Goal: Task Accomplishment & Management: Use online tool/utility

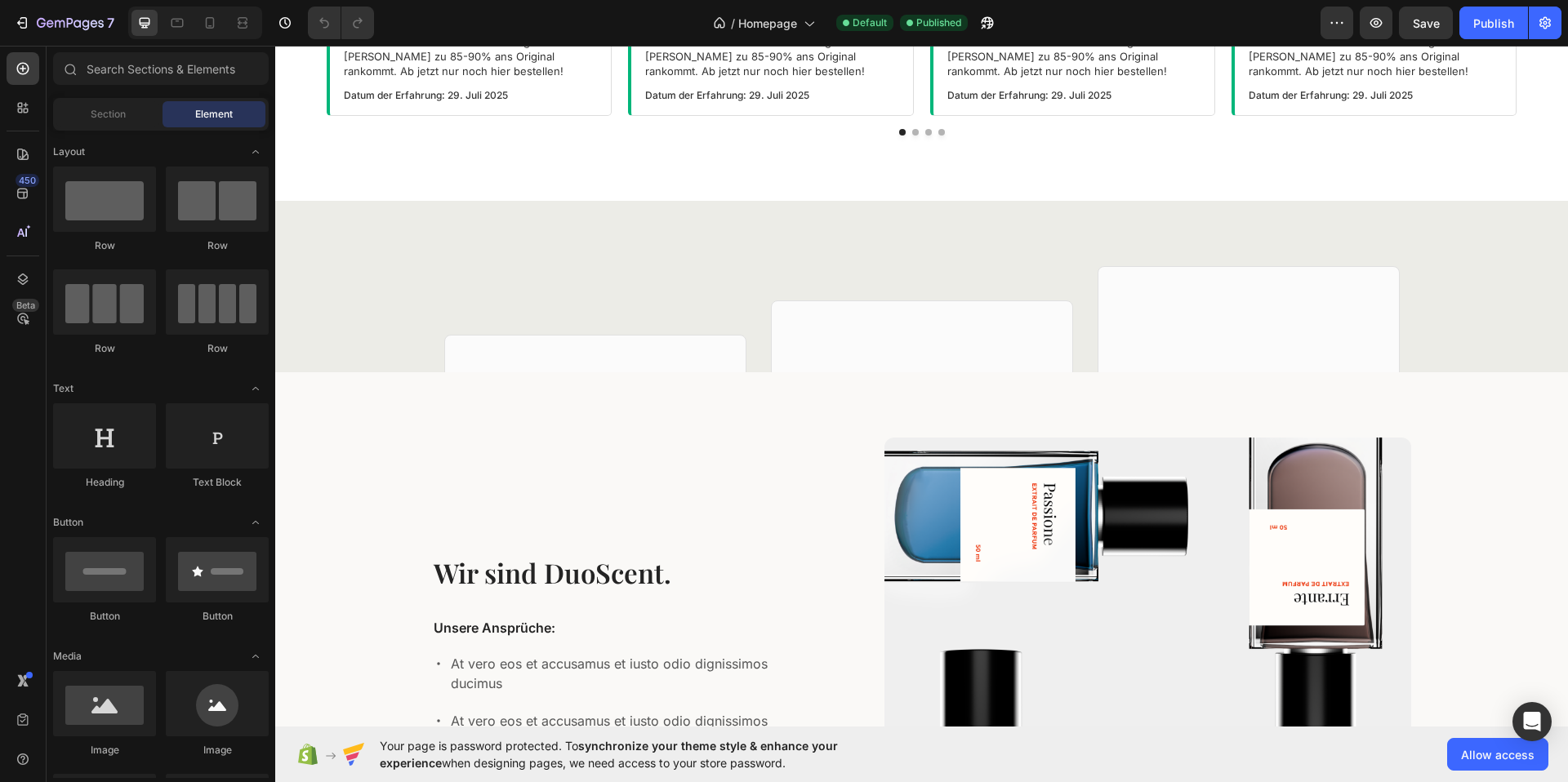
scroll to position [2607, 0]
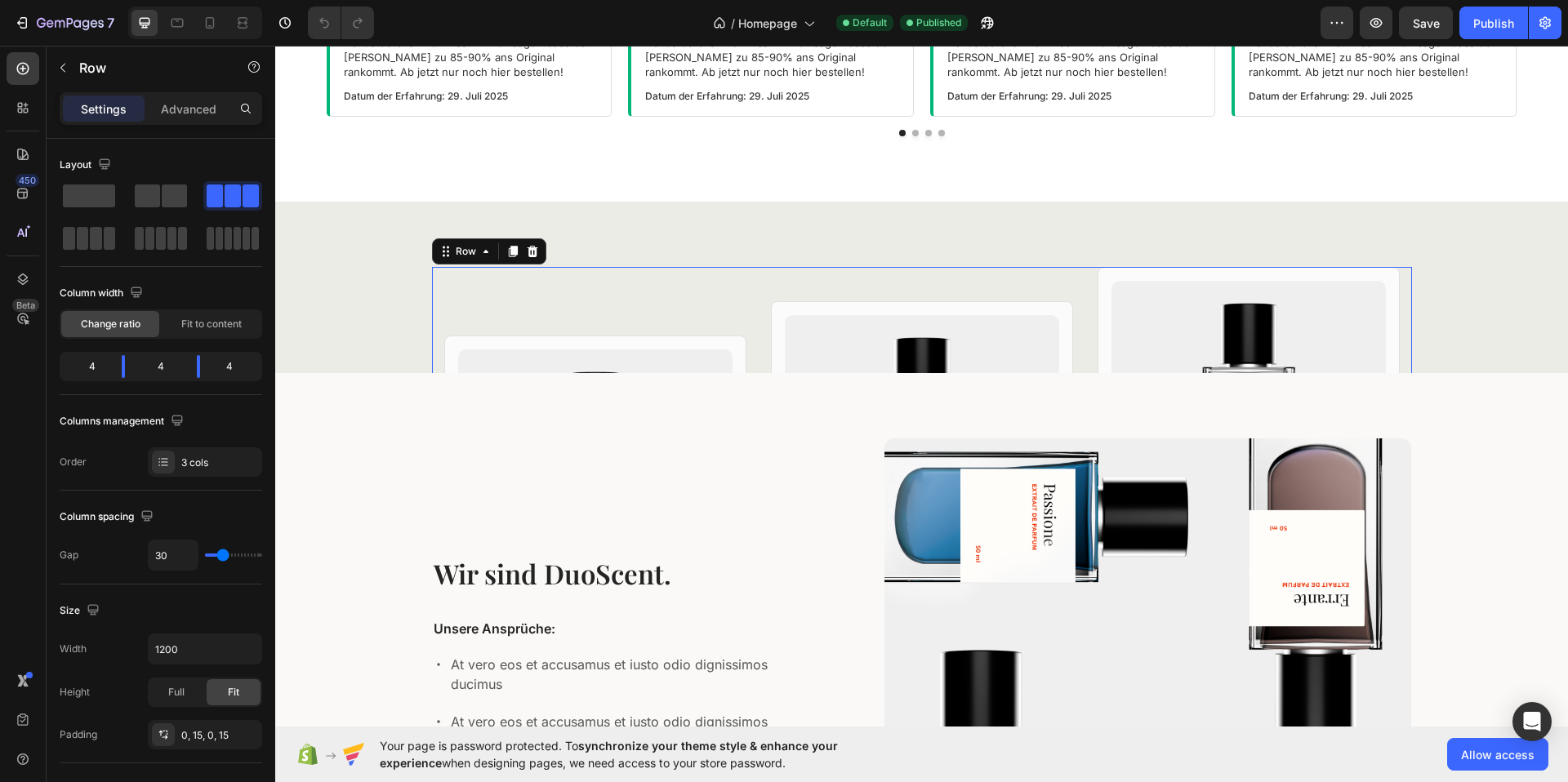
click at [433, 250] on div "Row" at bounding box center [489, 251] width 115 height 26
click at [363, 236] on div "Product Images Row Winter Bundle 2 Heading Errante 50ml Nobile 50ml Item List €…" at bounding box center [922, 287] width 1293 height 172
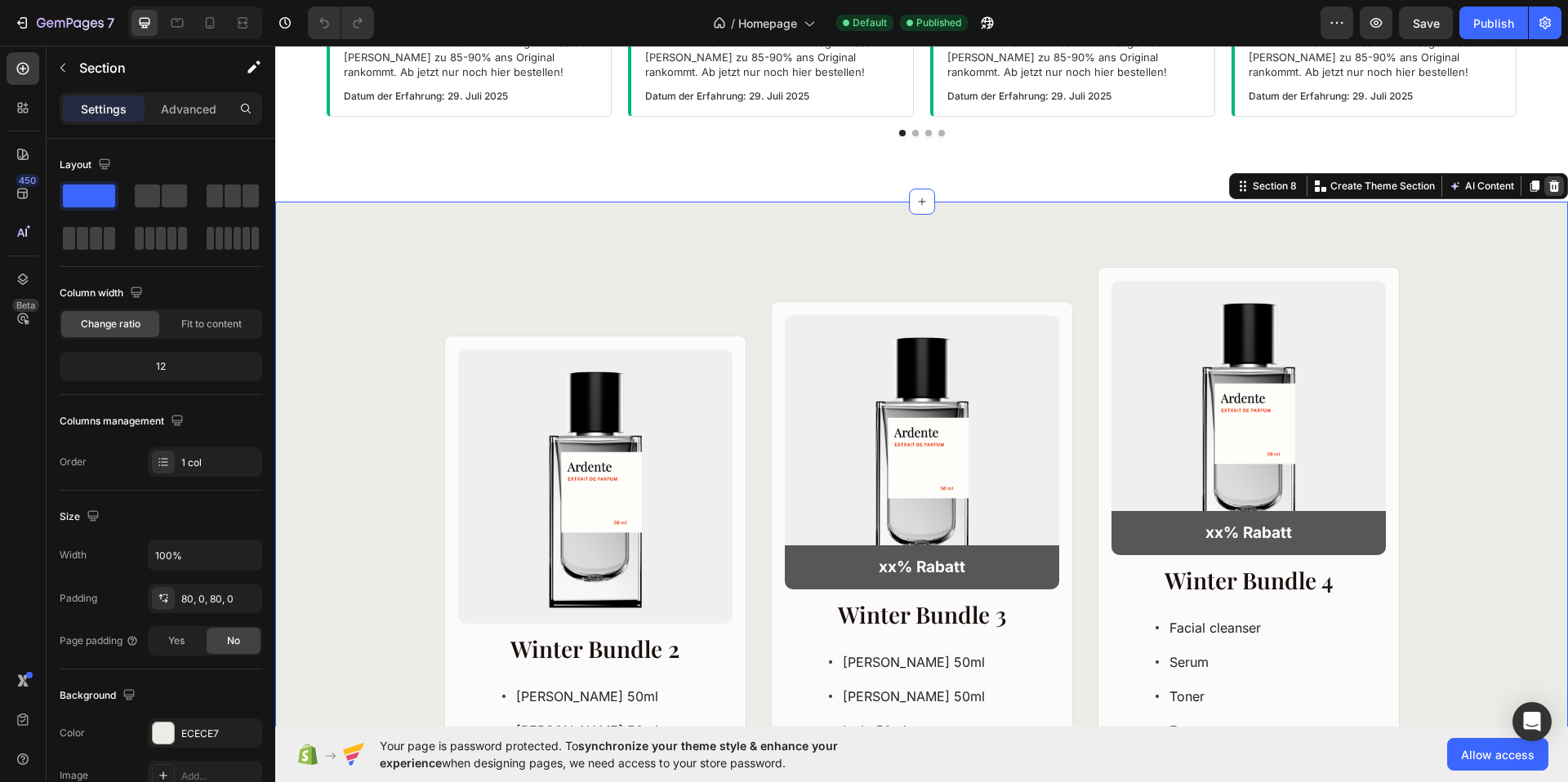
click at [1557, 187] on icon at bounding box center [1554, 186] width 11 height 11
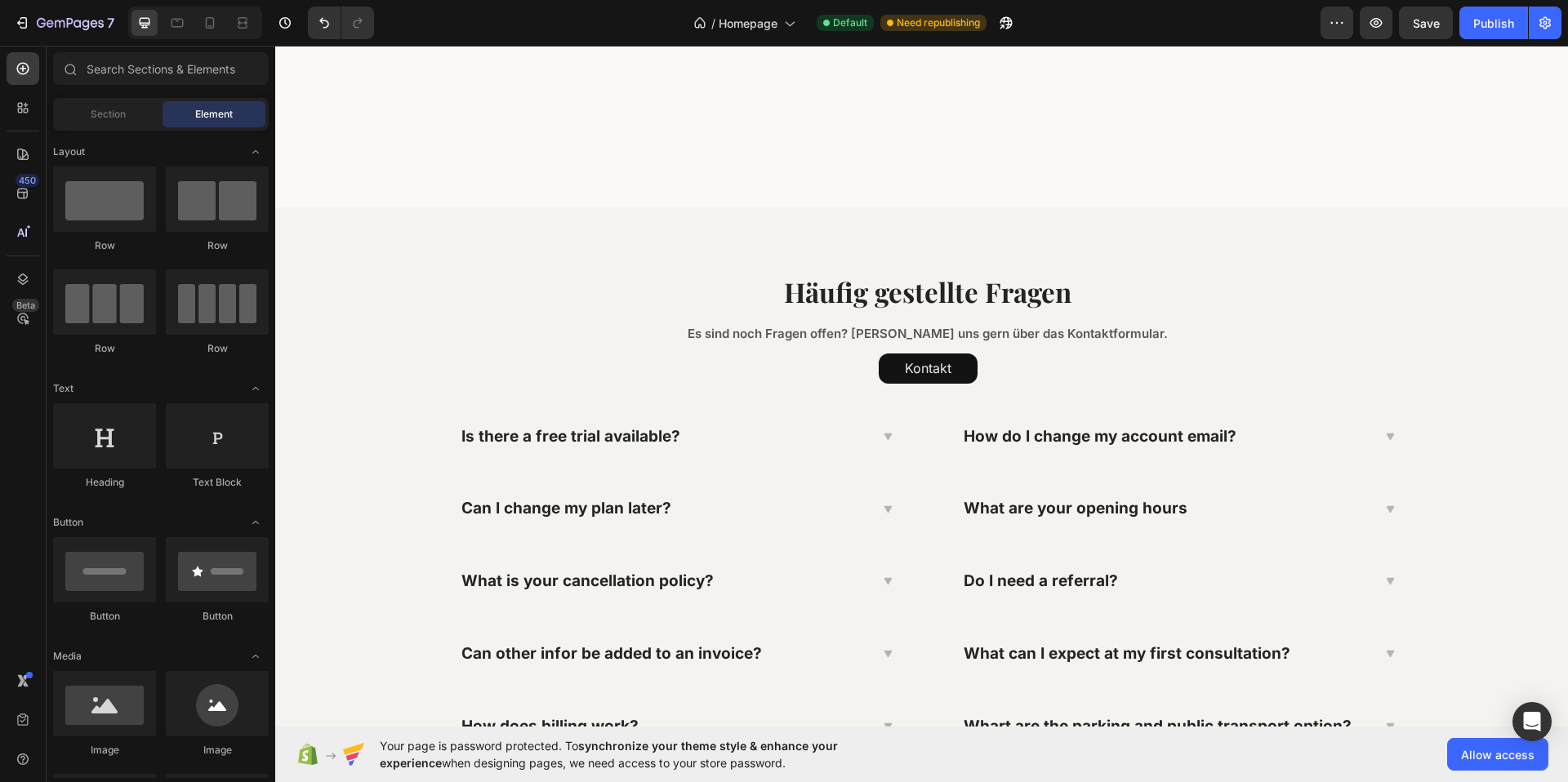
scroll to position [3869, 0]
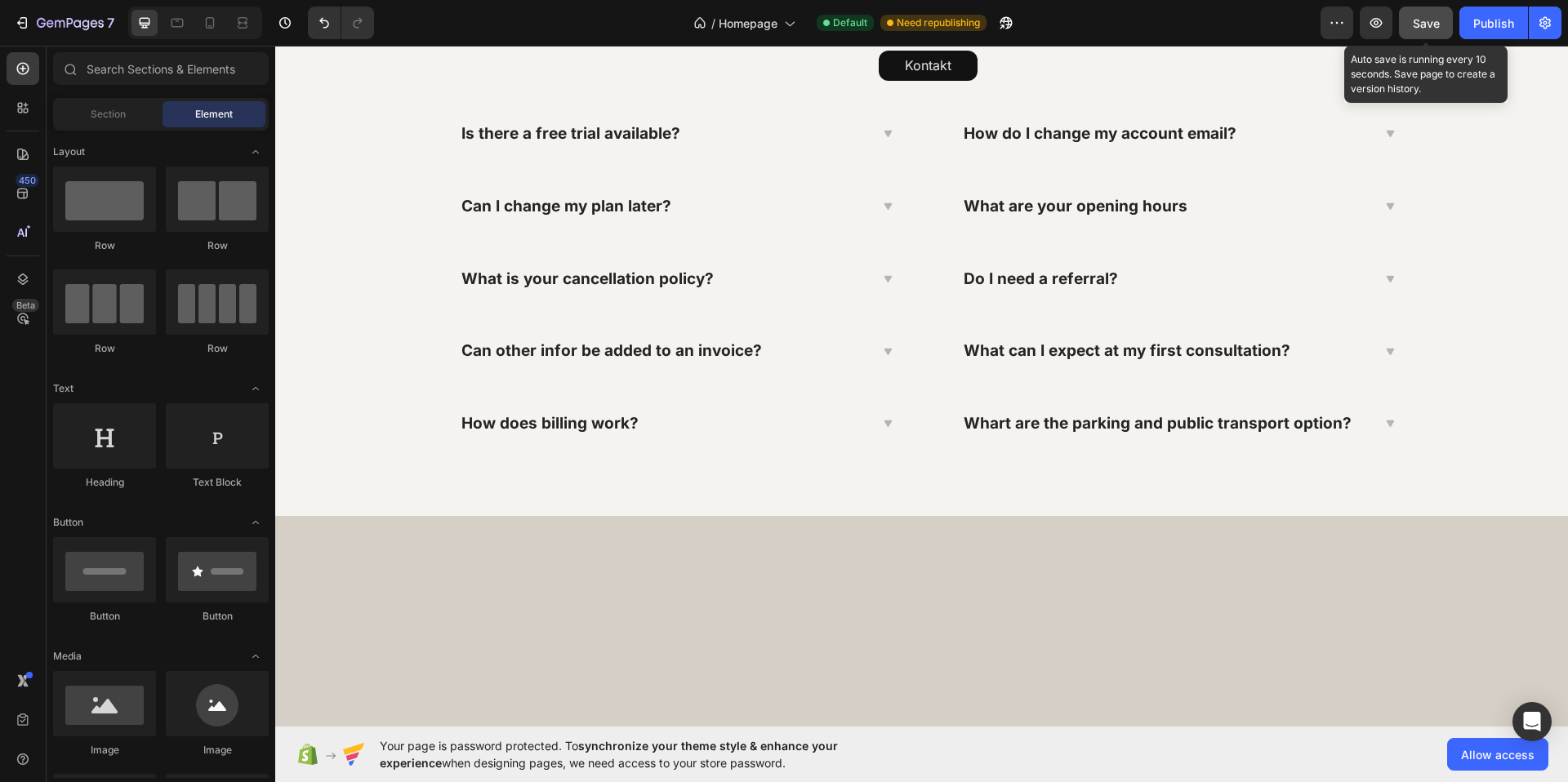
click at [1447, 31] on button "Save" at bounding box center [1426, 22] width 54 height 32
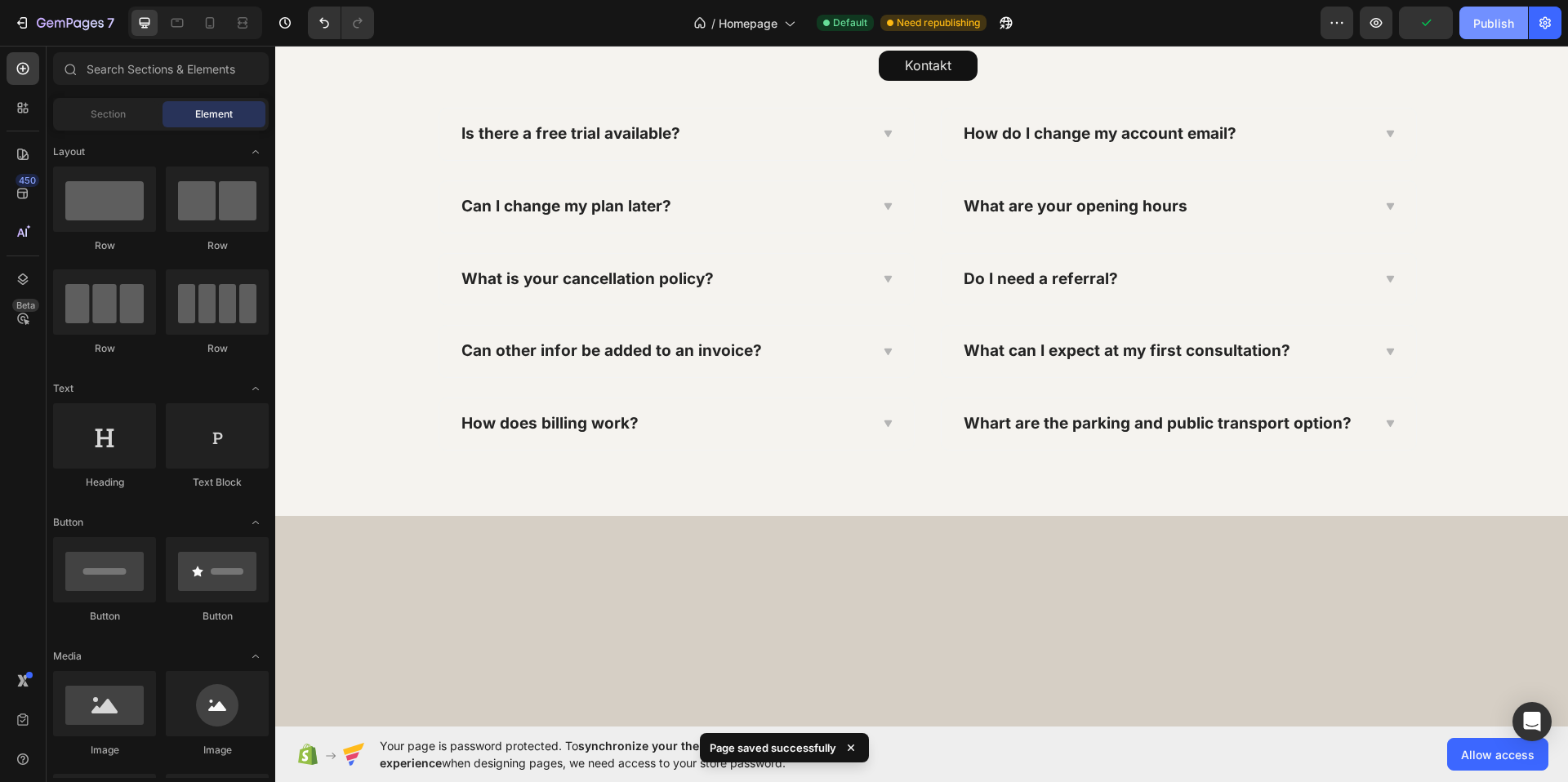
click at [1503, 25] on div "Publish" at bounding box center [1494, 24] width 41 height 18
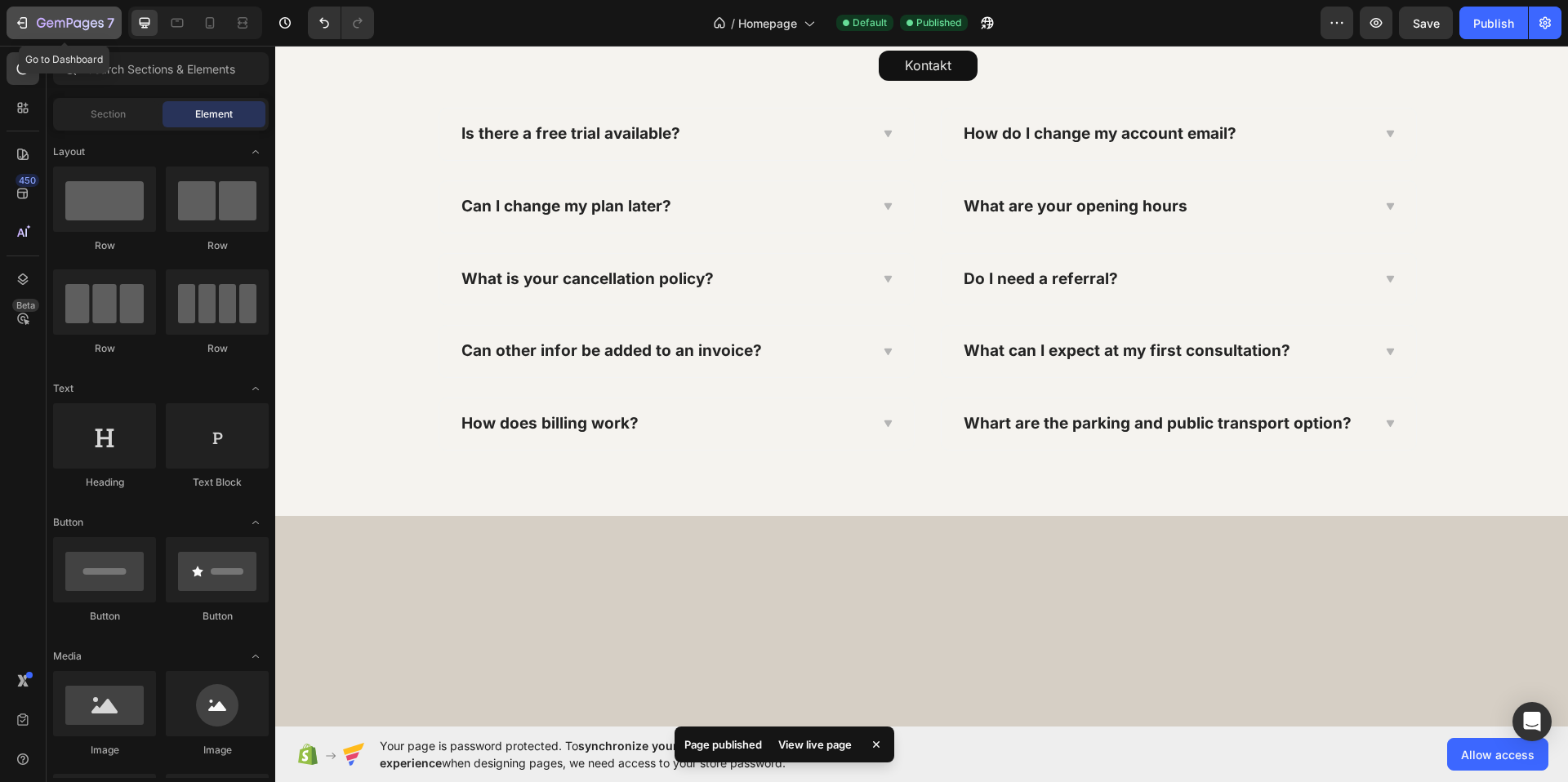
click at [27, 18] on icon "button" at bounding box center [22, 23] width 17 height 17
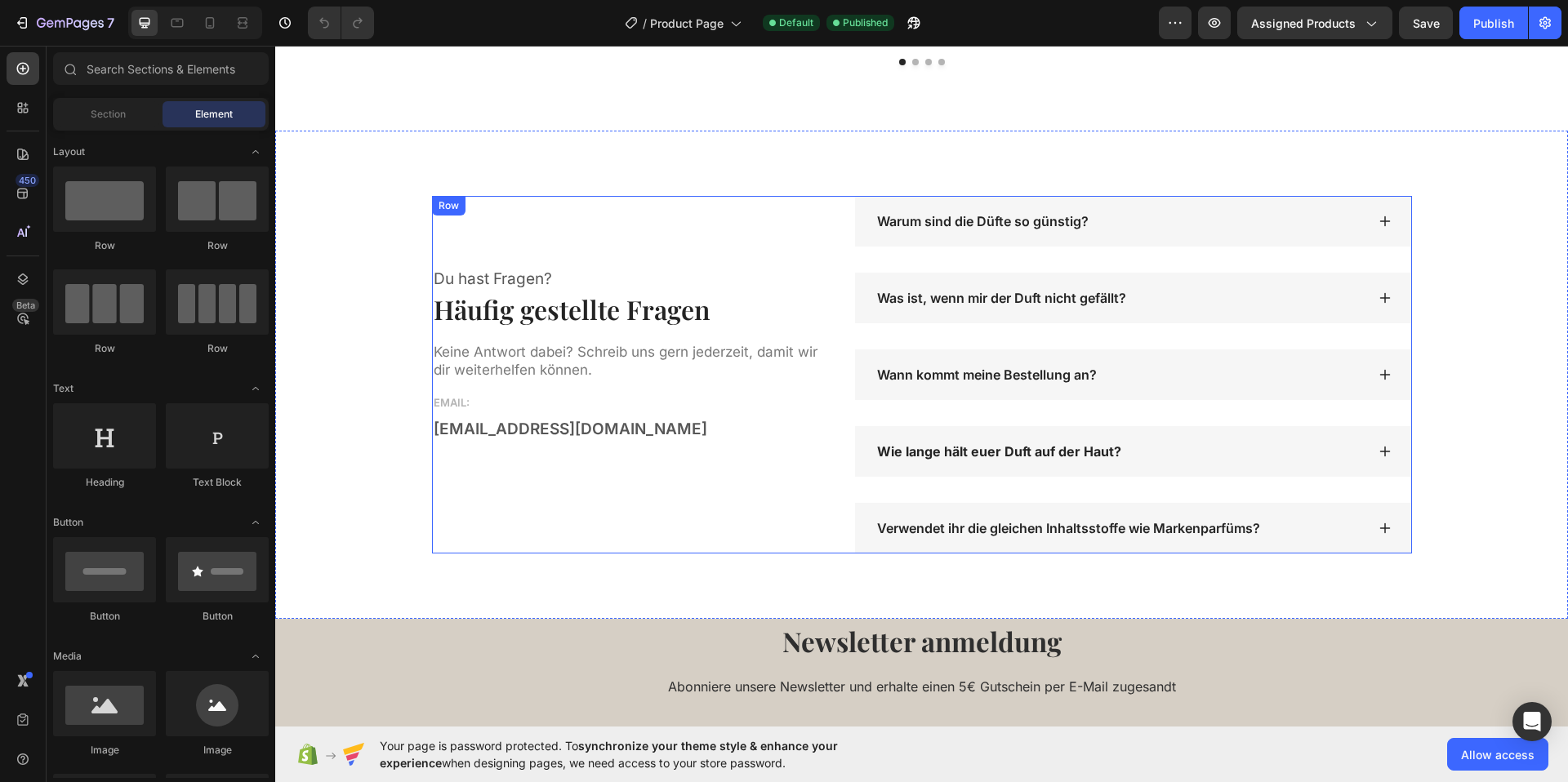
scroll to position [2774, 0]
click at [357, 342] on div "Du hast Fragen? Text block Häufig gestellte Fragen Heading Keine Antwort dabei?…" at bounding box center [922, 377] width 1268 height 357
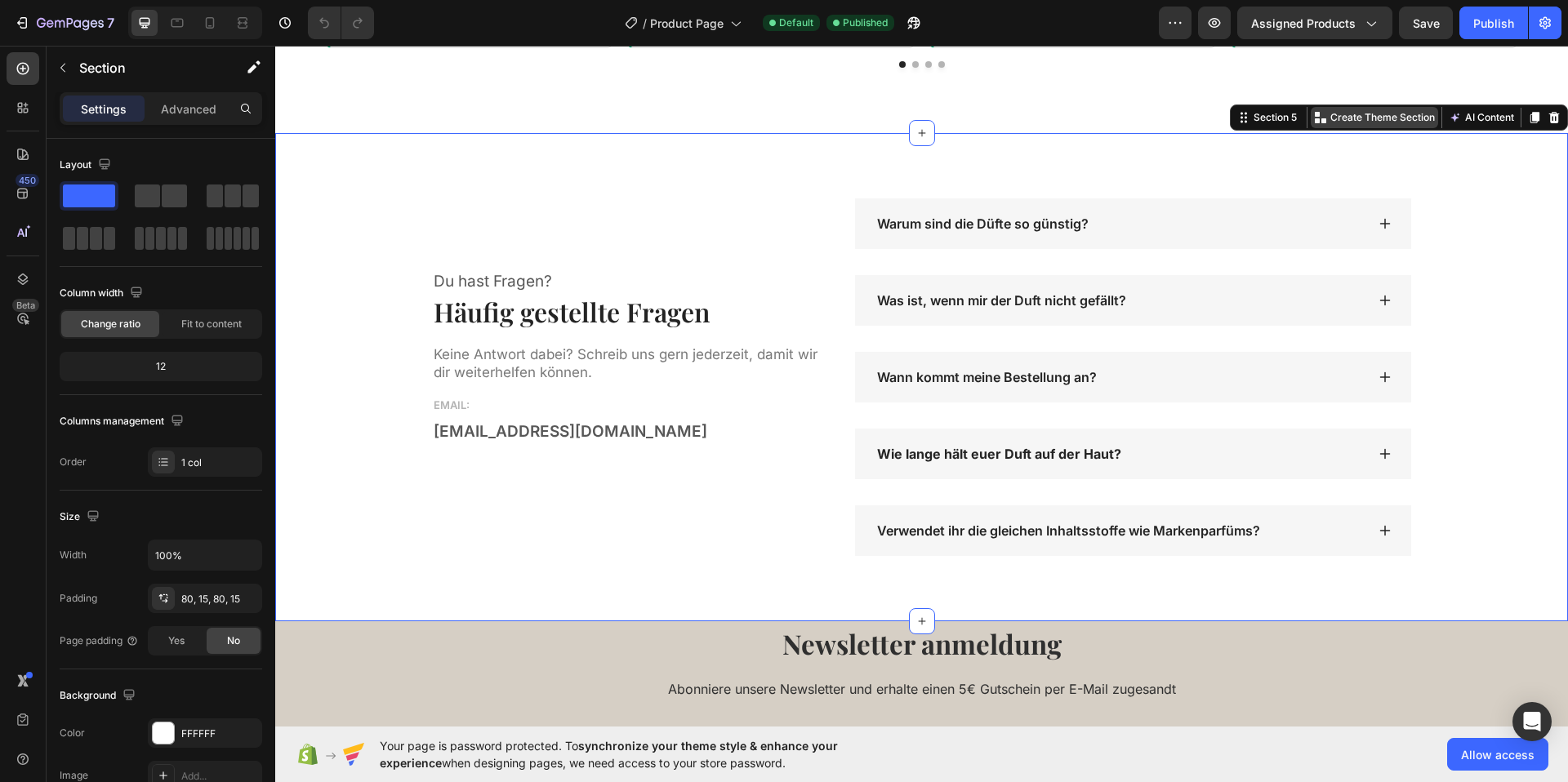
click at [1395, 117] on p "Create Theme Section" at bounding box center [1382, 117] width 104 height 15
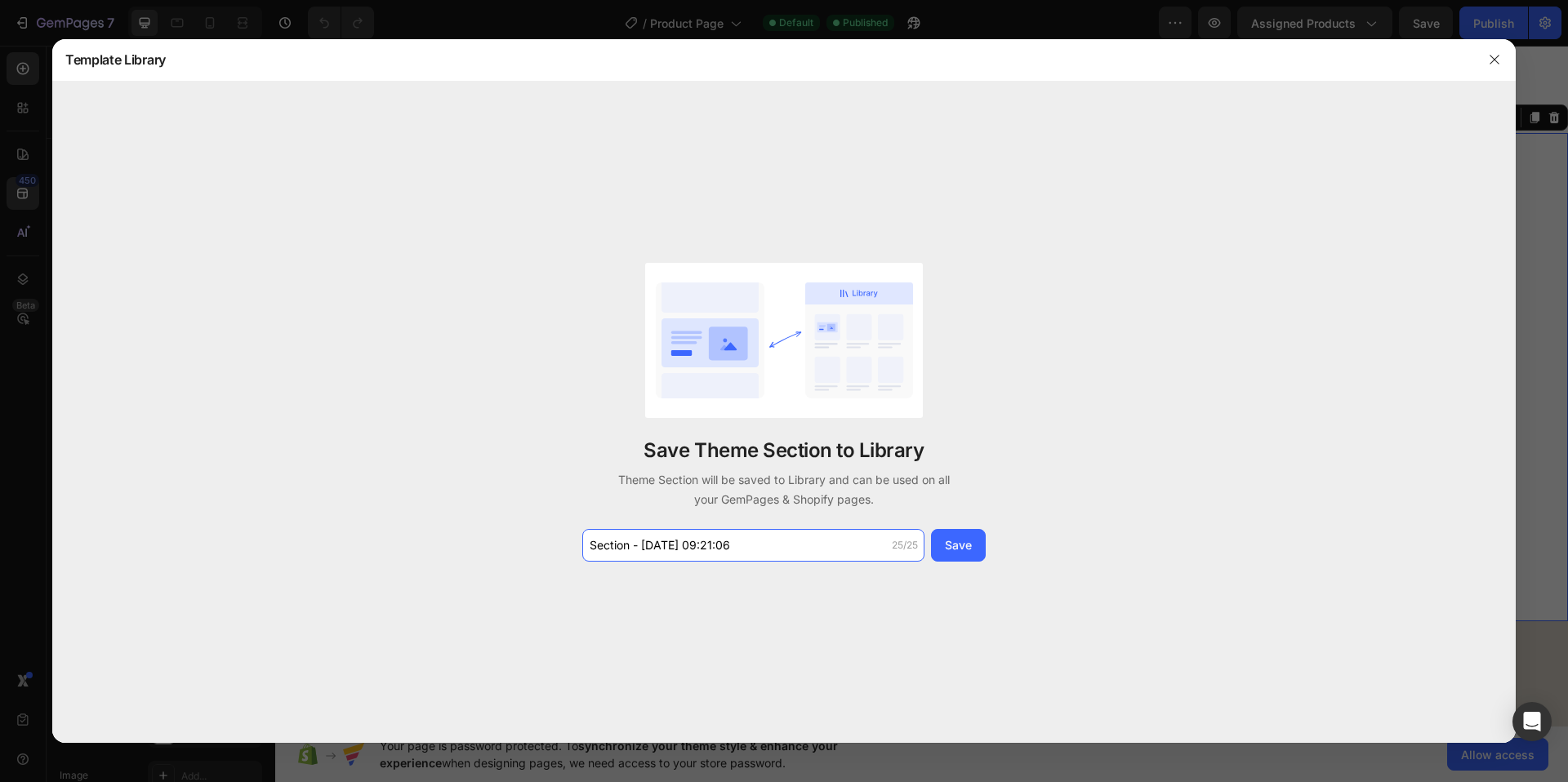
drag, startPoint x: 805, startPoint y: 546, endPoint x: 498, endPoint y: 542, distance: 307.0
click at [498, 542] on div "Save Theme Section to Library Theme Section will be saved to Library and can be…" at bounding box center [784, 412] width 1464 height 661
drag, startPoint x: 760, startPoint y: 543, endPoint x: 545, endPoint y: 555, distance: 215.3
click at [545, 555] on div "Save Theme Section to Library Theme Section will be saved to Library and can be…" at bounding box center [784, 412] width 1464 height 661
click at [659, 548] on input "Section - Sep 28 09:21:06" at bounding box center [753, 545] width 343 height 32
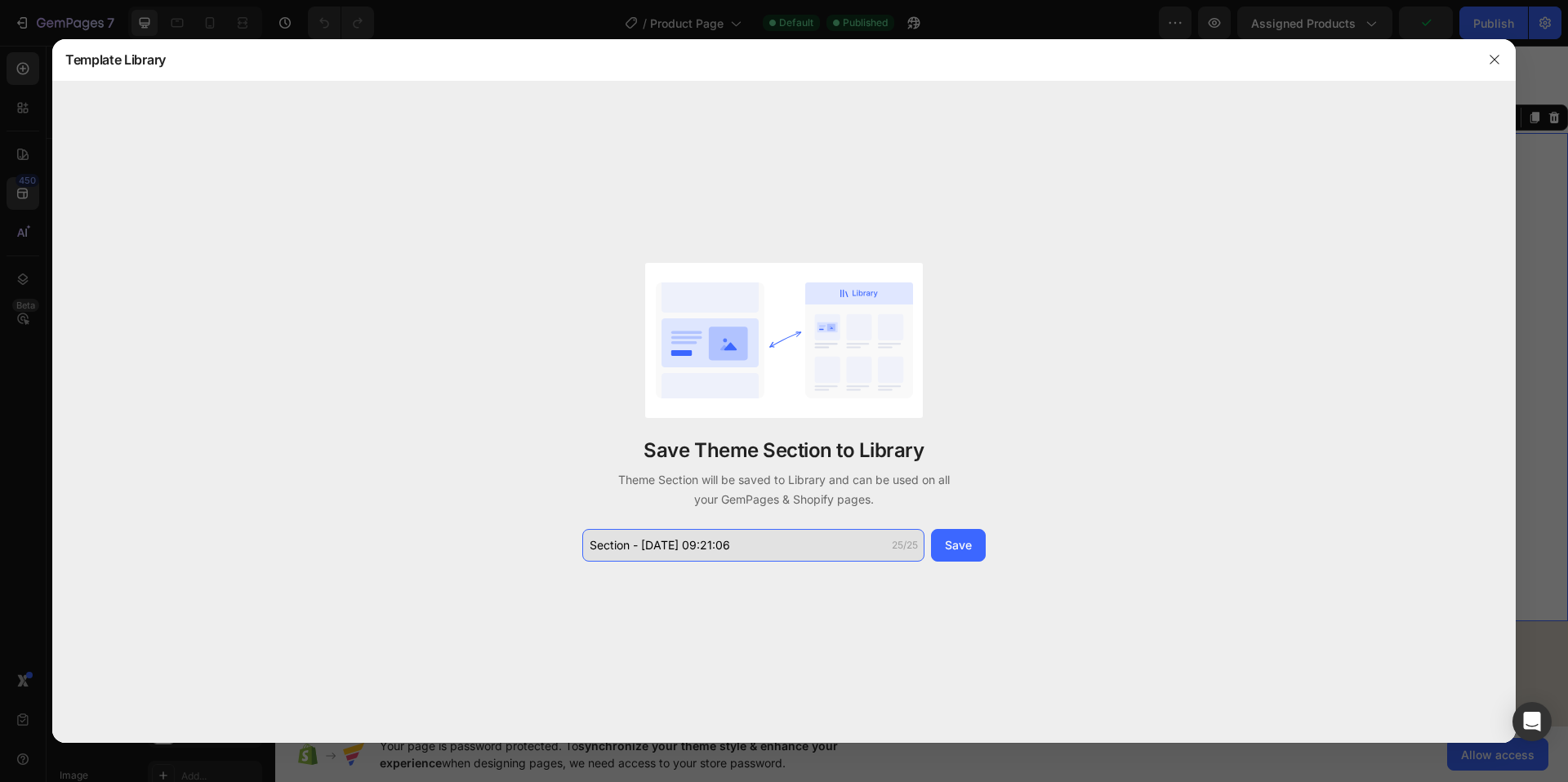
click at [659, 548] on input "Section - Sep 28 09:21:06" at bounding box center [753, 545] width 343 height 32
type input "S"
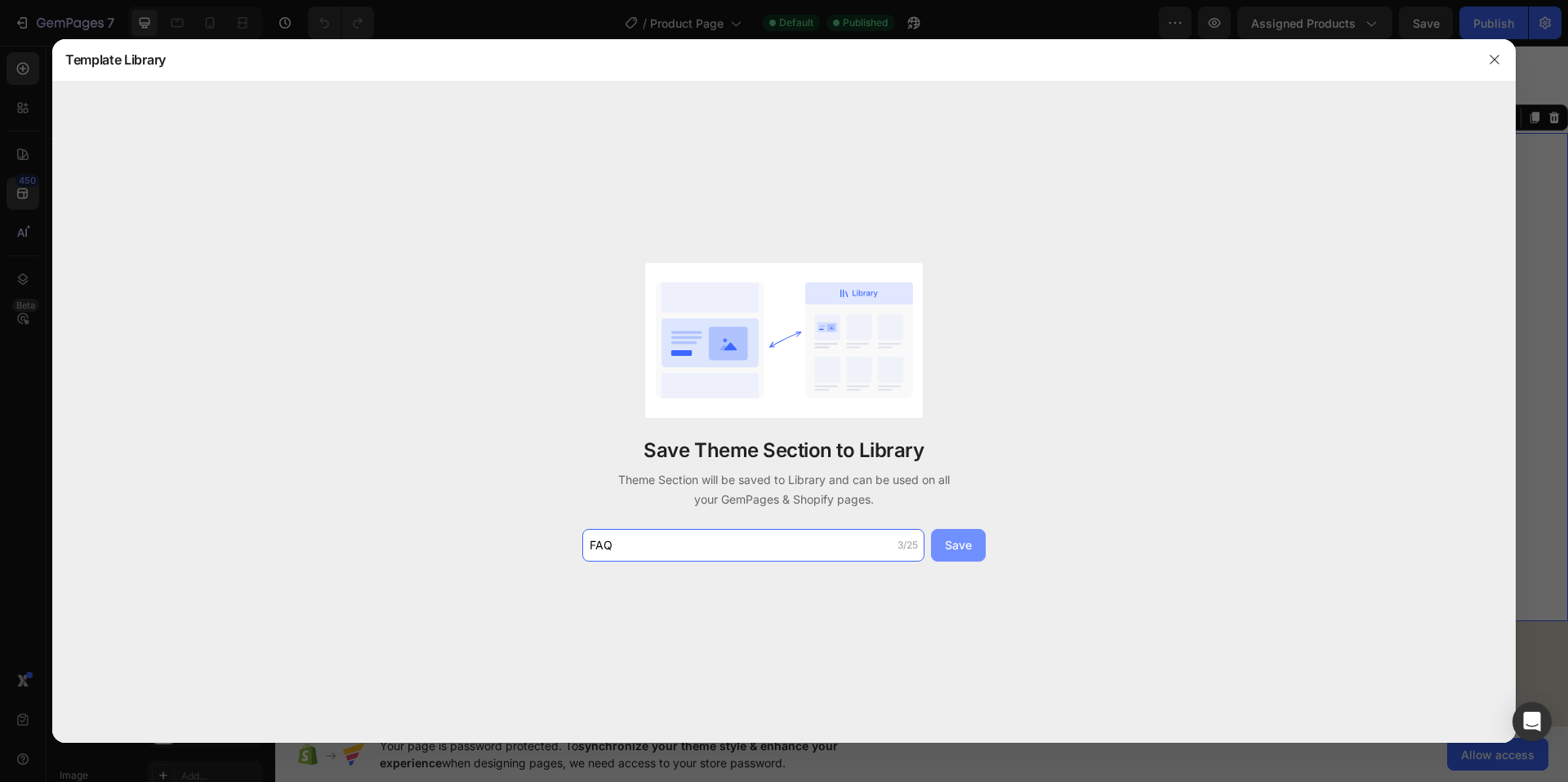
type input "FAQ"
click at [950, 546] on div "Save" at bounding box center [958, 545] width 27 height 18
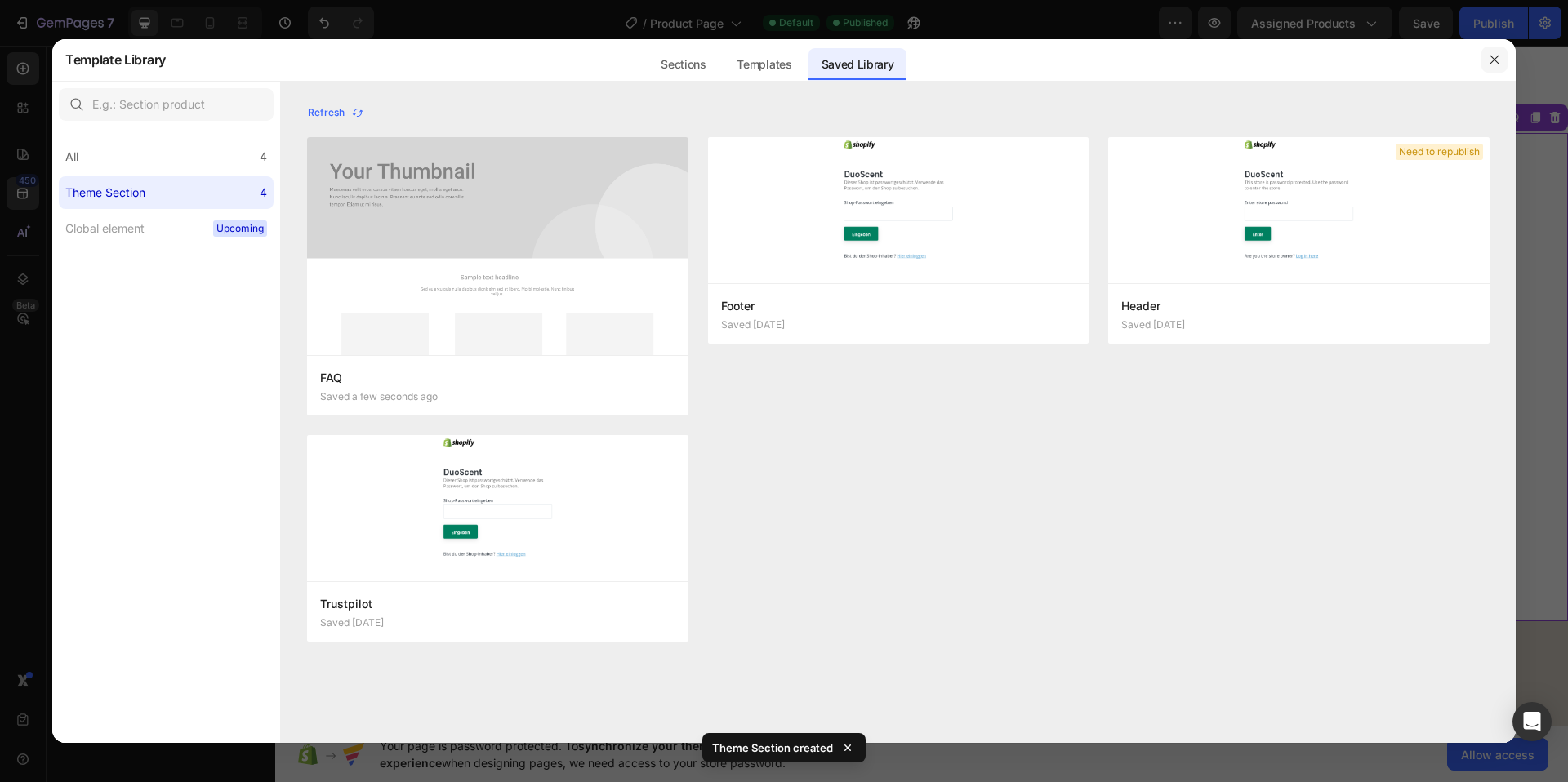
click at [1495, 64] on icon "button" at bounding box center [1494, 60] width 13 height 13
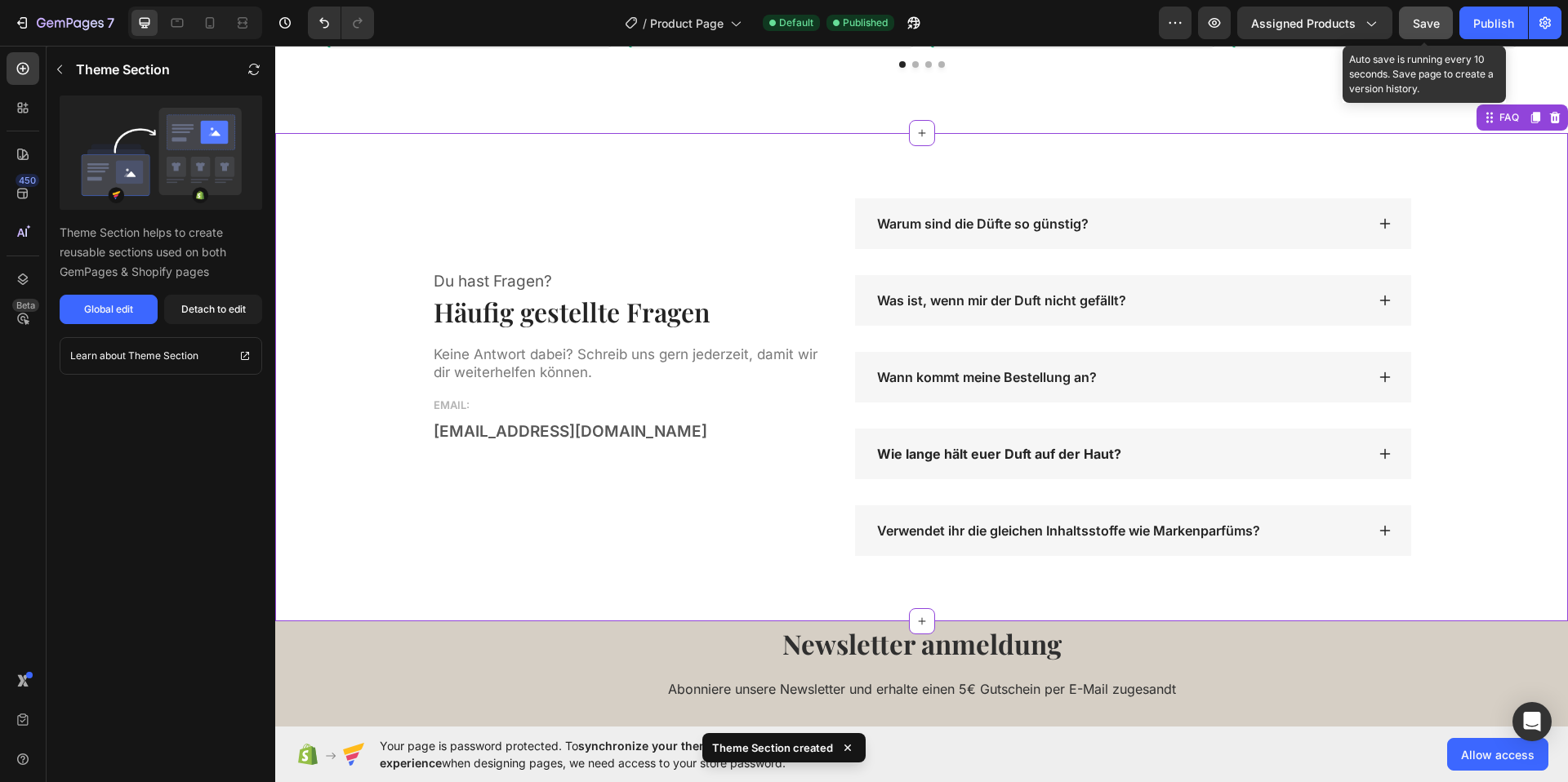
click at [1446, 26] on button "Save" at bounding box center [1426, 22] width 54 height 32
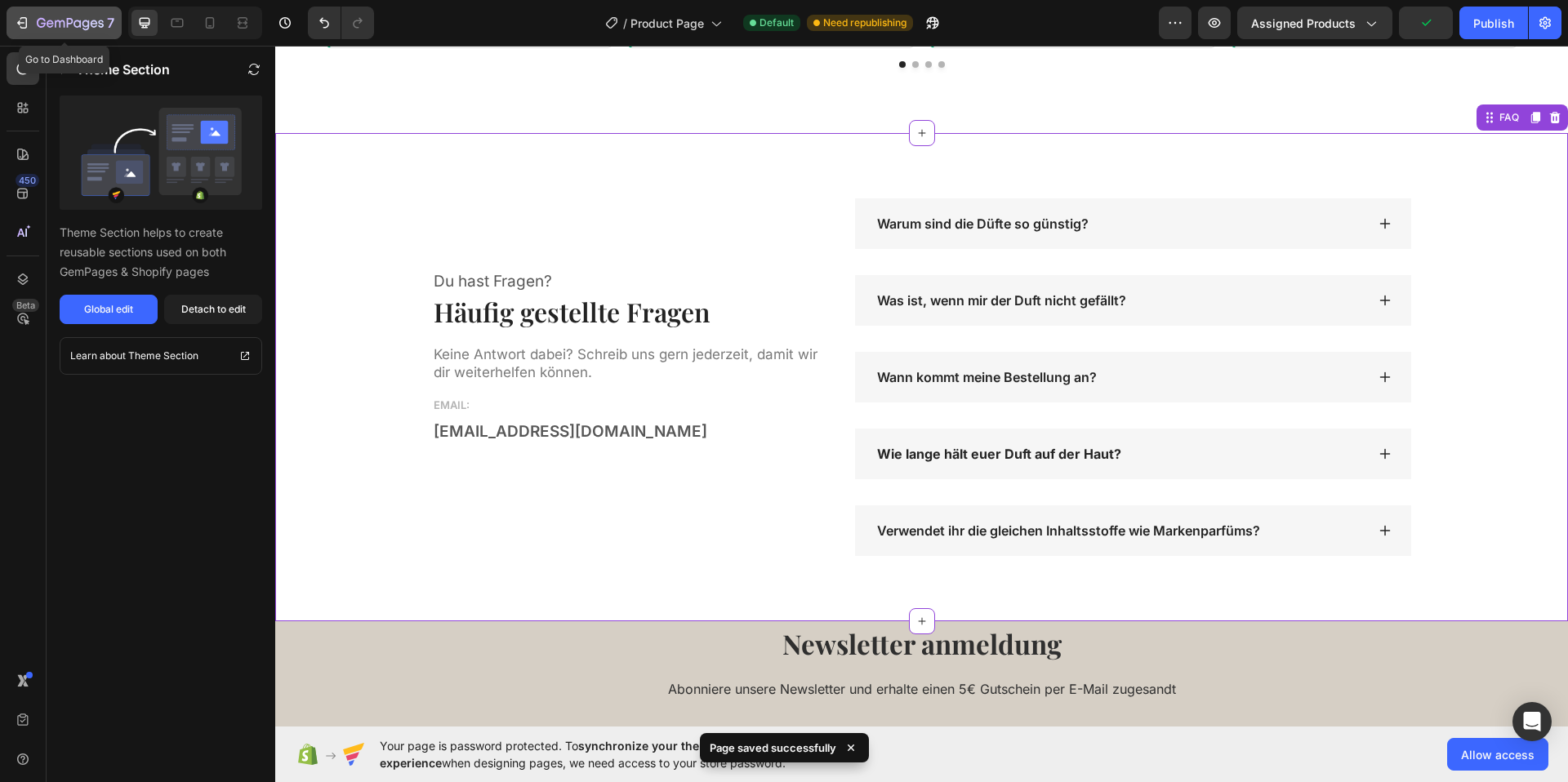
click at [26, 26] on icon "button" at bounding box center [24, 23] width 7 height 11
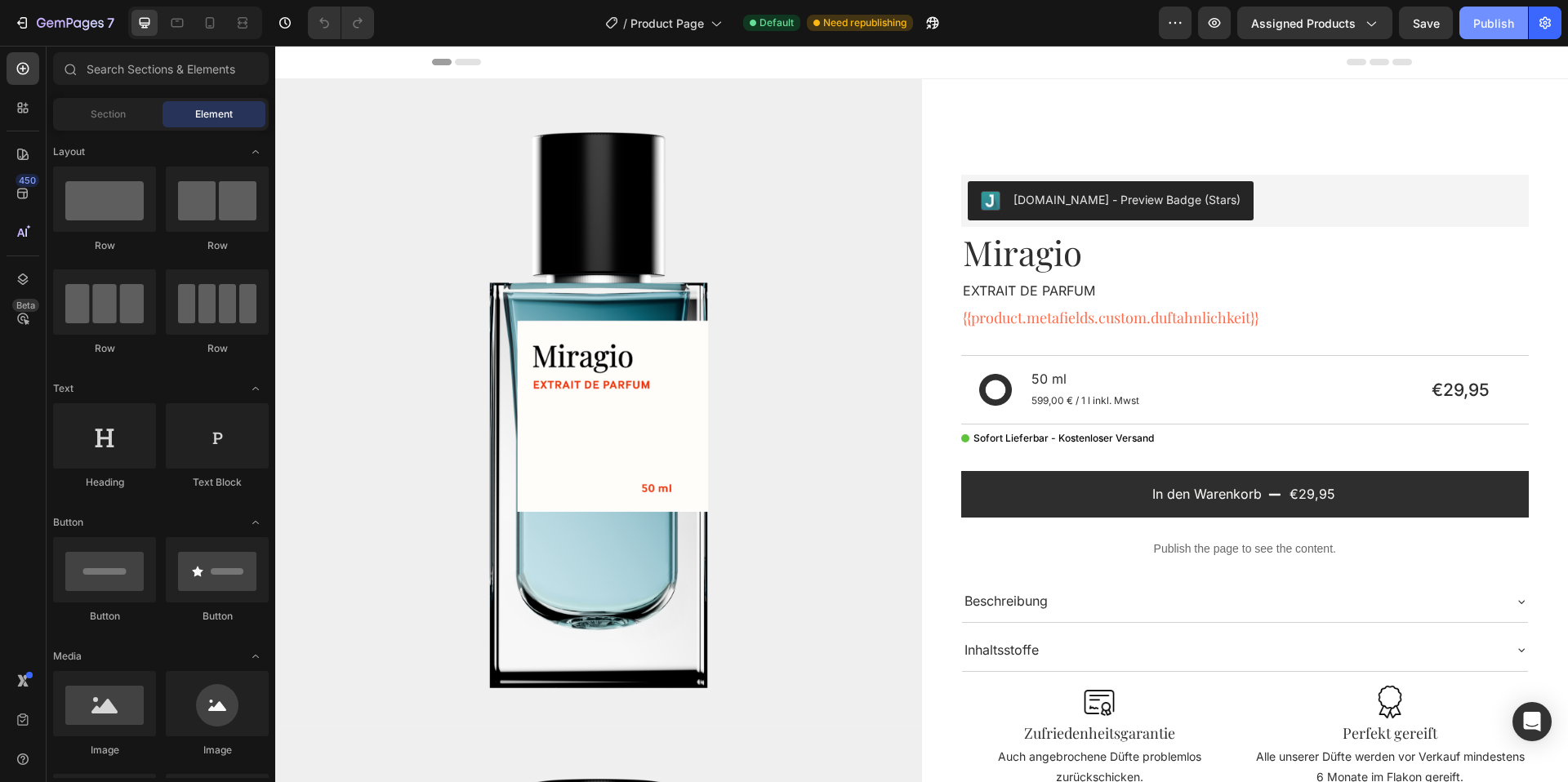
click at [1466, 29] on button "Publish" at bounding box center [1494, 22] width 68 height 32
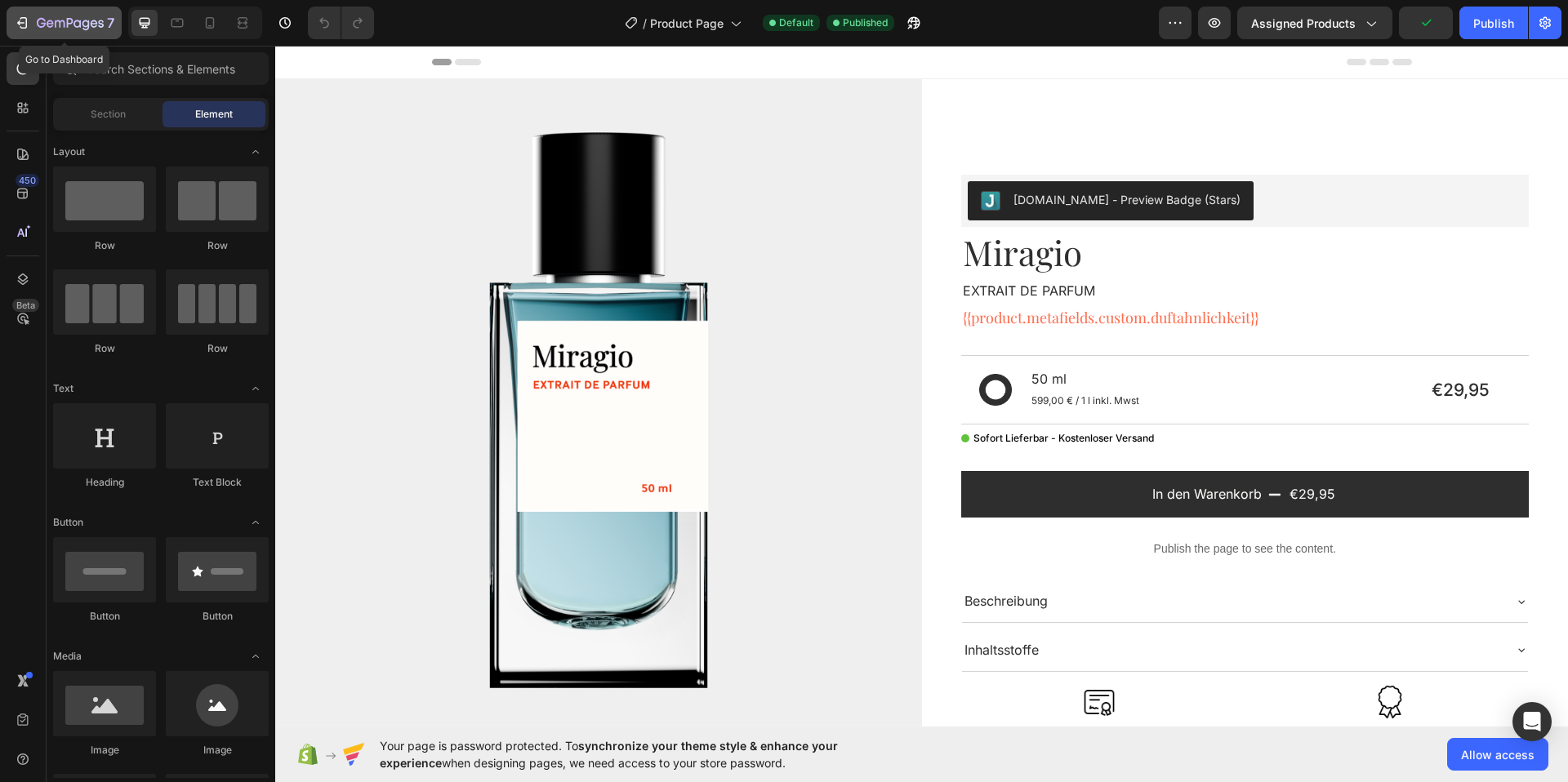
click at [57, 15] on div "7" at bounding box center [75, 23] width 78 height 19
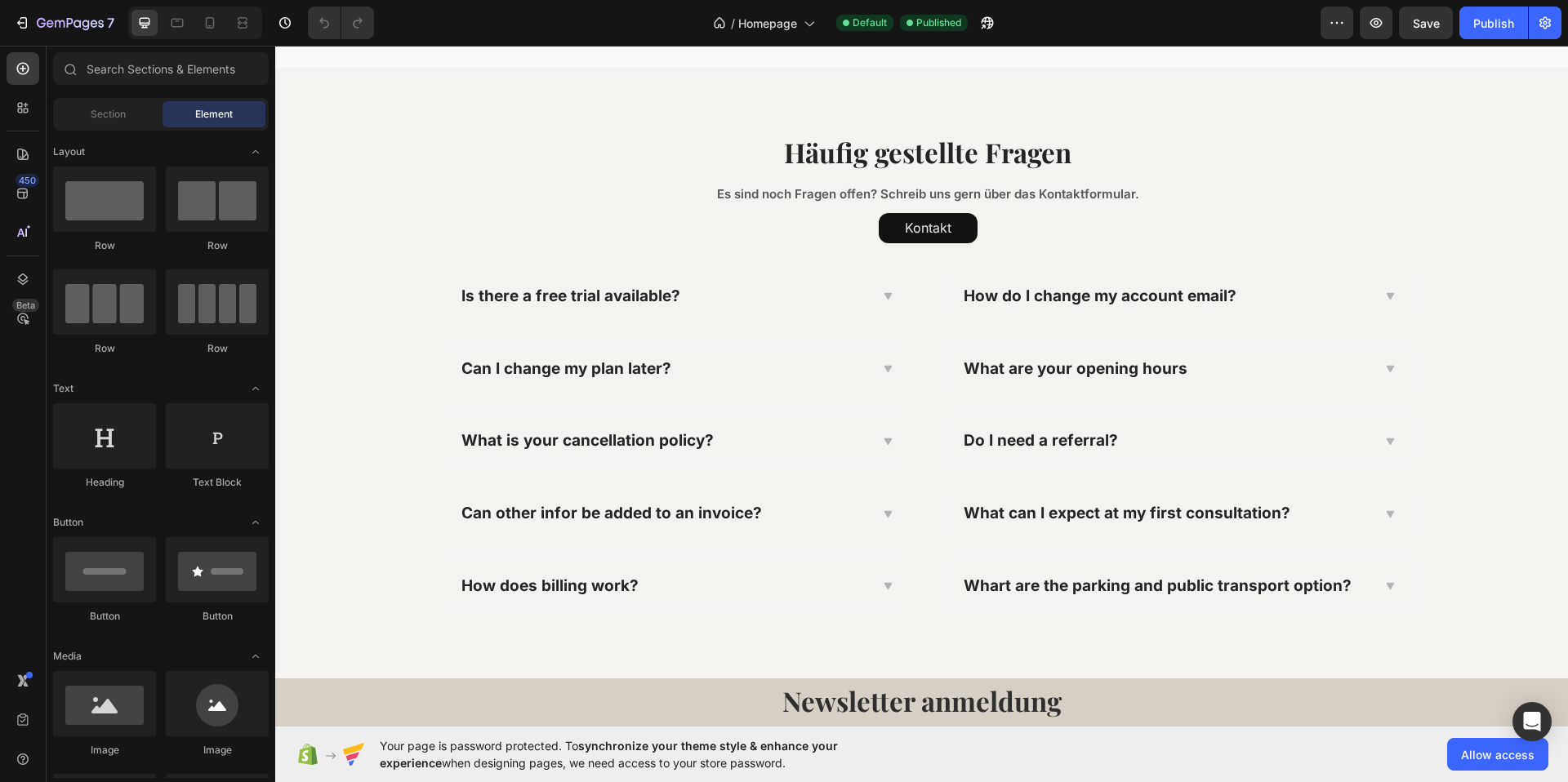
scroll to position [2589, 0]
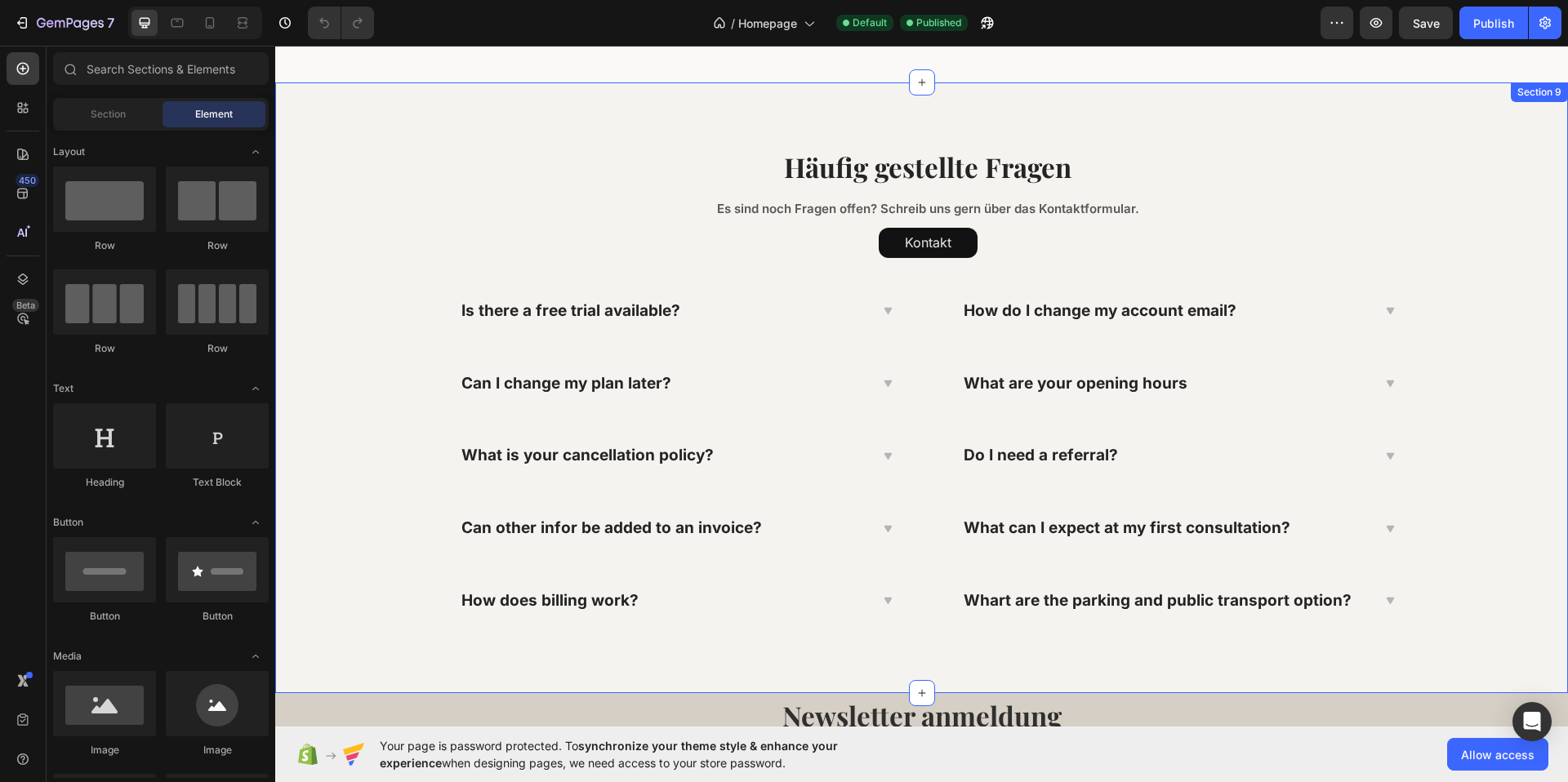
click at [385, 286] on div "Häufig gestellte Fragen Heading Es sind noch Fragen offen? Schreib uns gern übe…" at bounding box center [928, 388] width 1281 height 480
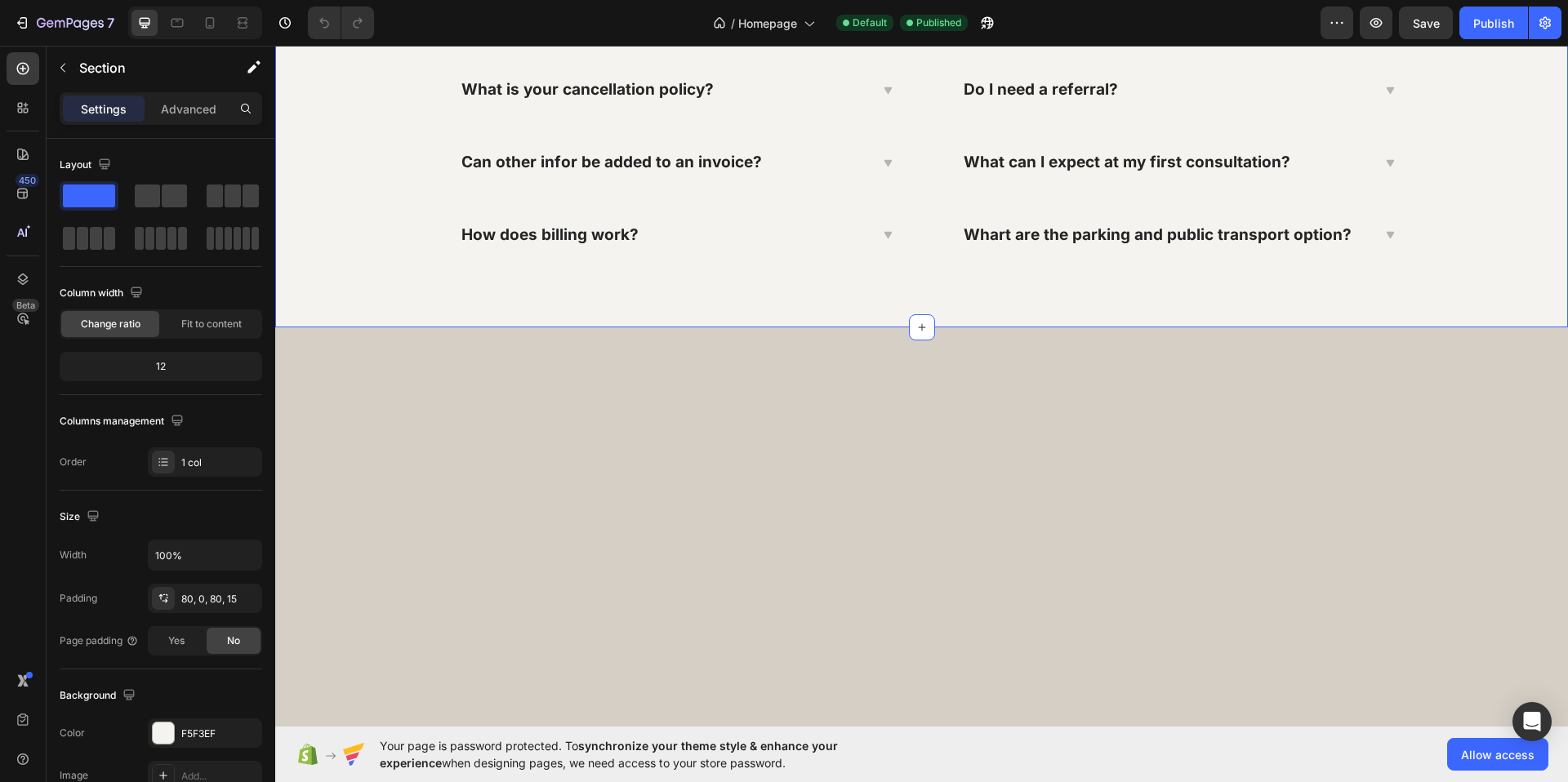
scroll to position [3023, 0]
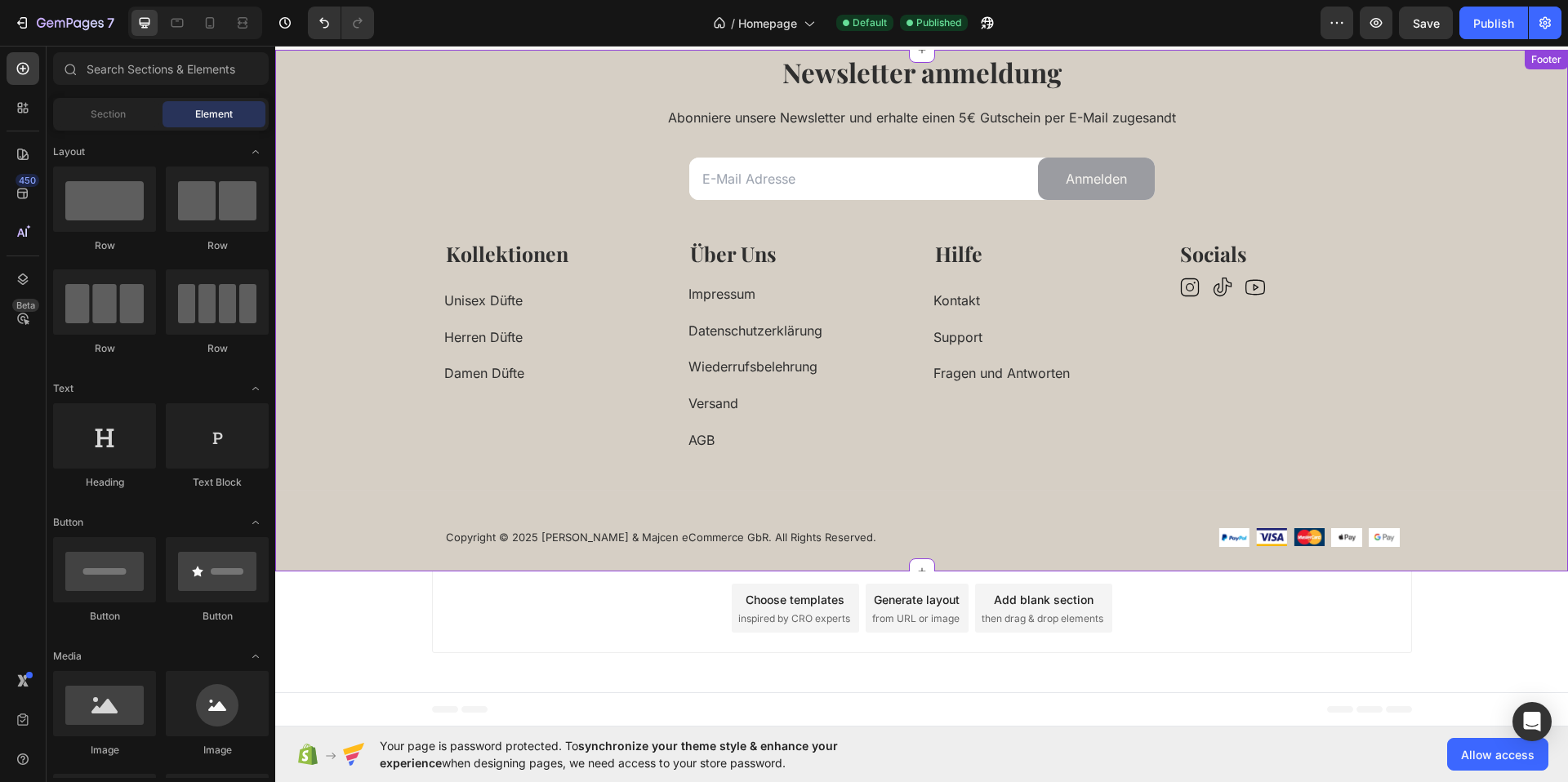
scroll to position [2969, 0]
click at [923, 56] on icon at bounding box center [922, 49] width 13 height 13
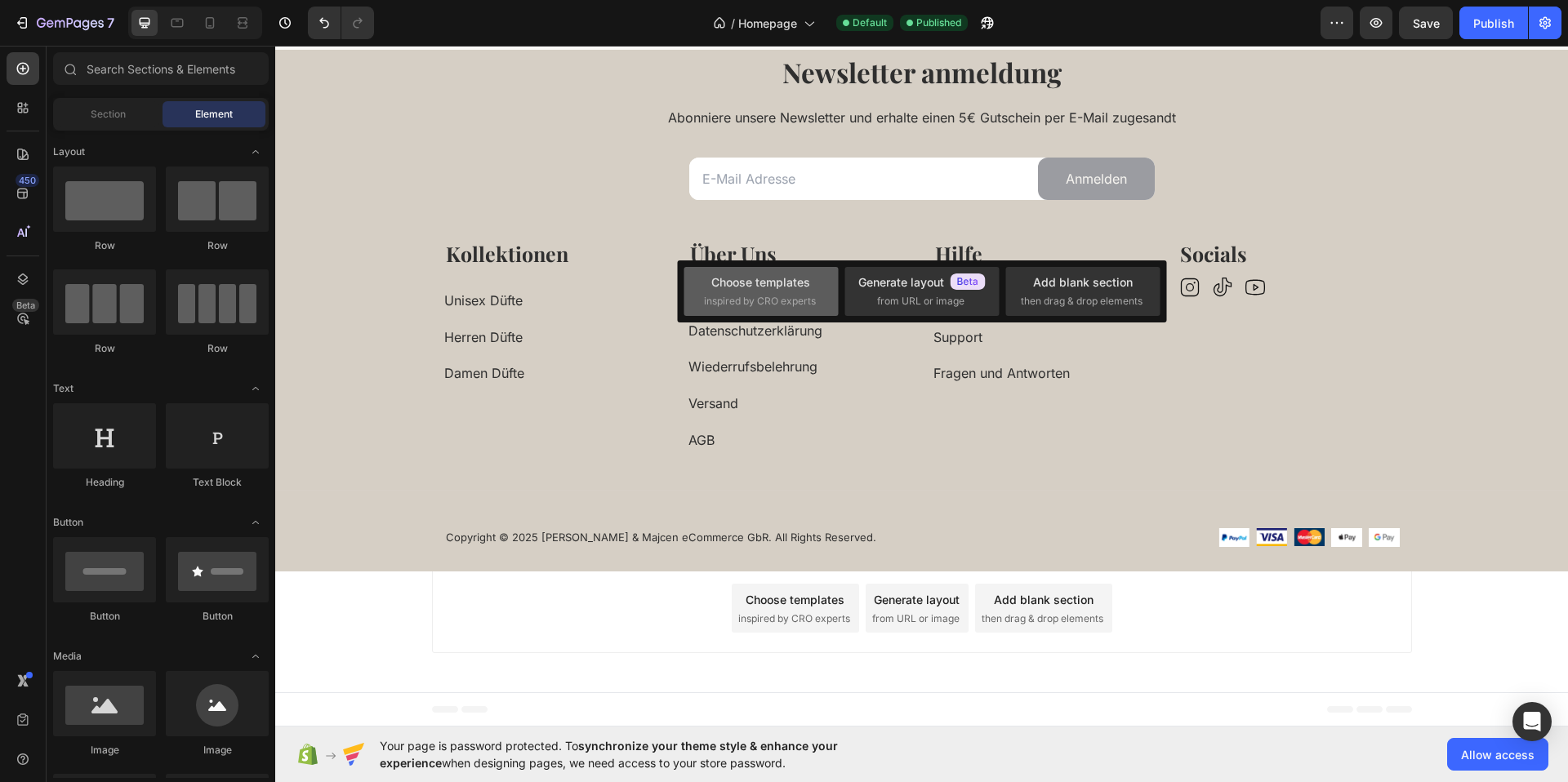
click at [775, 307] on span "inspired by CRO experts" at bounding box center [760, 301] width 112 height 15
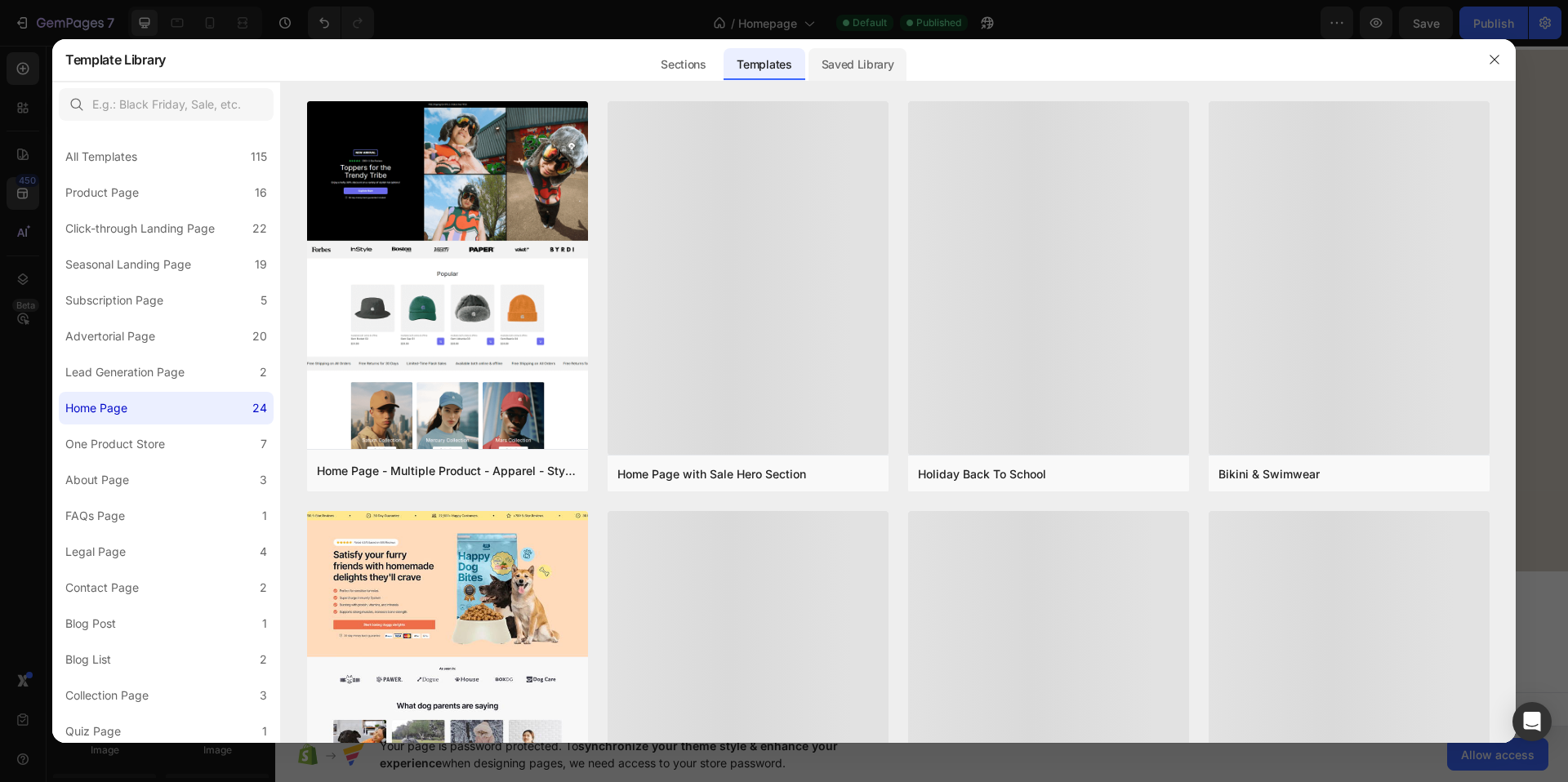
click at [865, 66] on div "Saved Library" at bounding box center [858, 64] width 99 height 32
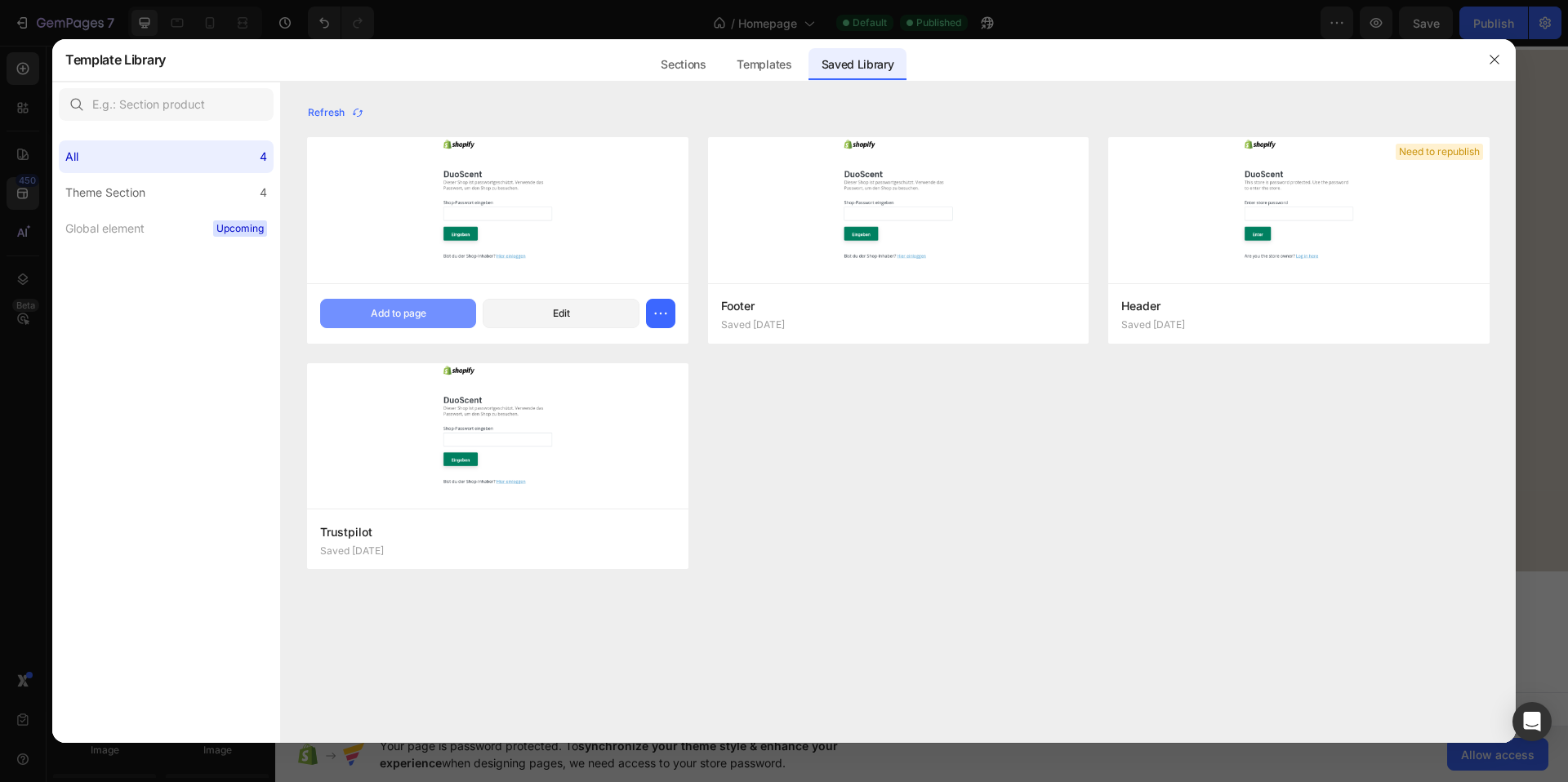
click at [412, 322] on button "Add to page" at bounding box center [398, 314] width 156 height 30
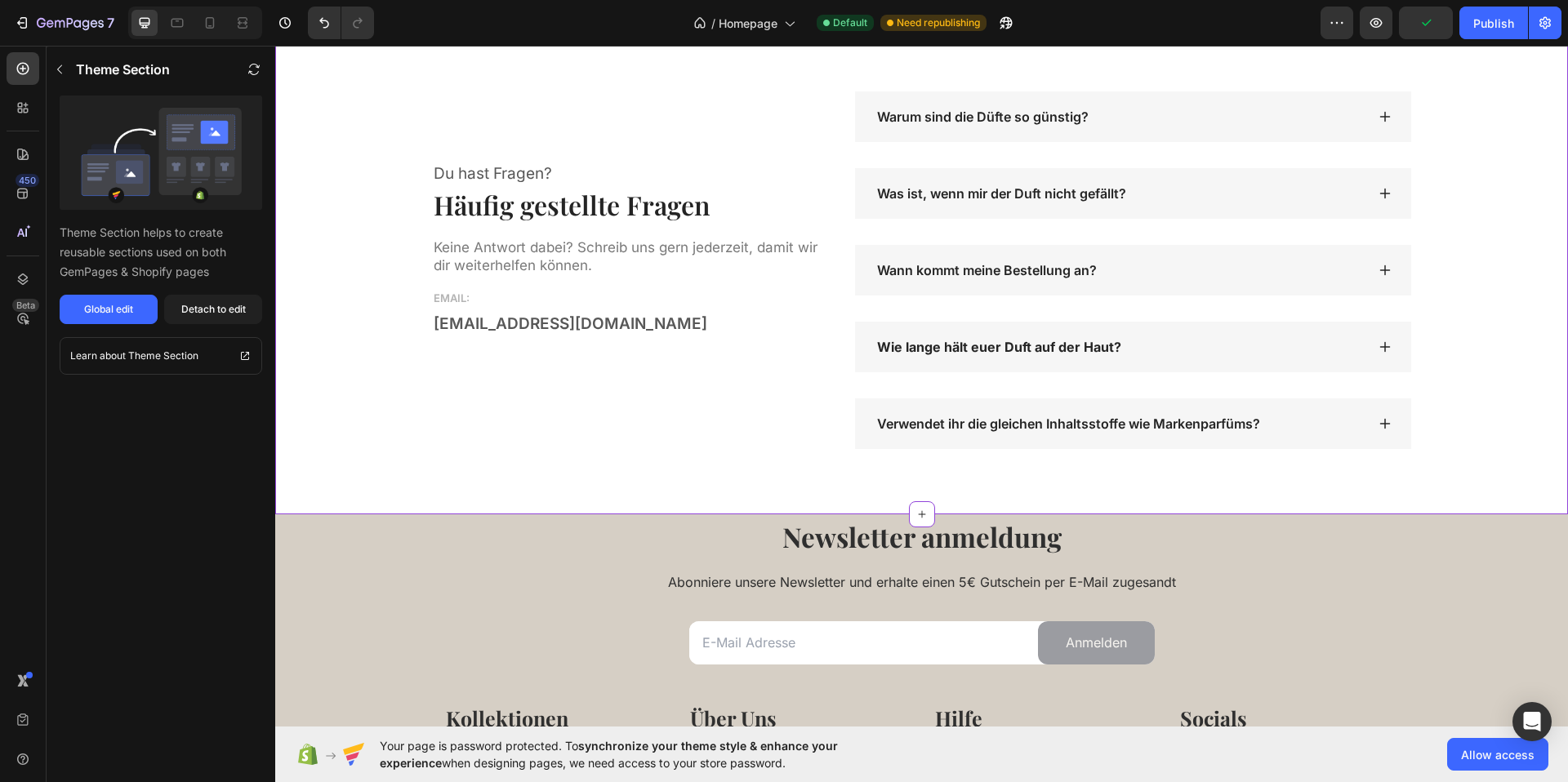
scroll to position [3181, 0]
click at [1011, 350] on strong "Wie lange hält euer Duft auf der Haut?" at bounding box center [999, 344] width 244 height 17
click at [1076, 346] on strong "Wie lange hält euer Duft auf der Haut?" at bounding box center [999, 344] width 244 height 17
click at [1077, 346] on strong "Wie lange hält euer Duft auf der Haut?" at bounding box center [999, 344] width 244 height 17
click at [1460, 173] on div "Du hast Fragen? Text block Häufig gestellte Fragen Heading Keine Antwort dabei?…" at bounding box center [922, 268] width 1268 height 357
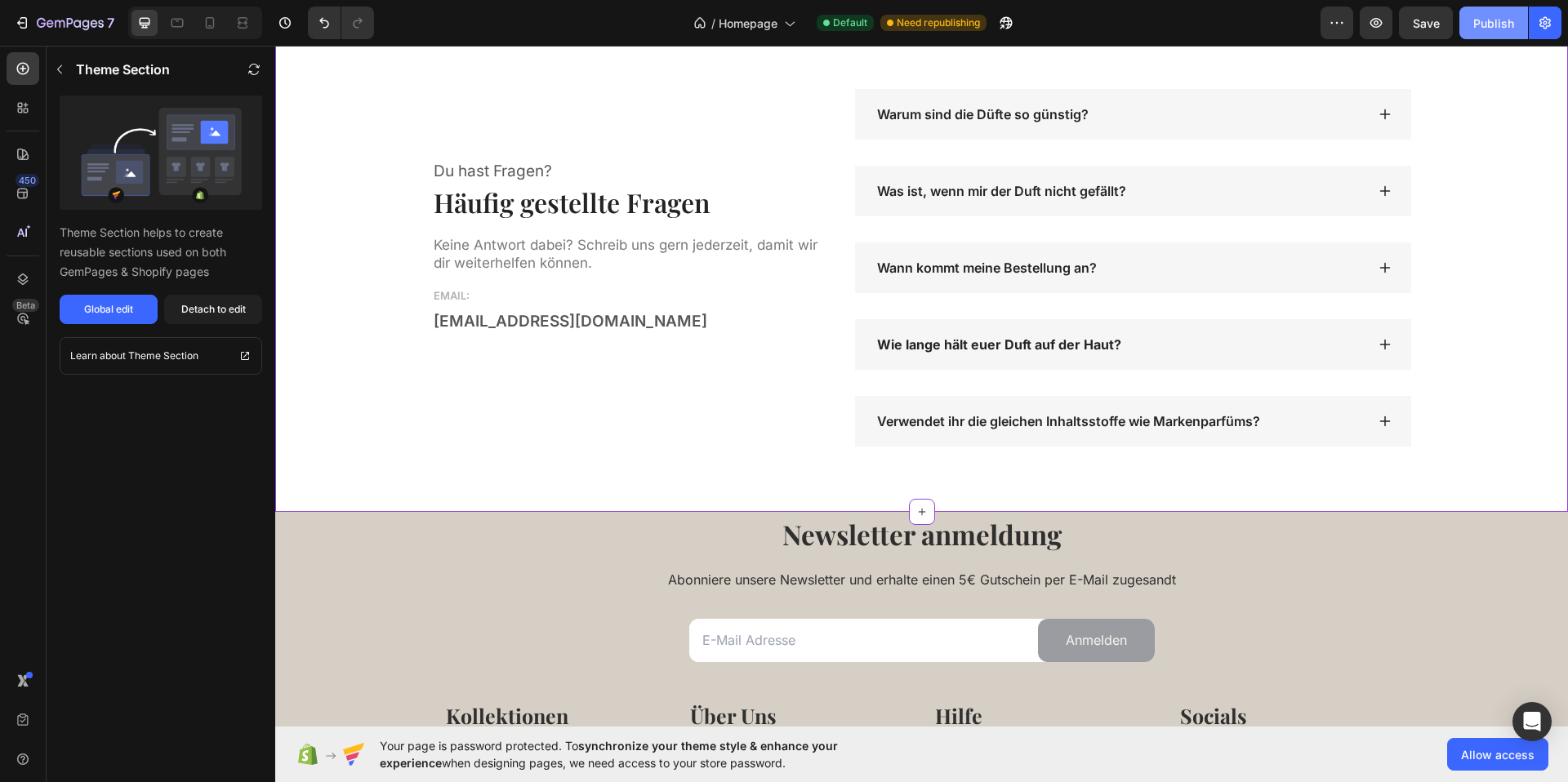
click at [1487, 25] on div "Publish" at bounding box center [1494, 24] width 41 height 18
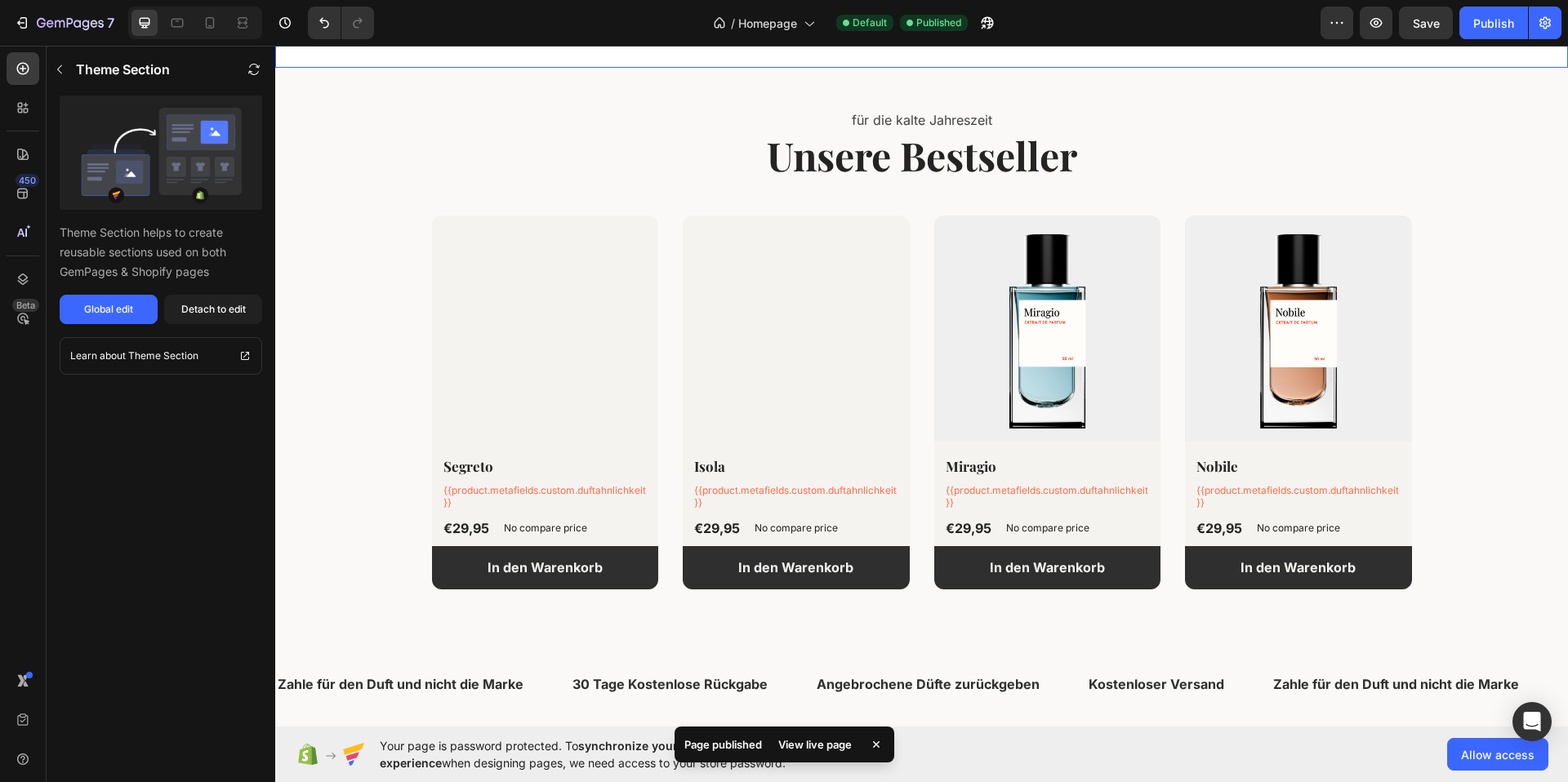
scroll to position [511, 0]
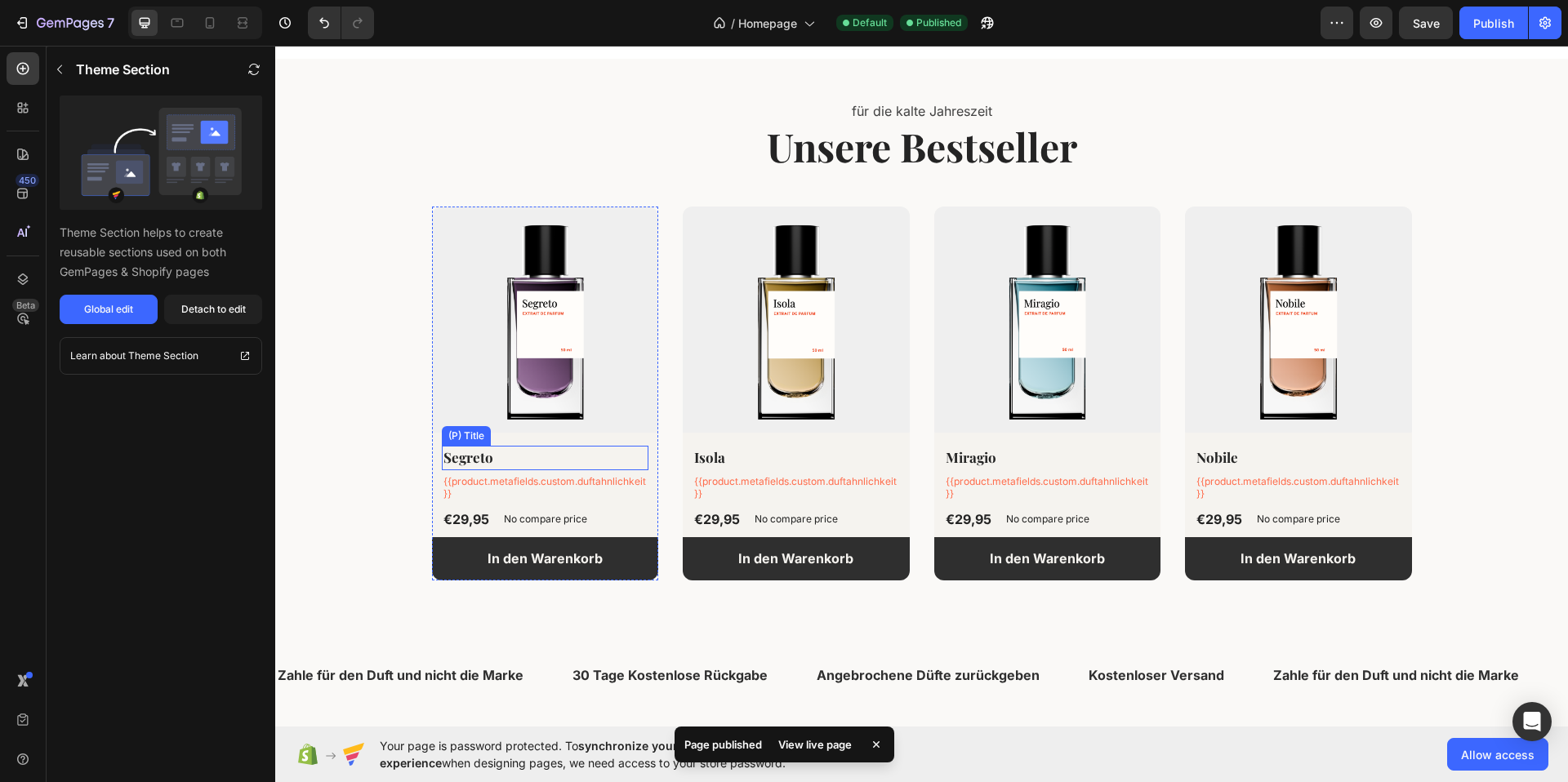
click at [483, 460] on h2 "Segreto" at bounding box center [545, 458] width 208 height 25
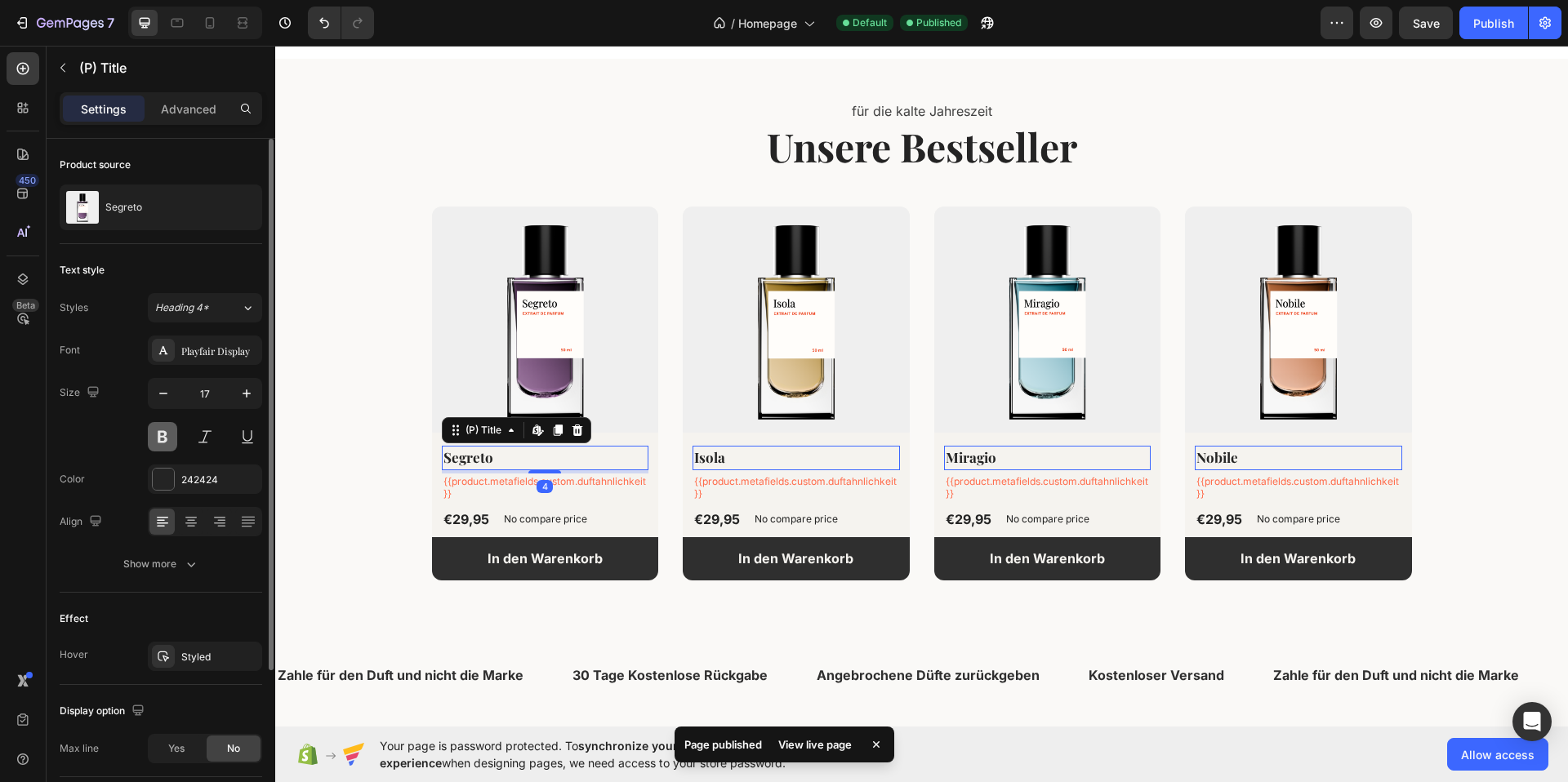
click at [160, 440] on button at bounding box center [163, 437] width 30 height 30
click at [162, 440] on button at bounding box center [163, 437] width 30 height 30
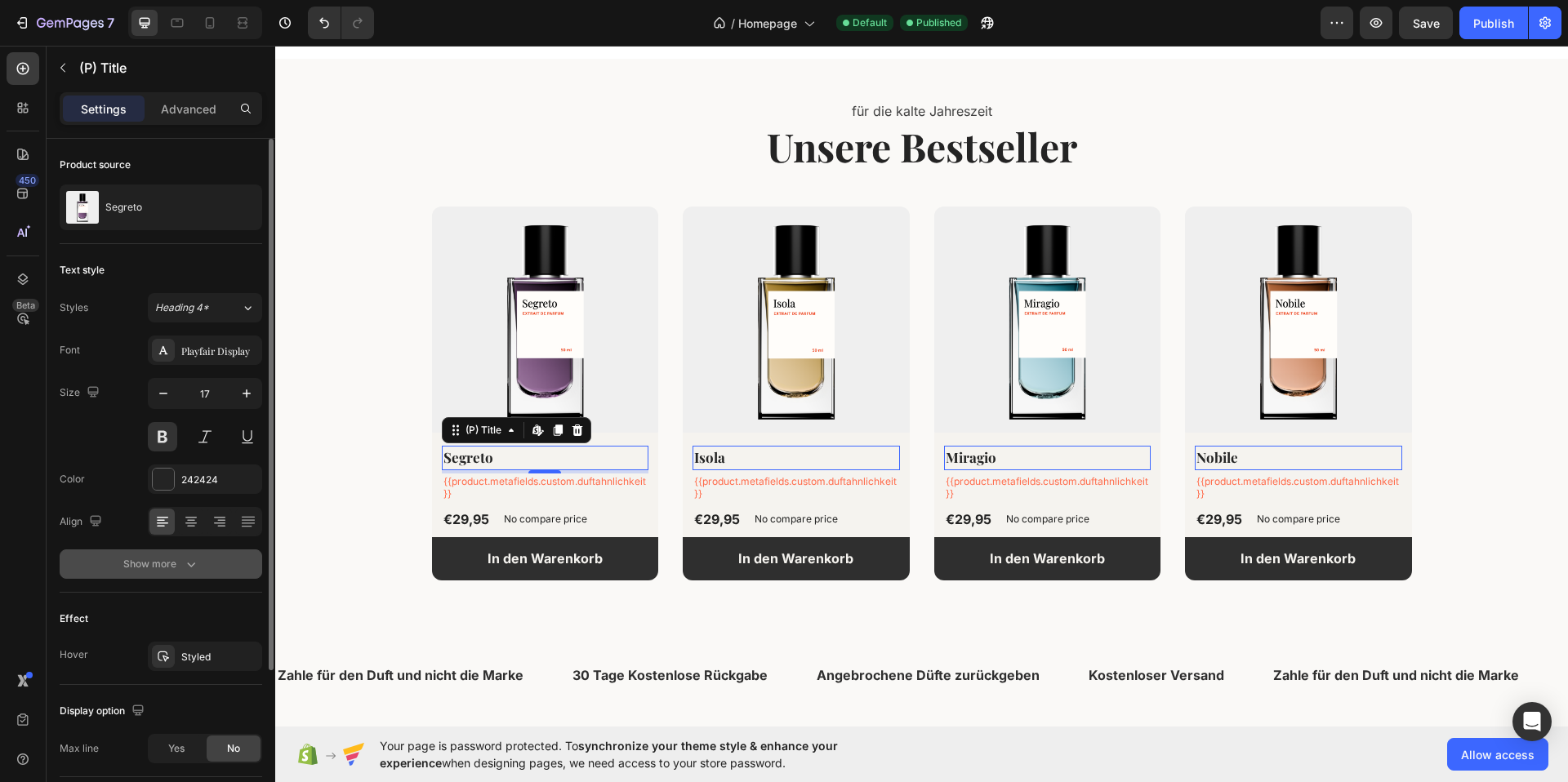
click at [185, 567] on icon "button" at bounding box center [191, 564] width 17 height 17
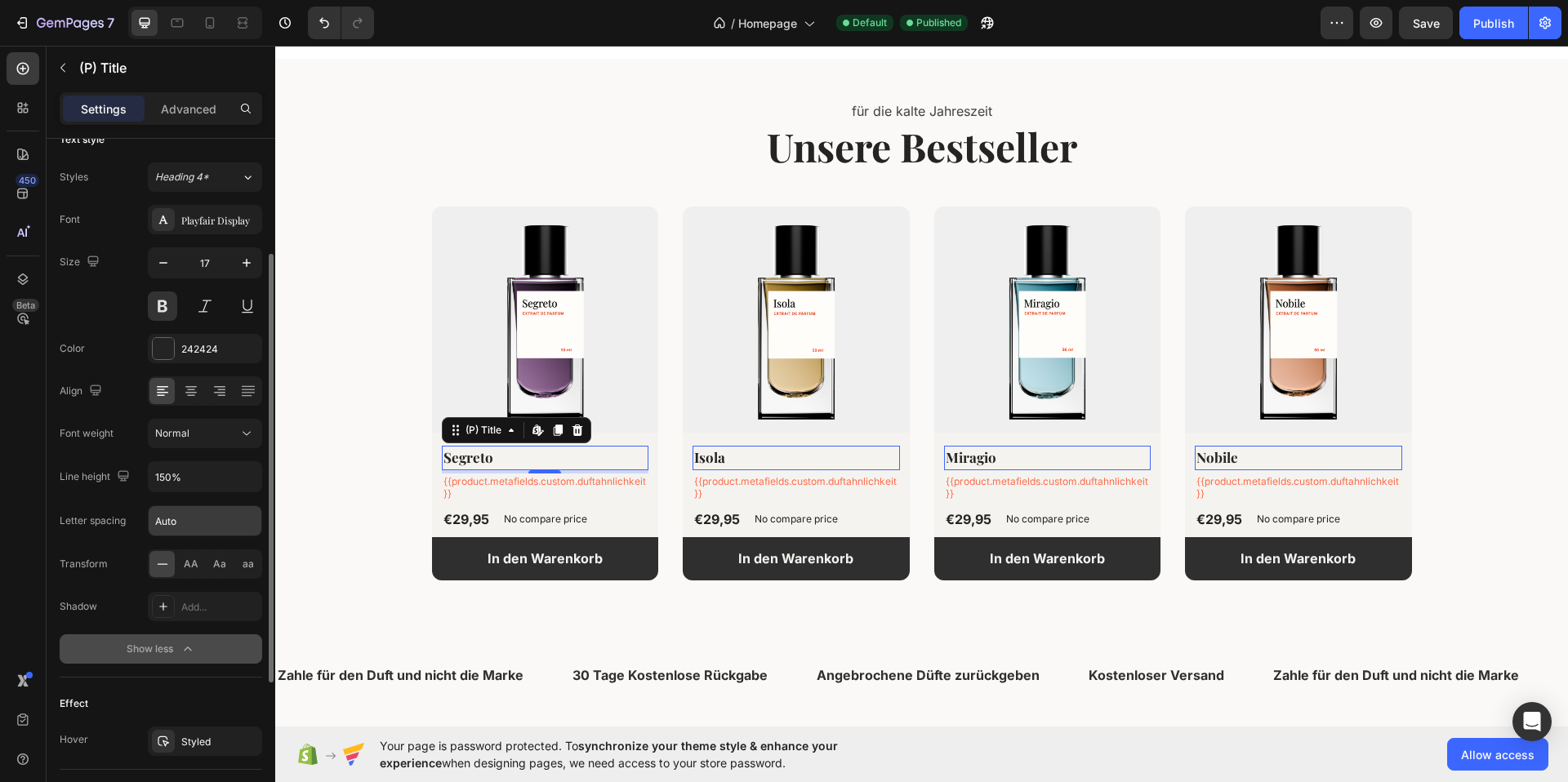
scroll to position [153, 0]
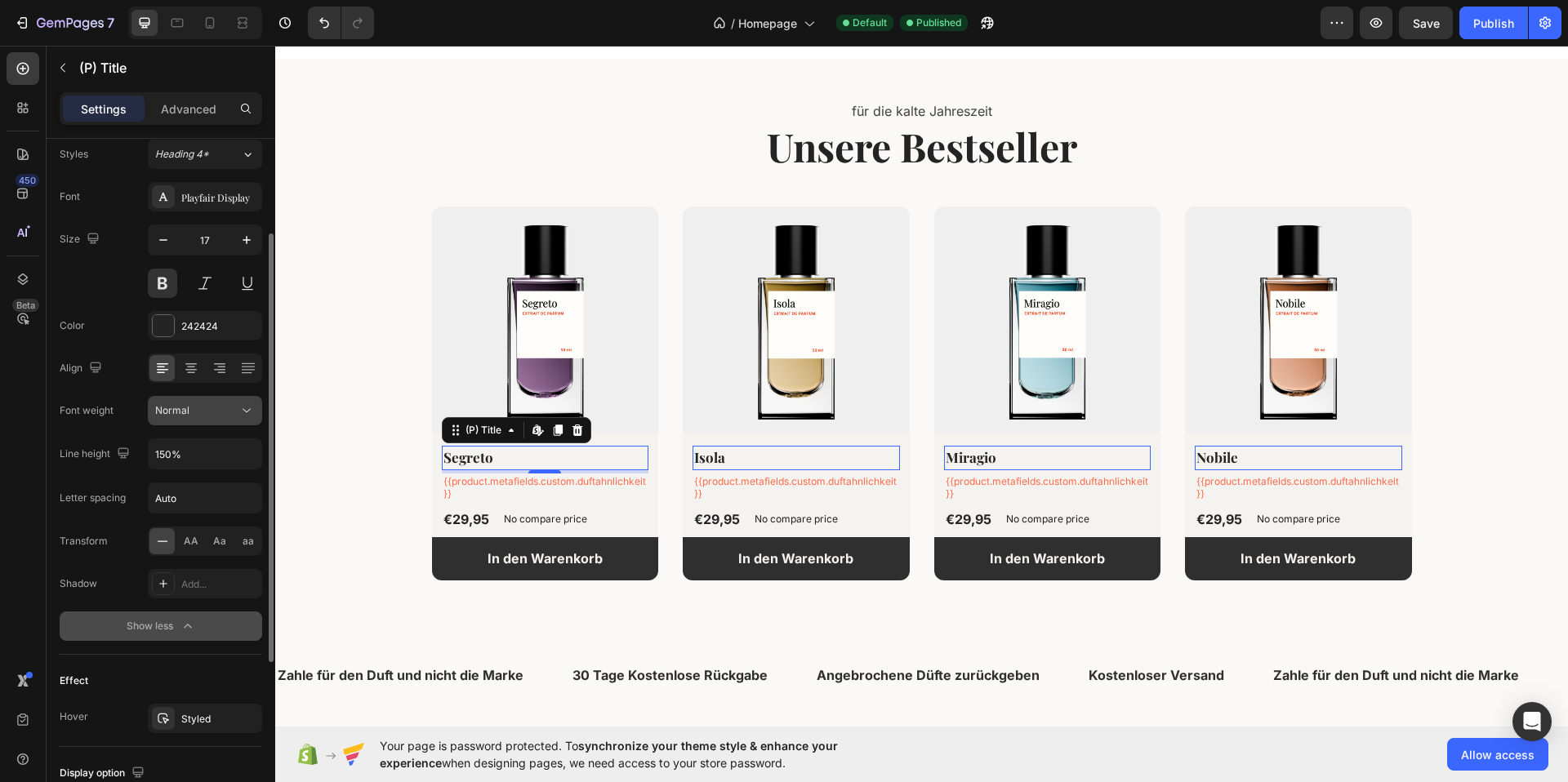
click at [240, 420] on button "Normal" at bounding box center [205, 411] width 115 height 30
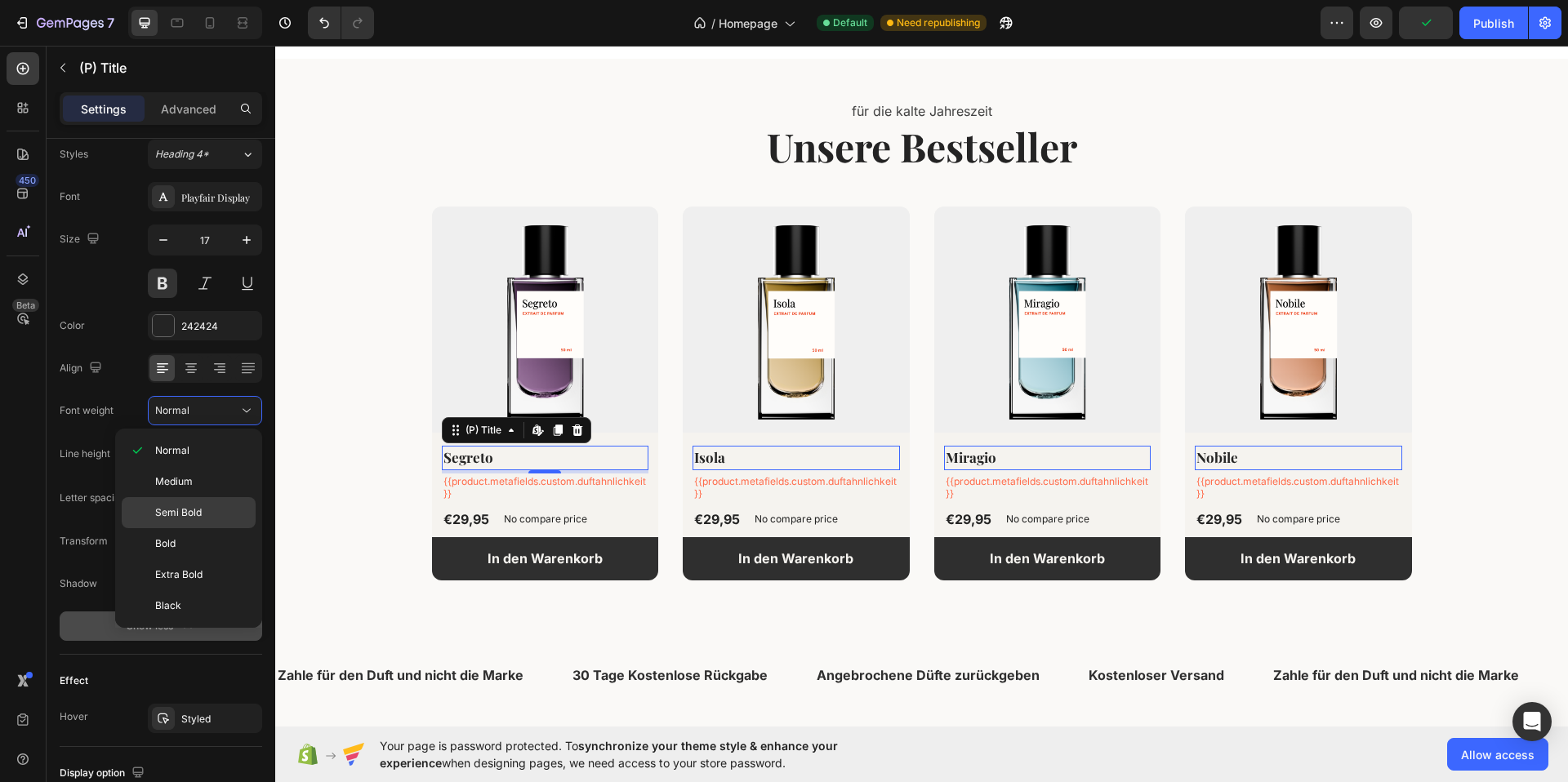
click at [206, 520] on div "Semi Bold" at bounding box center [188, 512] width 134 height 31
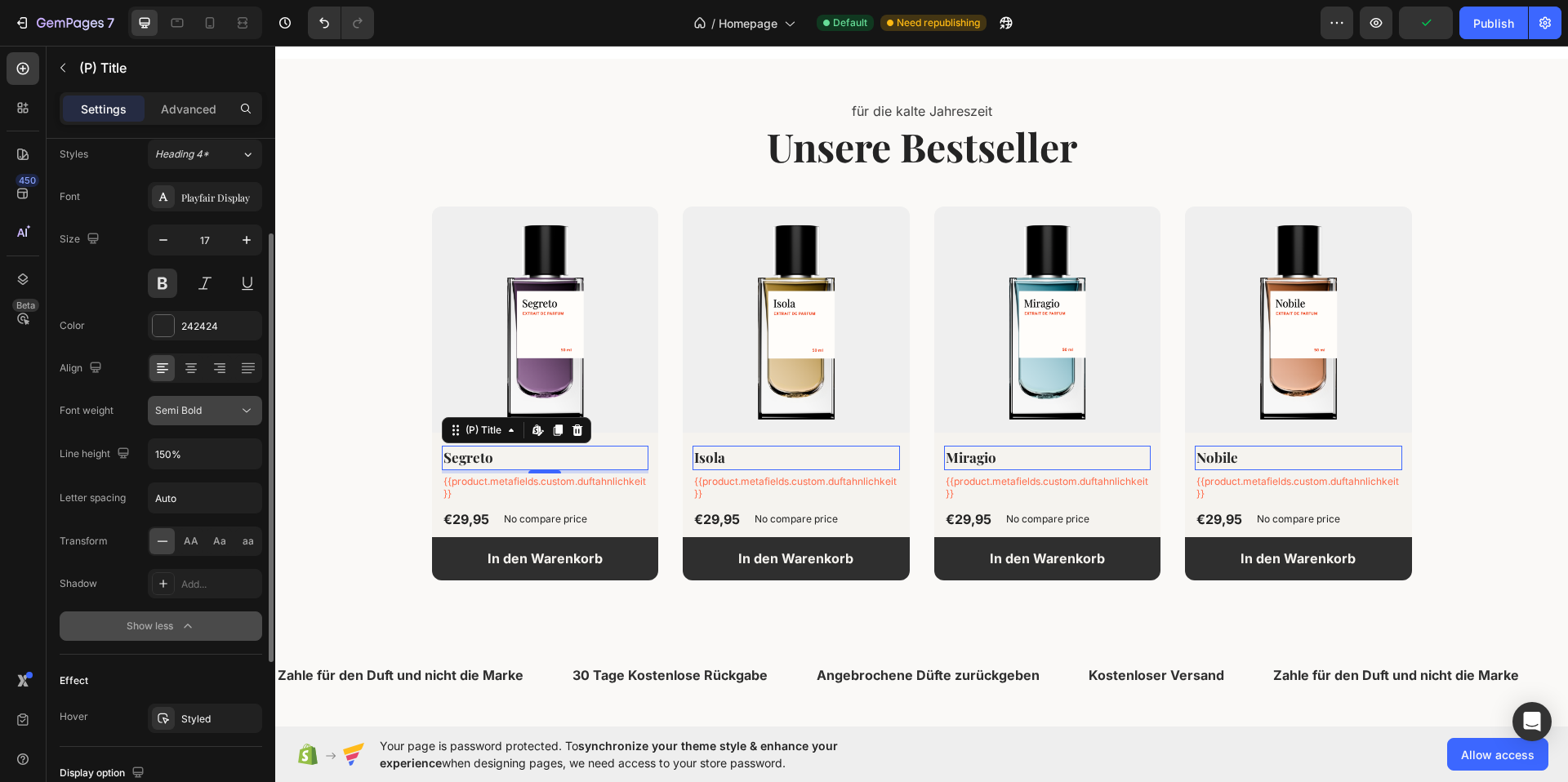
click at [211, 419] on button "Semi Bold" at bounding box center [205, 411] width 115 height 30
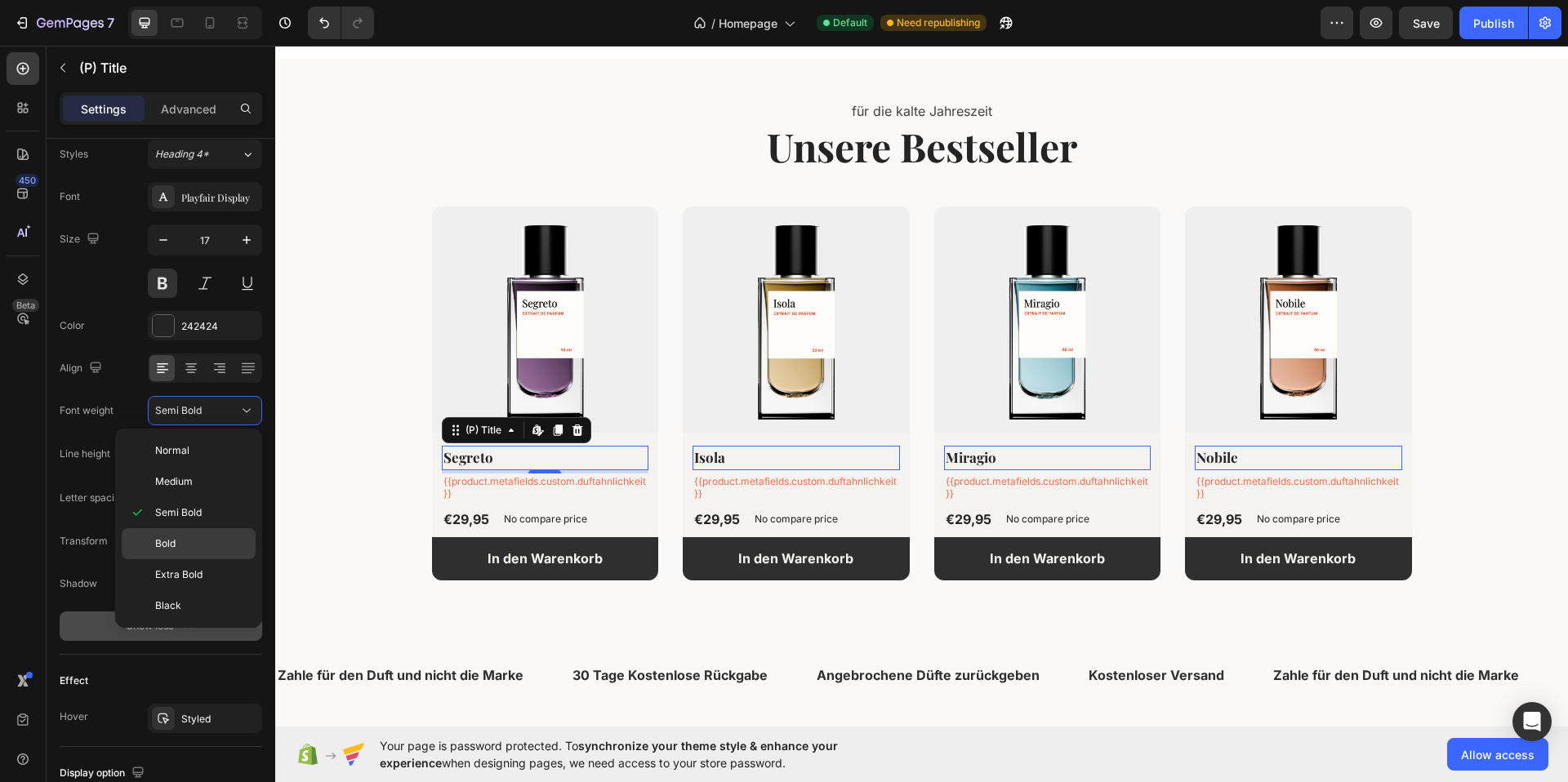
click at [187, 545] on p "Bold" at bounding box center [201, 543] width 93 height 15
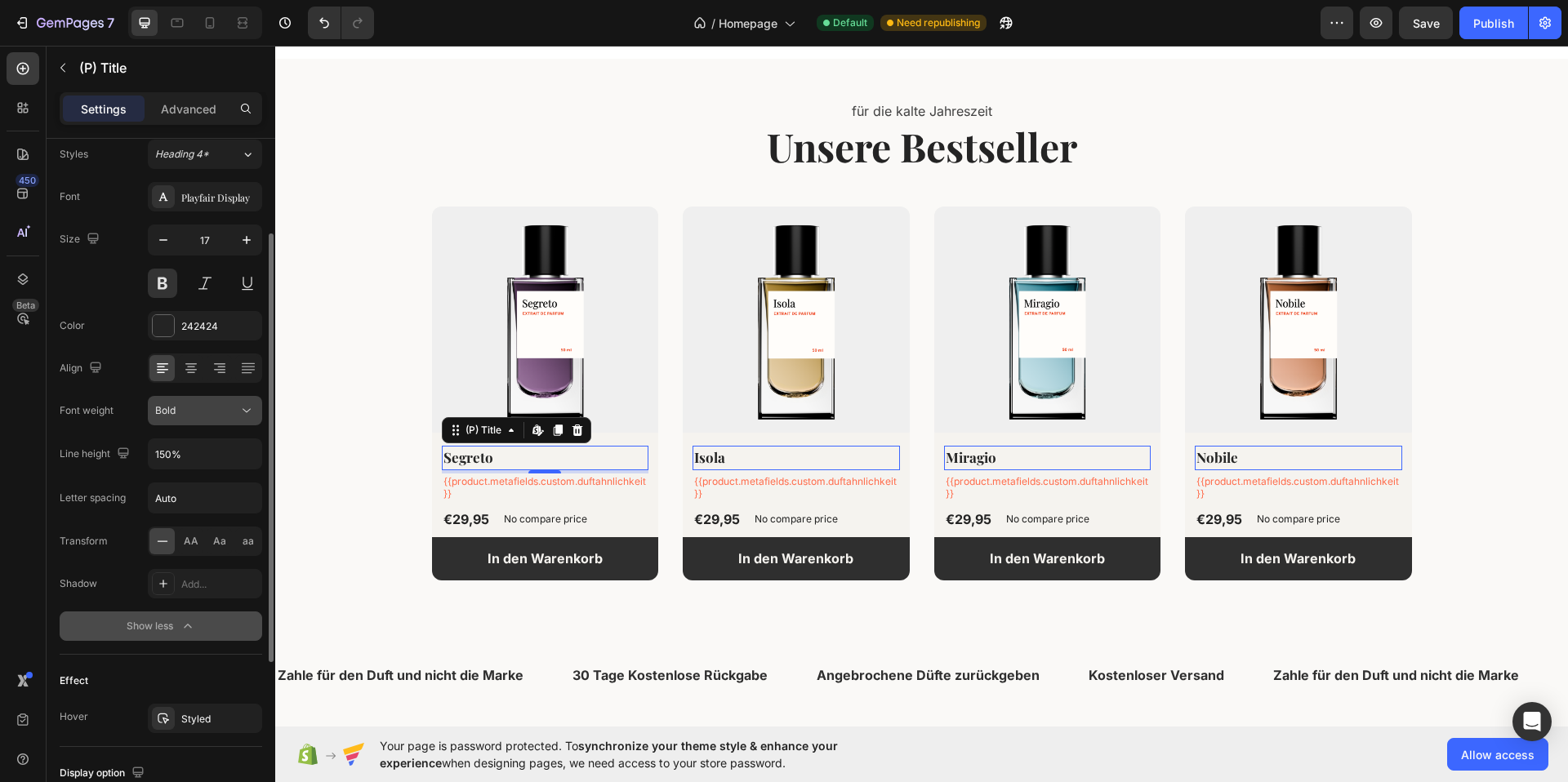
click at [211, 417] on div "Bold" at bounding box center [196, 411] width 83 height 15
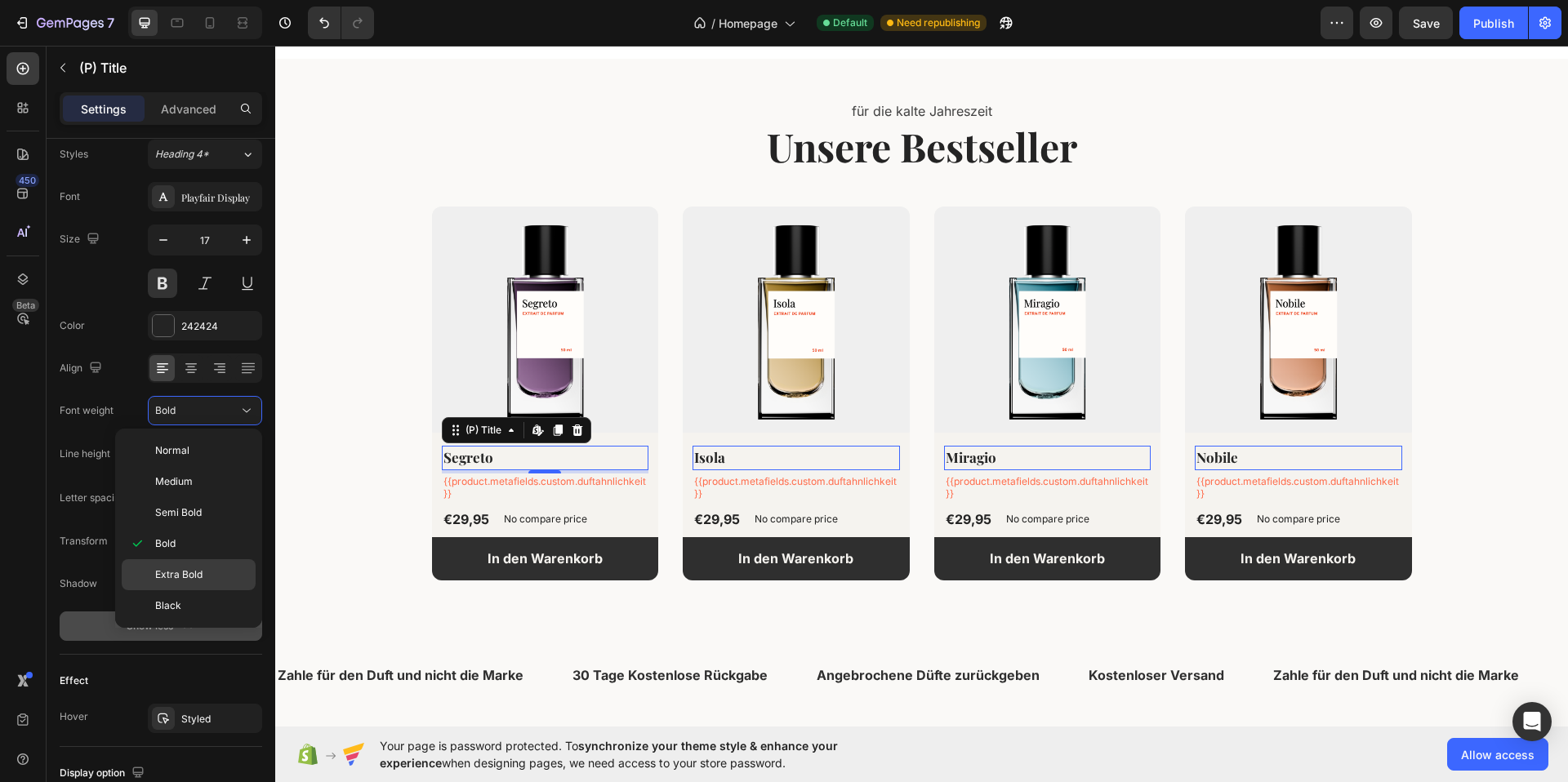
click at [184, 573] on span "Extra Bold" at bounding box center [179, 574] width 47 height 15
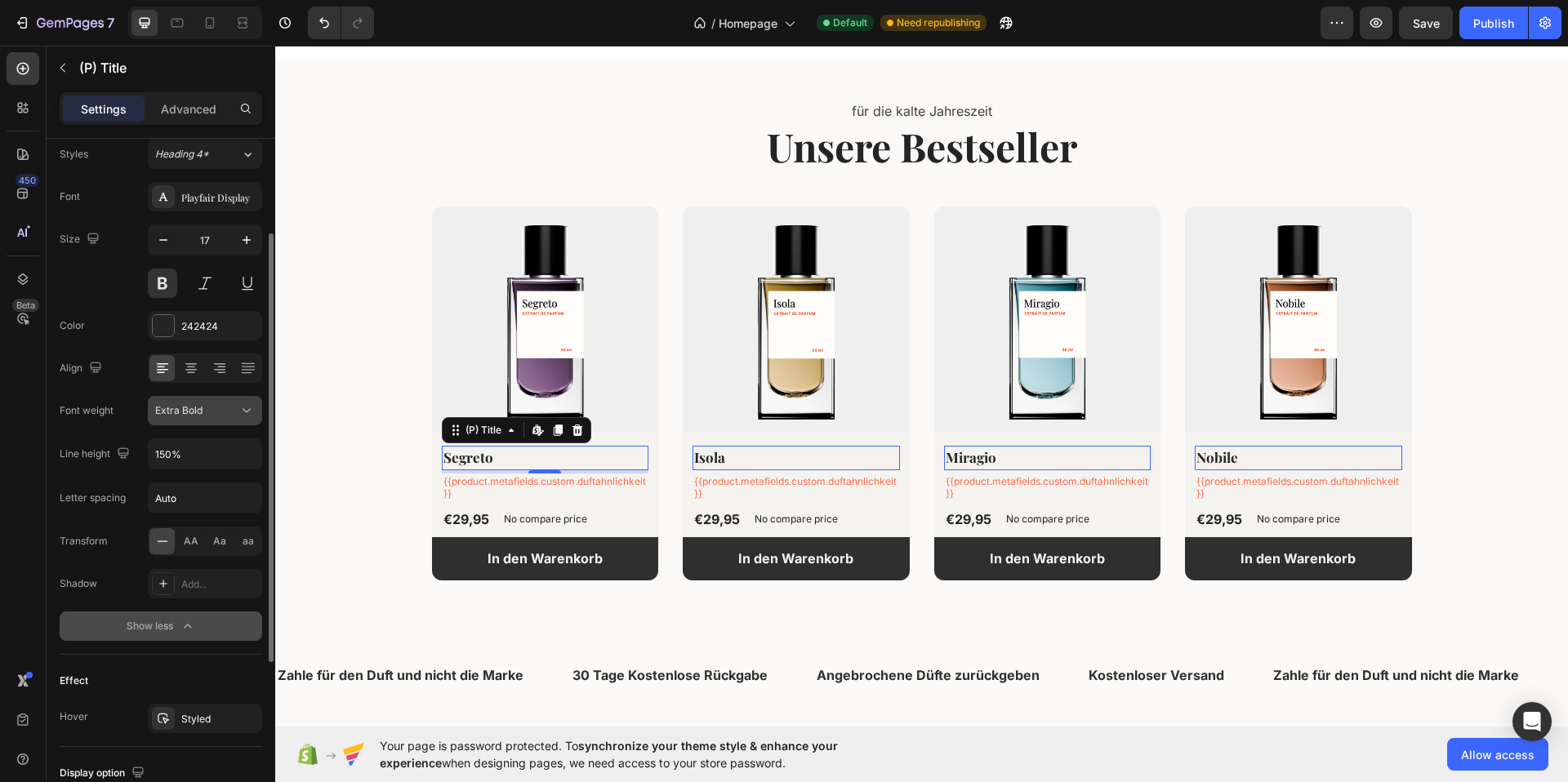
click at [200, 414] on span "Extra Bold" at bounding box center [179, 410] width 47 height 12
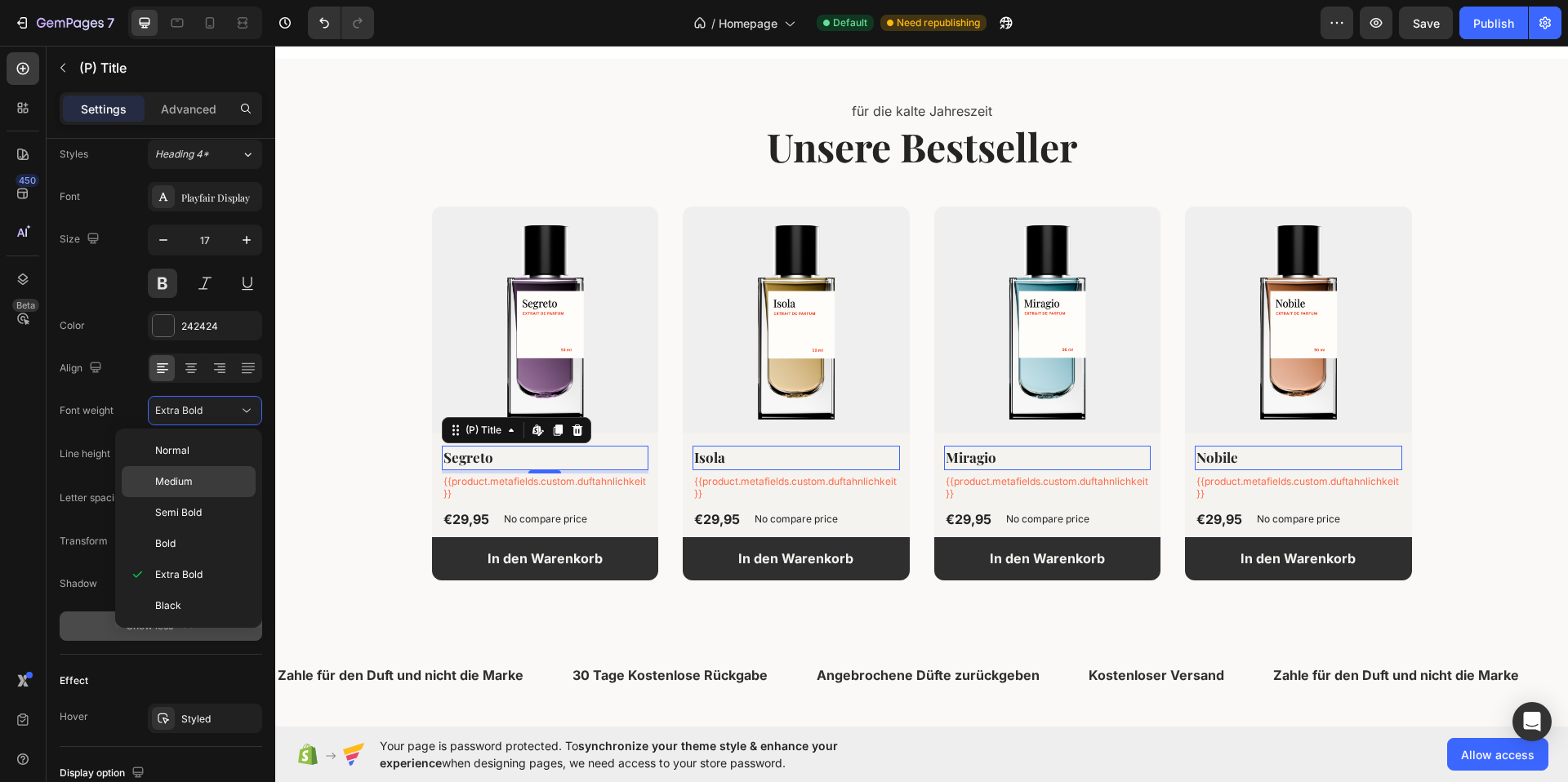
click at [190, 476] on span "Medium" at bounding box center [173, 482] width 38 height 15
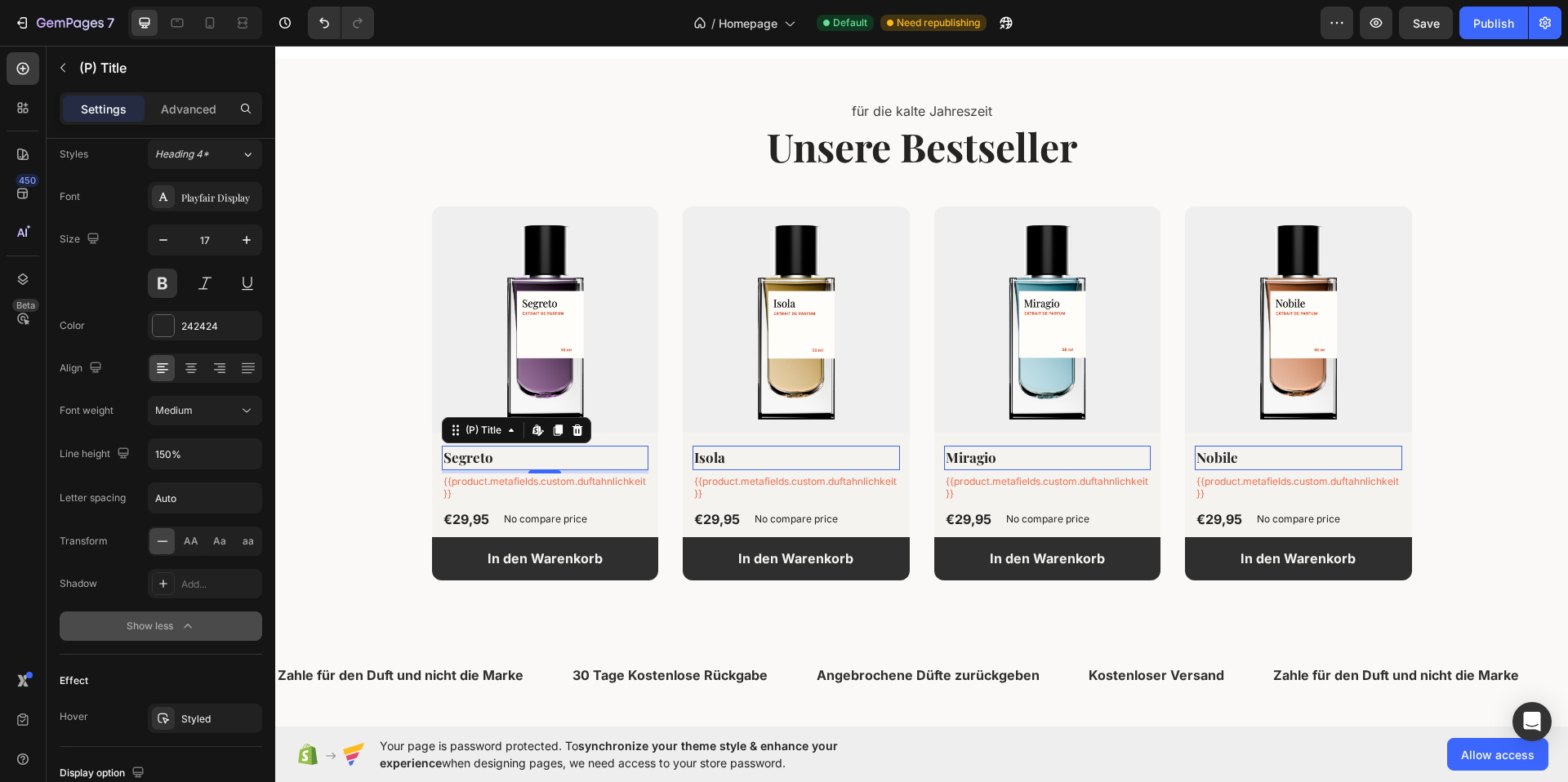
click at [476, 461] on h2 "Segreto" at bounding box center [545, 458] width 208 height 25
click at [505, 459] on h2 "Segreto" at bounding box center [545, 458] width 208 height 25
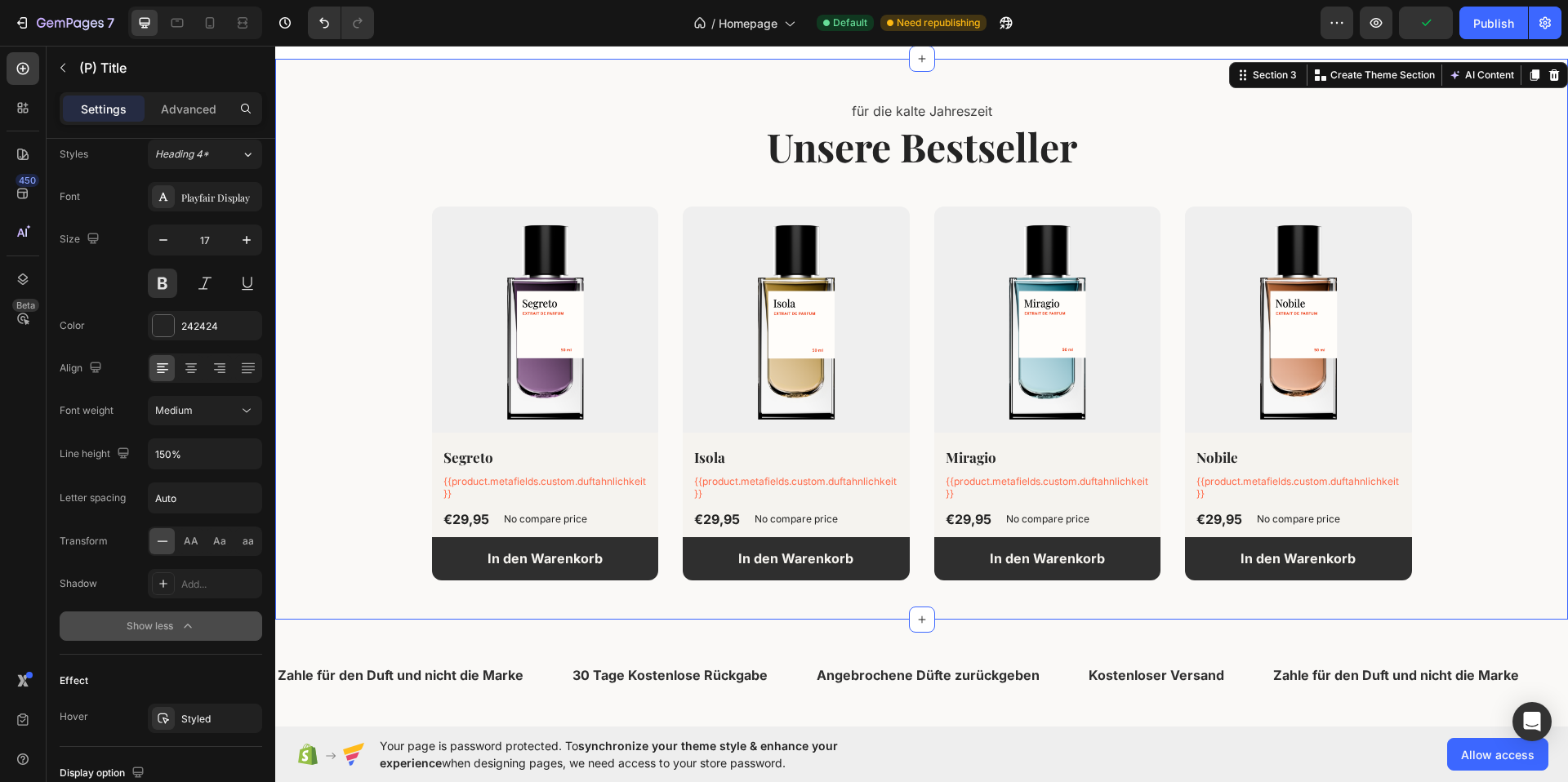
click at [329, 433] on div "für die kalte Jahreszeit Text block Unsere Bestseller Heading (P) Images Segret…" at bounding box center [922, 339] width 1268 height 483
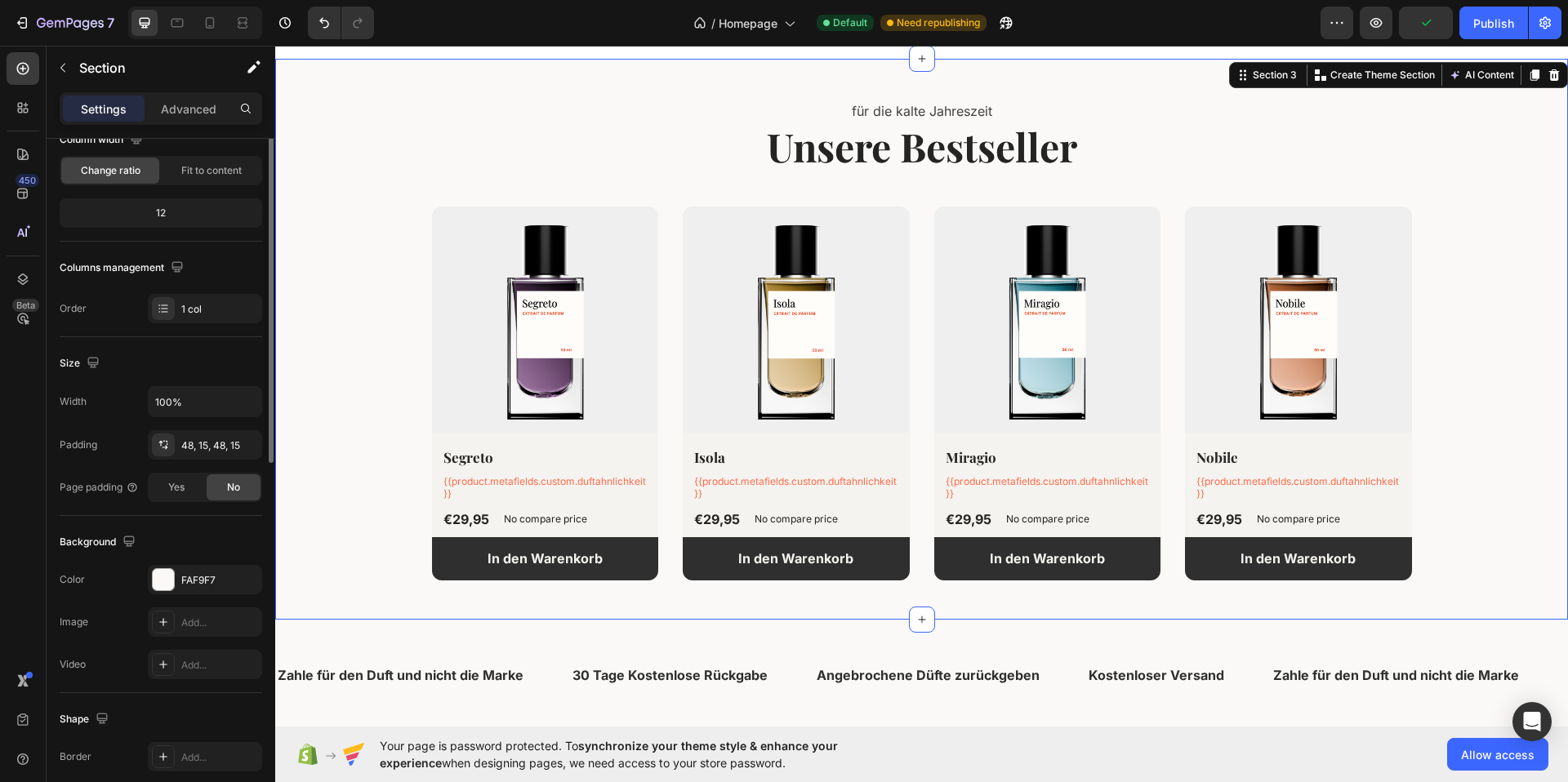
scroll to position [0, 0]
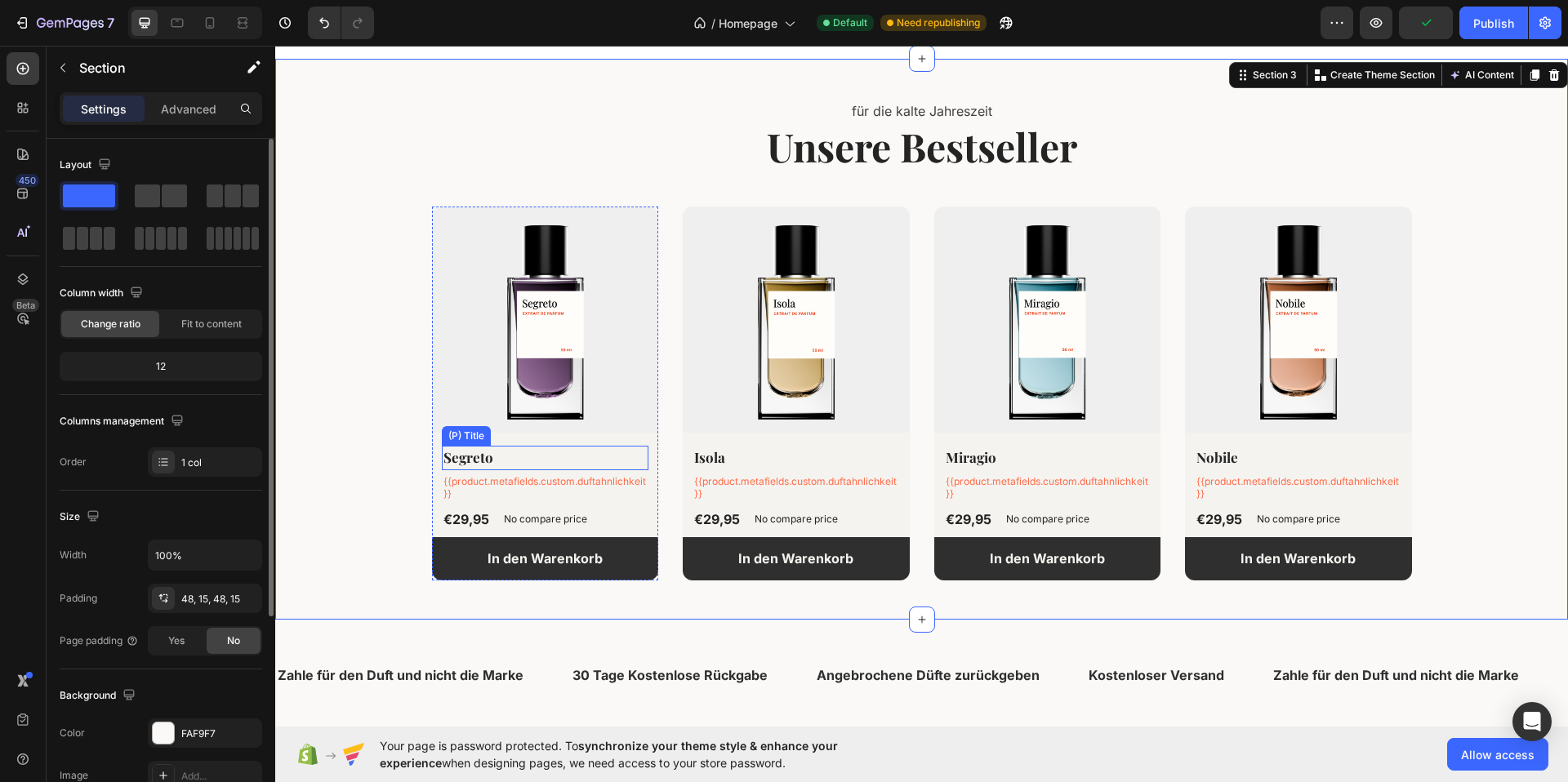
click at [462, 455] on h2 "Segreto" at bounding box center [545, 458] width 208 height 25
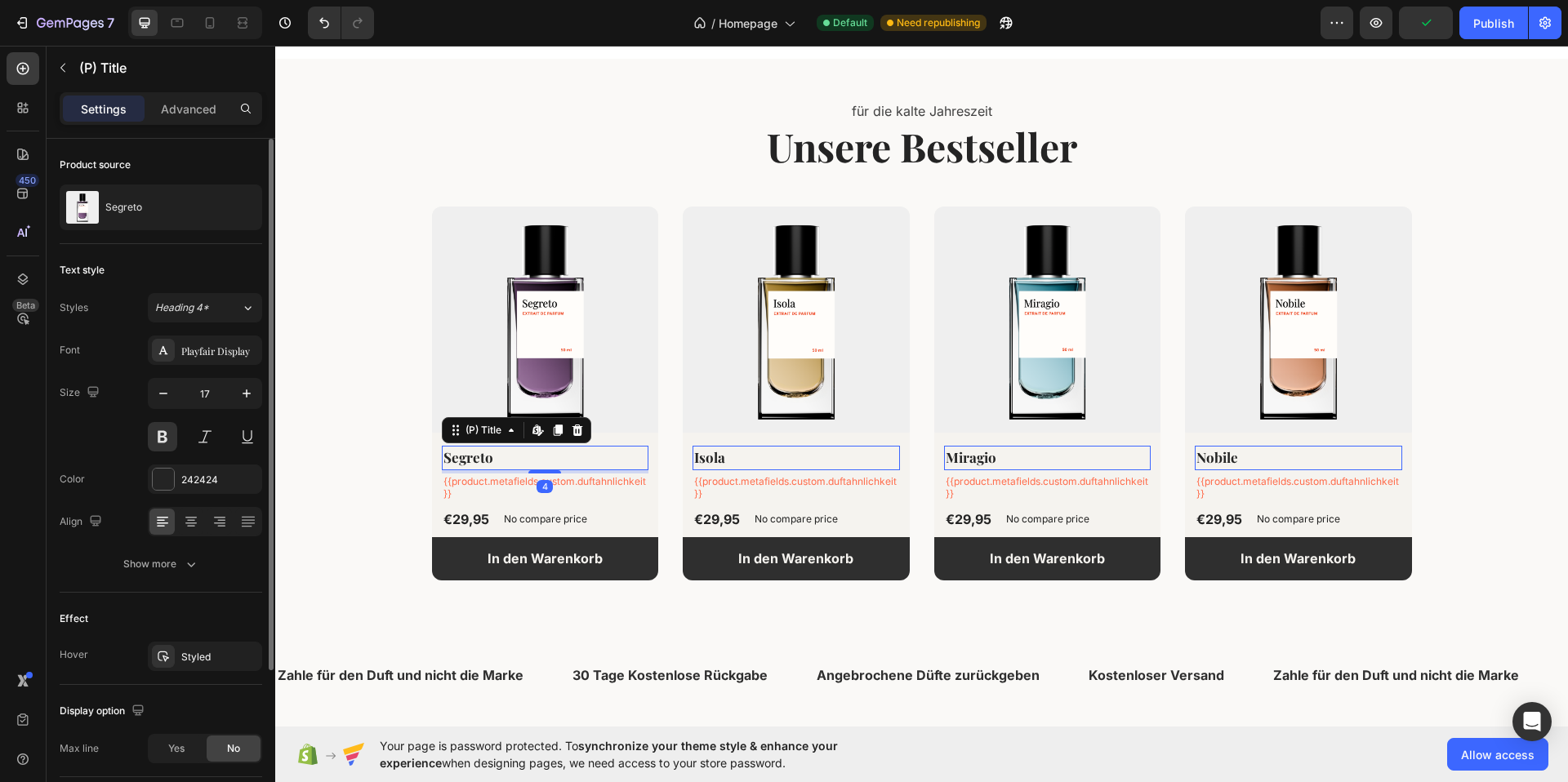
click at [462, 455] on h2 "Segreto" at bounding box center [545, 458] width 208 height 25
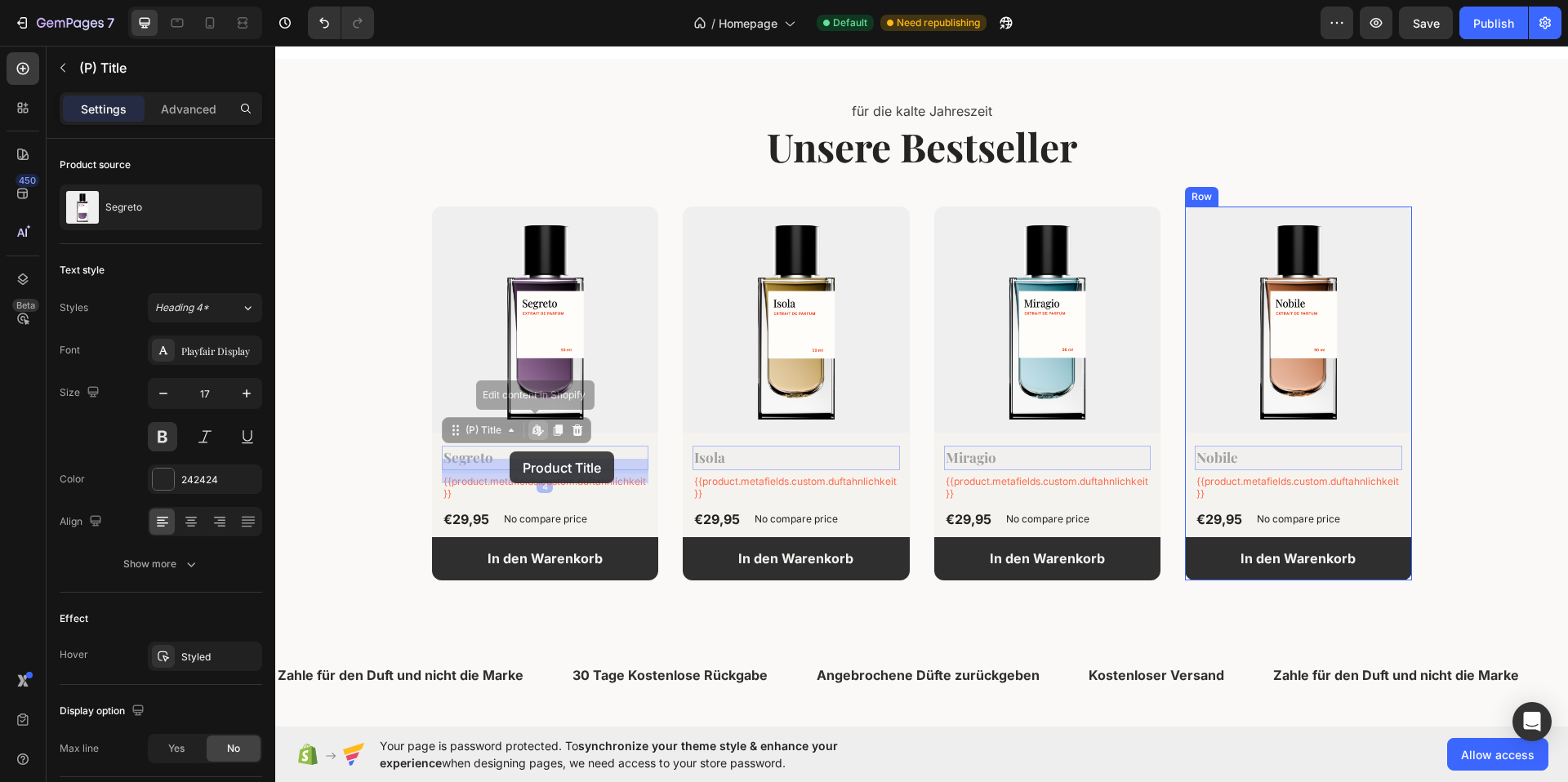
drag, startPoint x: 504, startPoint y: 458, endPoint x: 510, endPoint y: 452, distance: 8.5
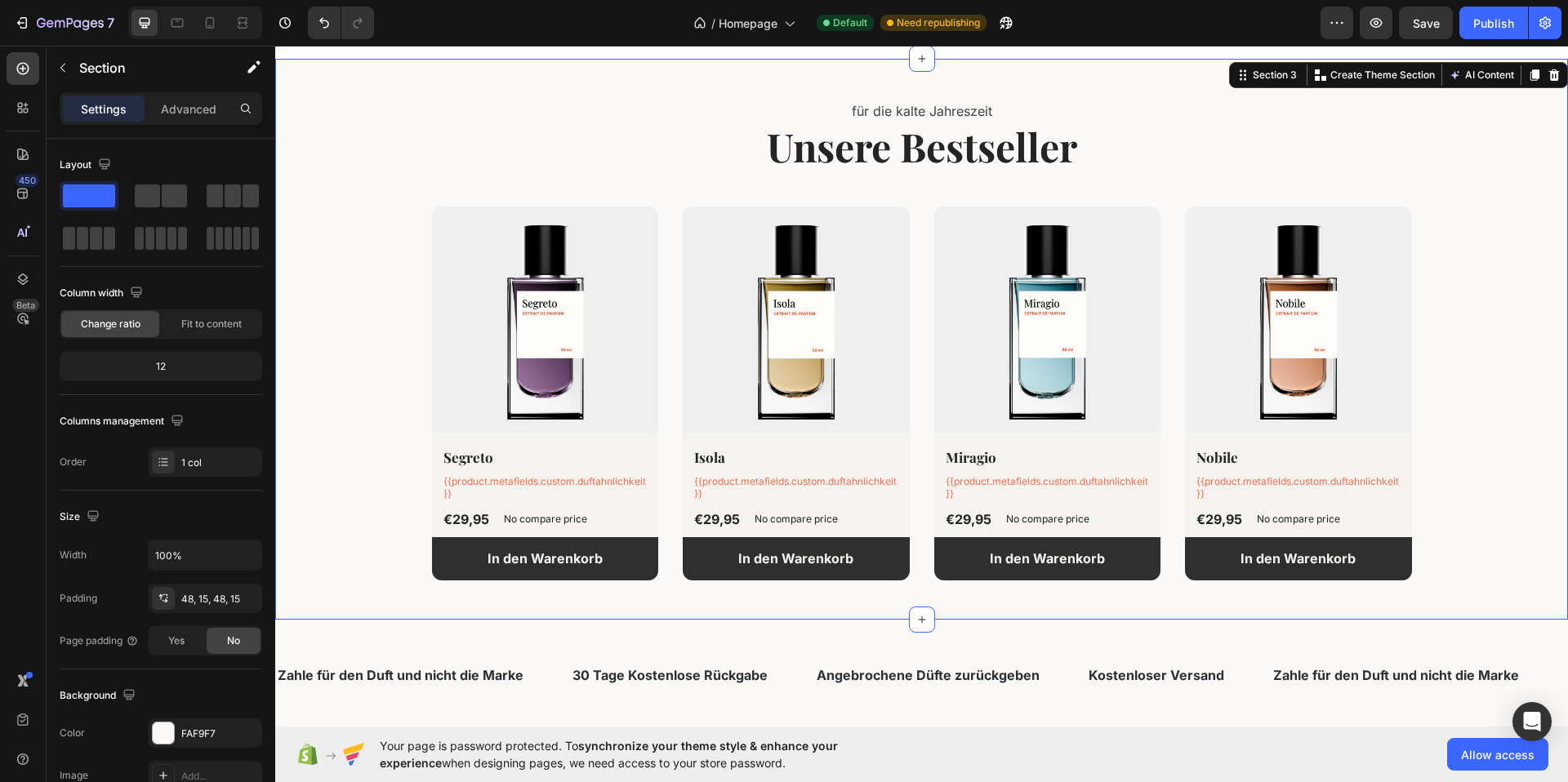
click at [369, 438] on div "für die kalte Jahreszeit Text block Unsere Bestseller Heading (P) Images Segret…" at bounding box center [922, 339] width 1268 height 483
click at [1501, 23] on div "Publish" at bounding box center [1494, 24] width 41 height 18
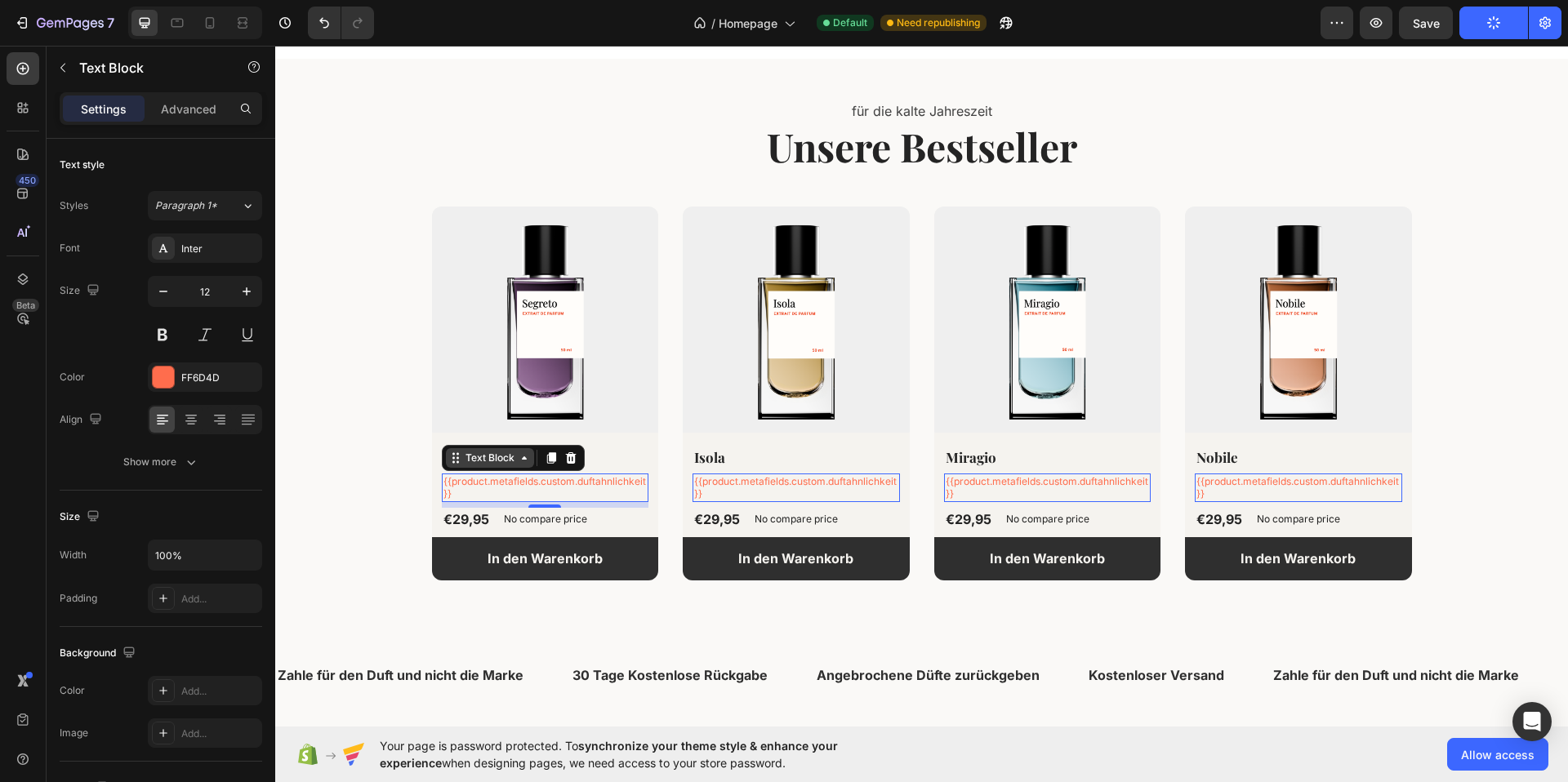
click at [463, 461] on div "Text Block" at bounding box center [490, 458] width 55 height 15
click at [604, 453] on h2 "Segreto" at bounding box center [545, 458] width 208 height 25
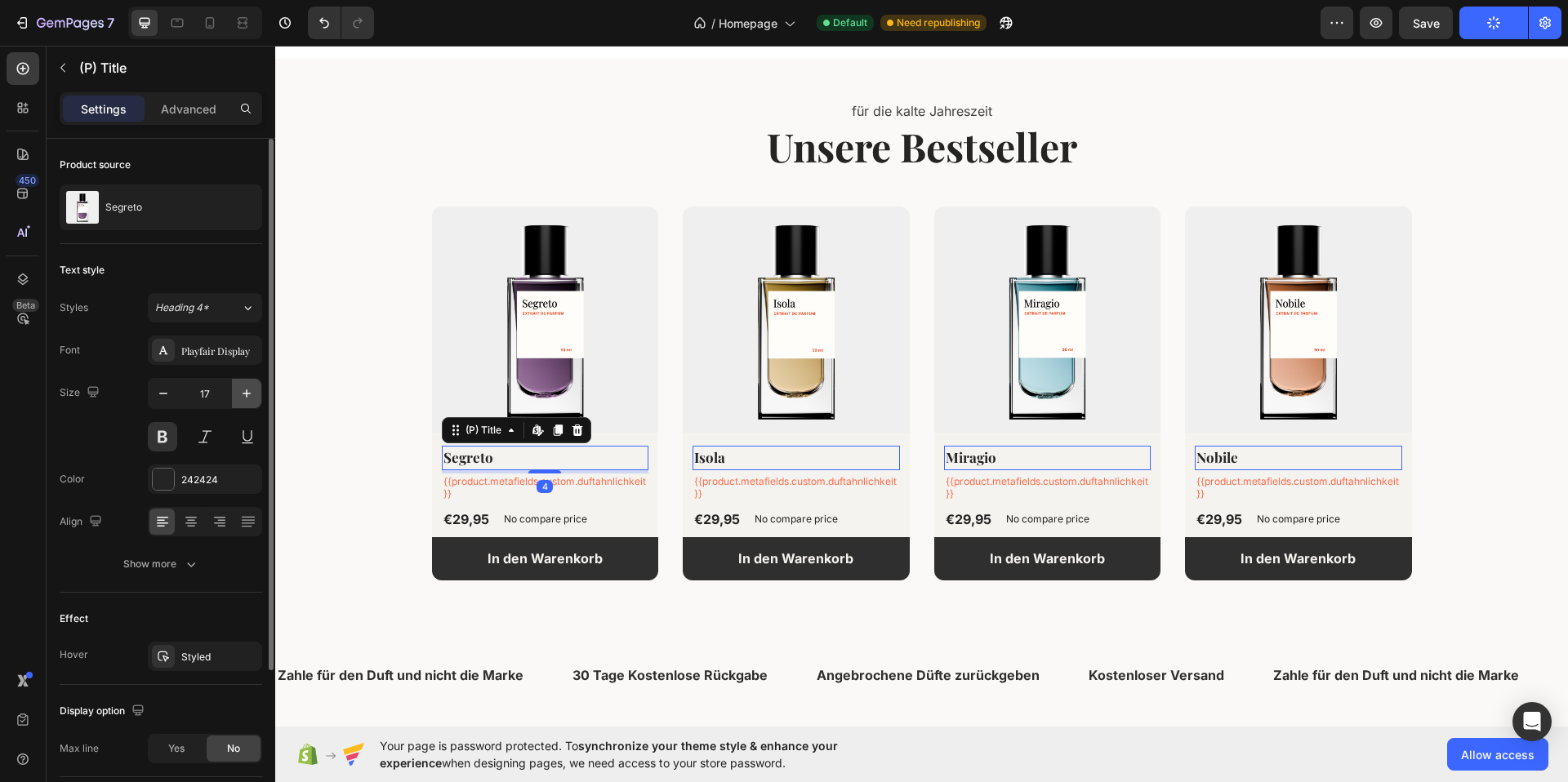
click at [246, 392] on icon "button" at bounding box center [246, 393] width 8 height 8
type input "19"
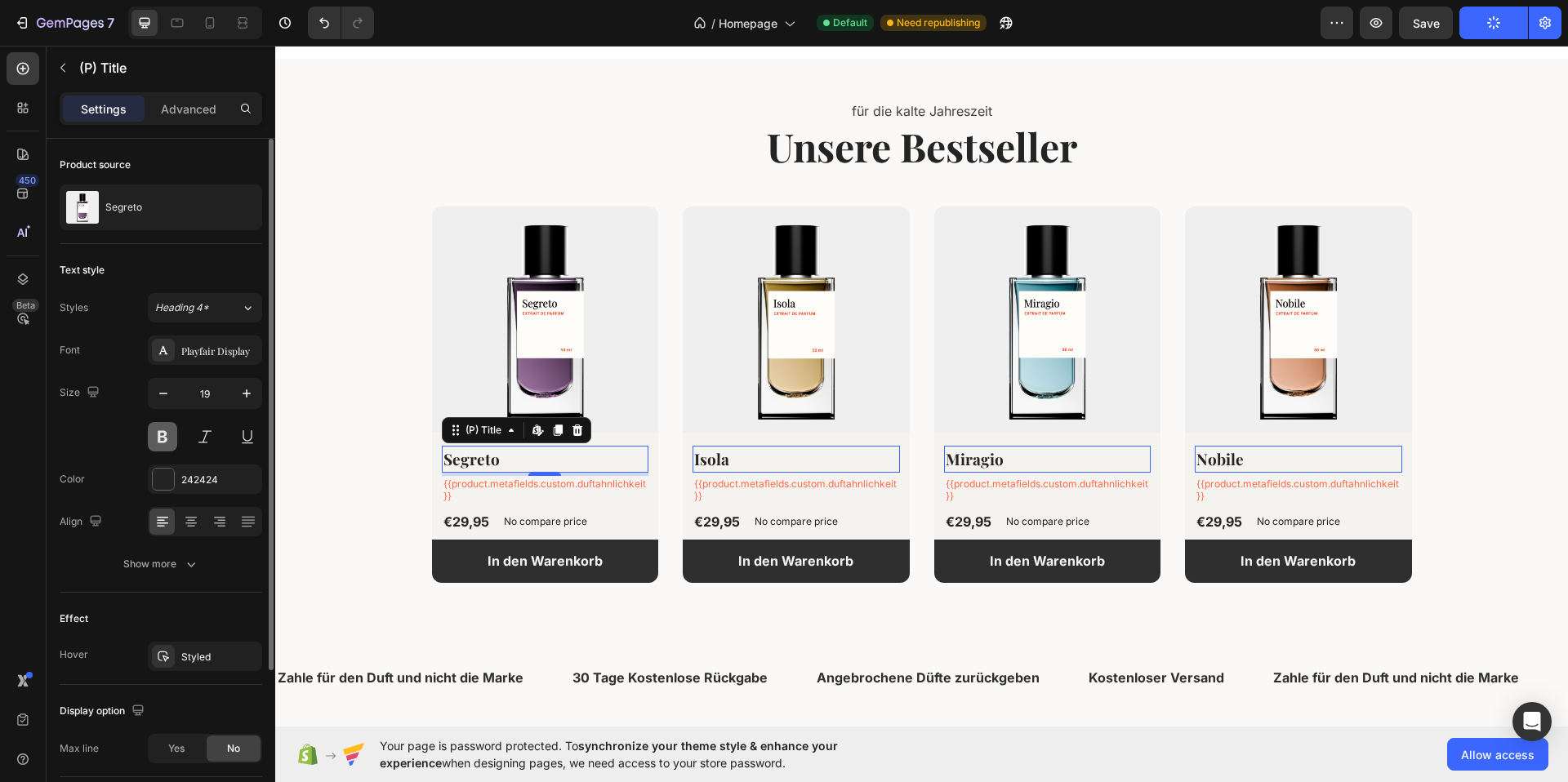
click at [159, 435] on button at bounding box center [163, 437] width 30 height 30
click at [164, 438] on button at bounding box center [163, 437] width 30 height 30
click at [193, 572] on icon "button" at bounding box center [191, 564] width 17 height 17
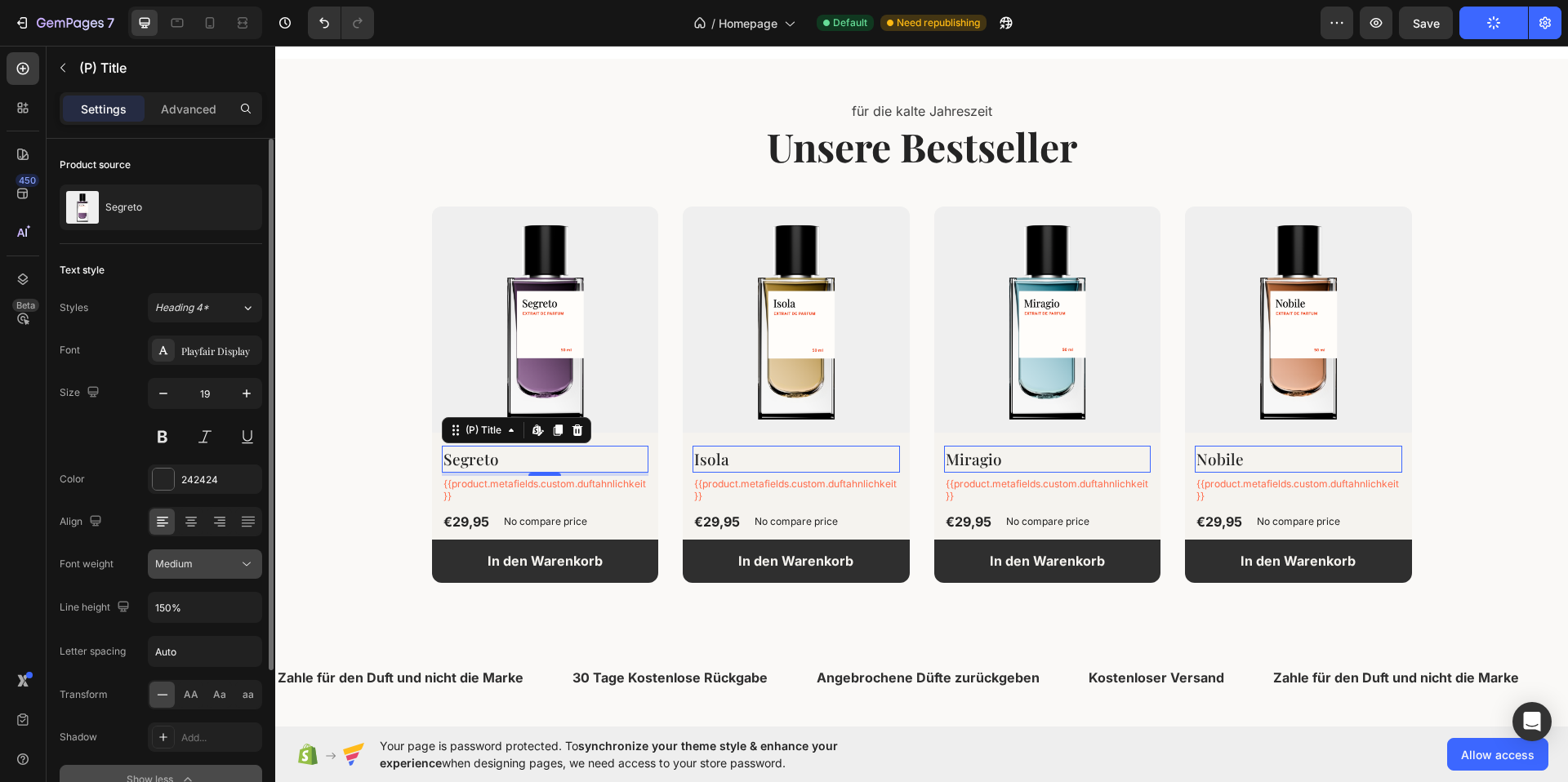
click at [223, 575] on button "Medium" at bounding box center [205, 564] width 115 height 30
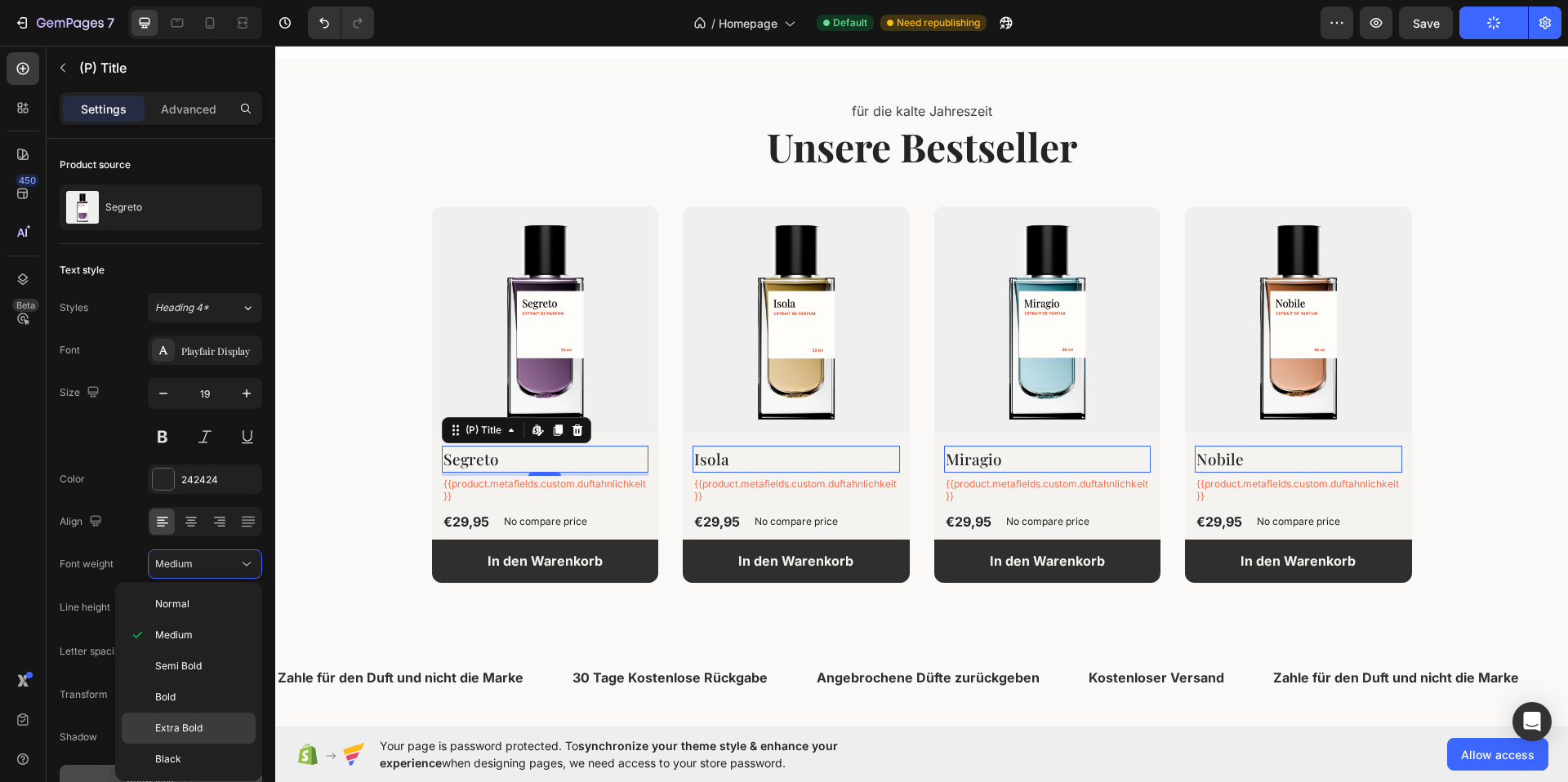
click at [205, 729] on p "Extra Bold" at bounding box center [201, 728] width 93 height 15
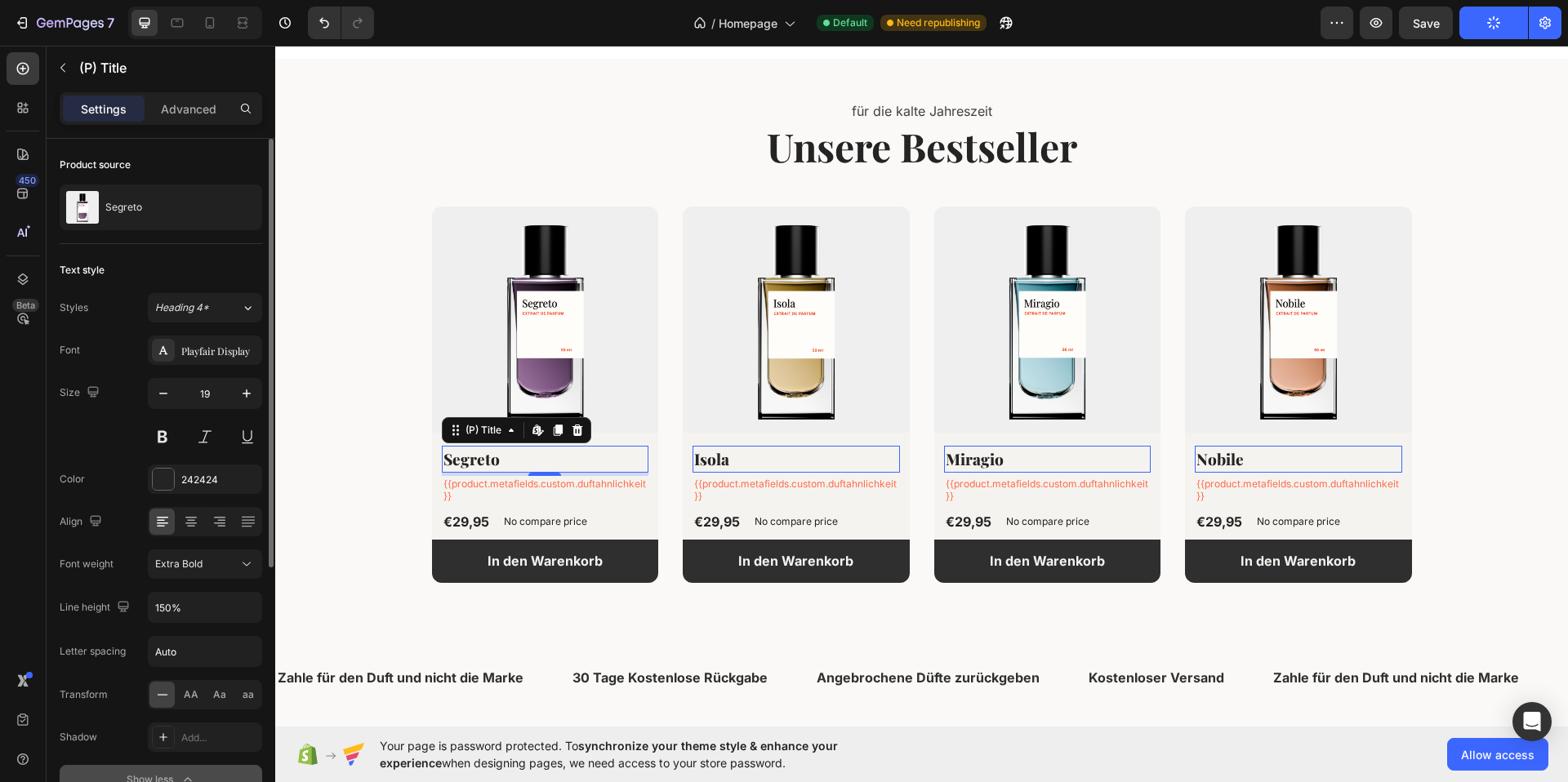
click at [223, 579] on div "Font Playfair Display Size 19 Color 242424 Align Font weight Extra Bold Line he…" at bounding box center [160, 565] width 202 height 459
click at [234, 566] on div "Extra Bold" at bounding box center [196, 564] width 83 height 15
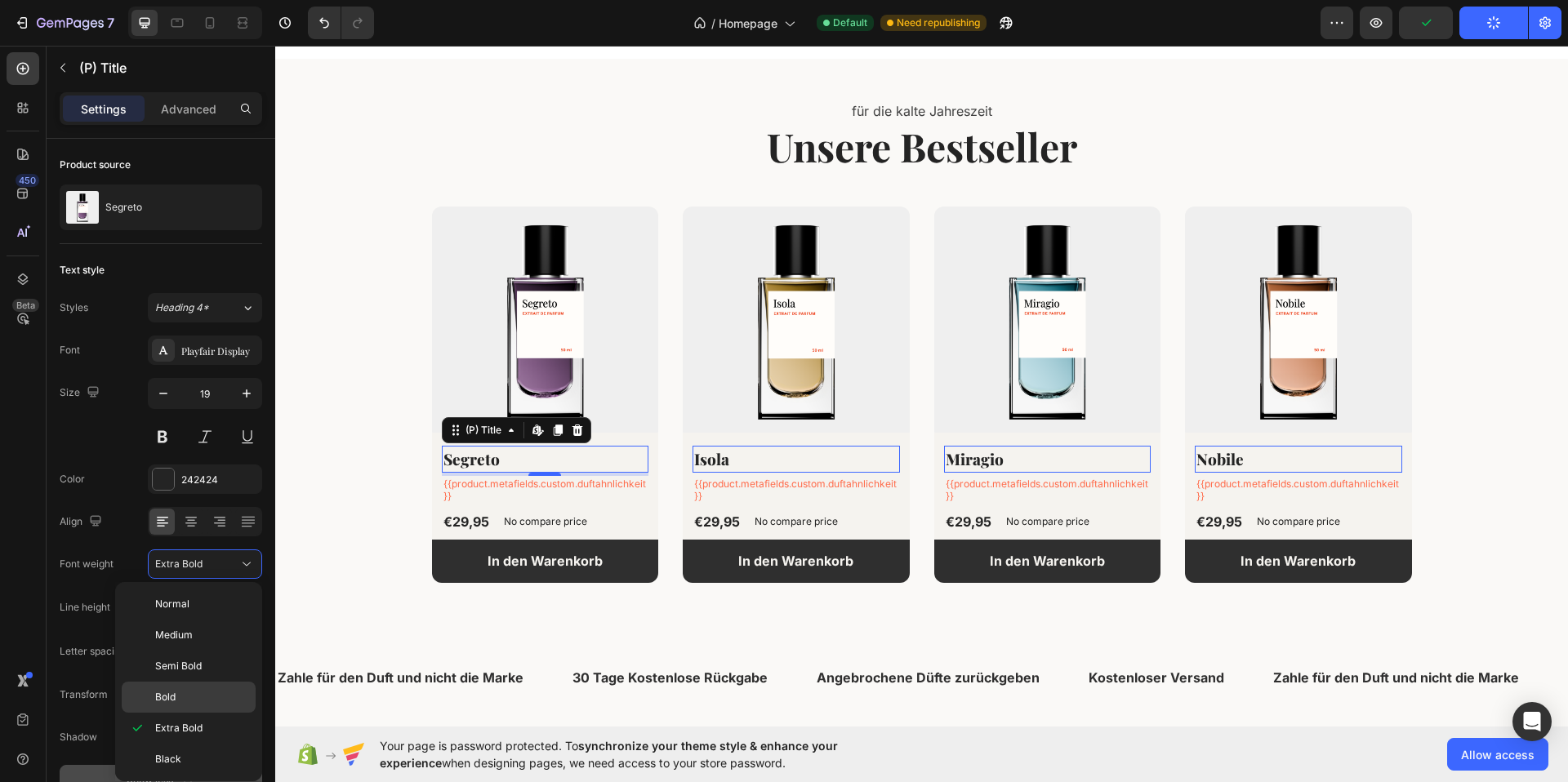
click at [177, 700] on p "Bold" at bounding box center [201, 697] width 93 height 15
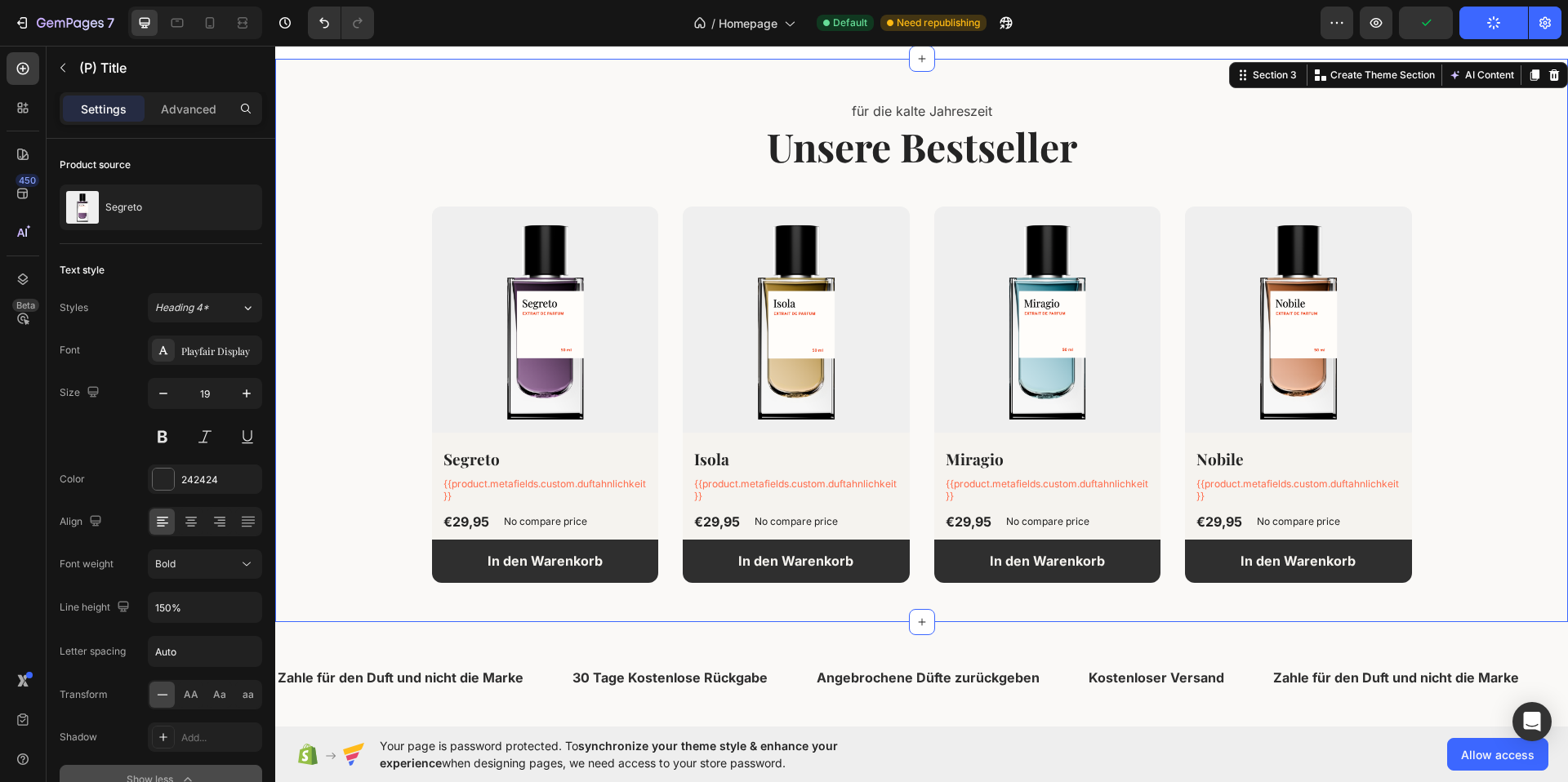
click at [348, 471] on div "für die kalte Jahreszeit Text block Unsere Bestseller Heading (P) Images Segret…" at bounding box center [922, 341] width 1268 height 485
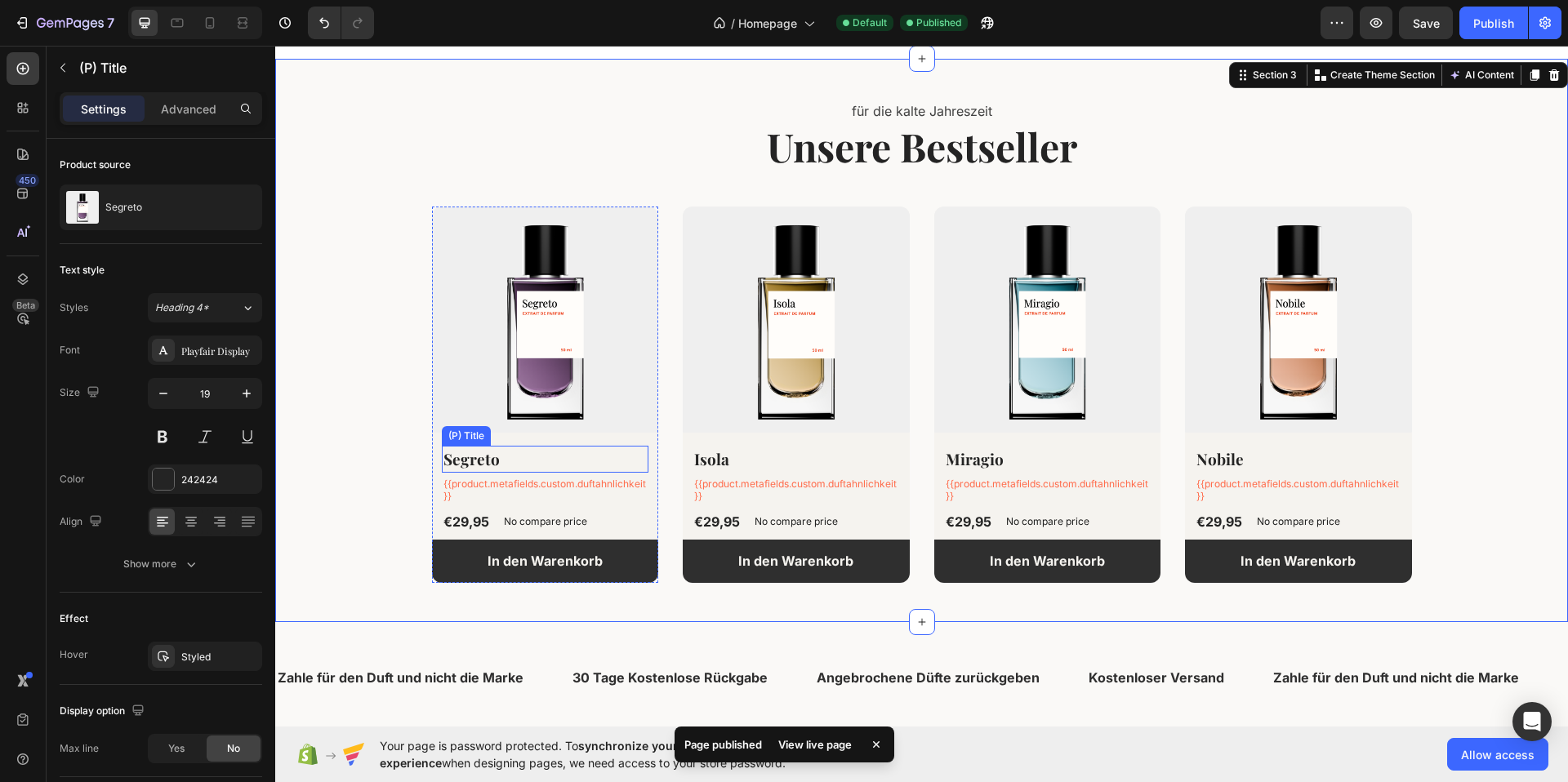
click at [510, 462] on h2 "Segreto" at bounding box center [545, 459] width 208 height 27
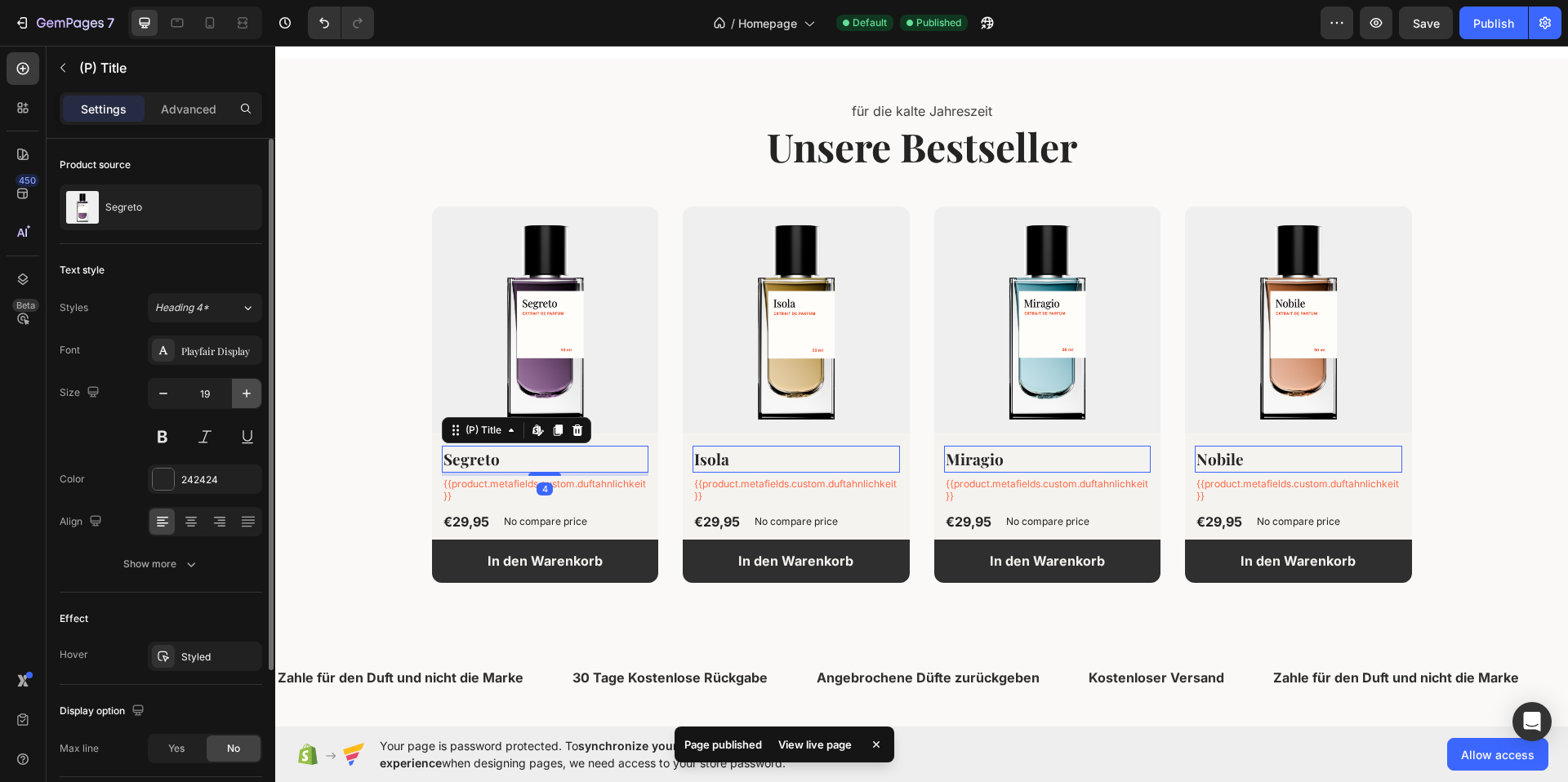
click at [248, 391] on icon "button" at bounding box center [246, 393] width 17 height 17
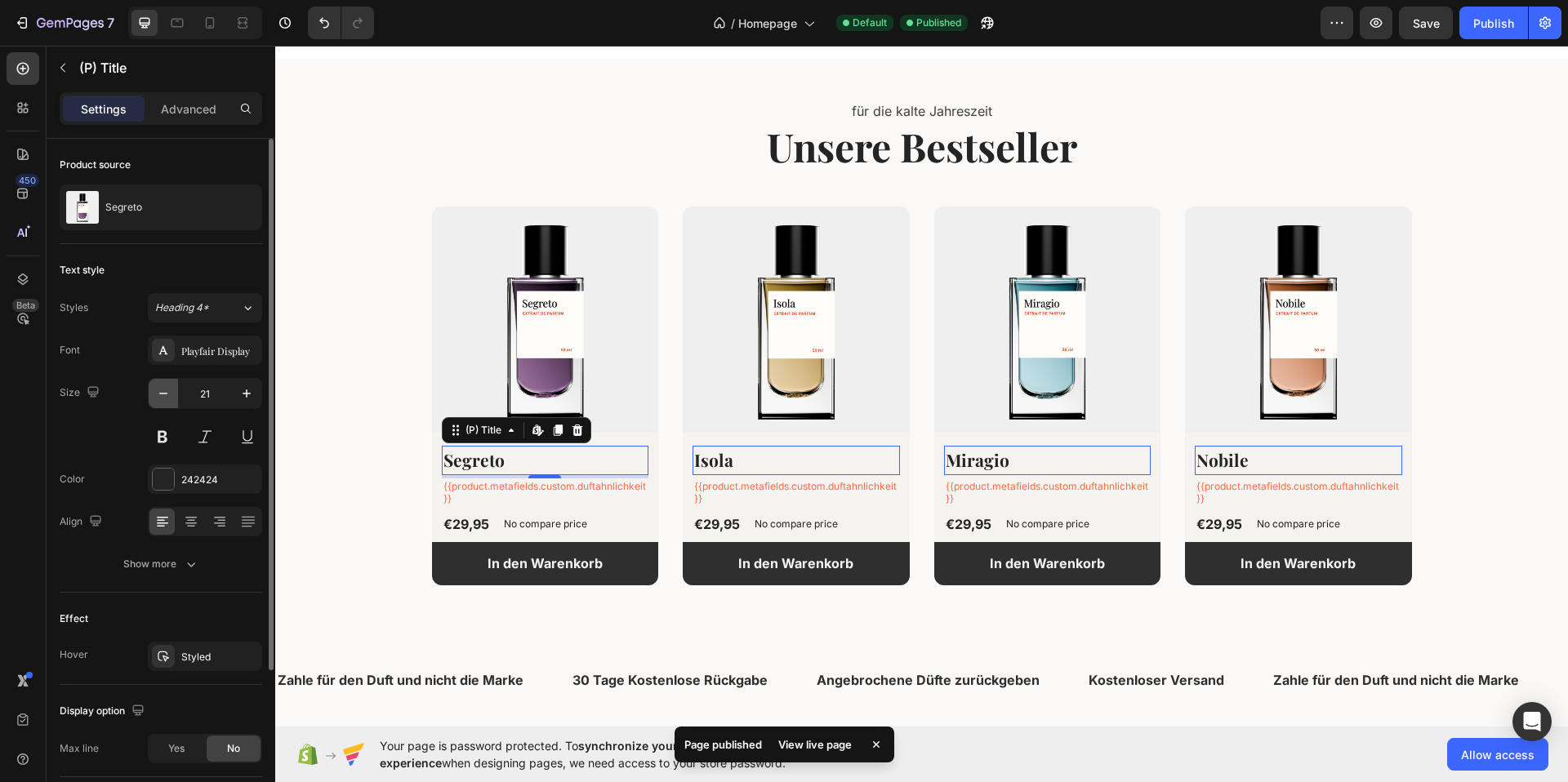
click at [170, 396] on icon "button" at bounding box center [163, 393] width 17 height 17
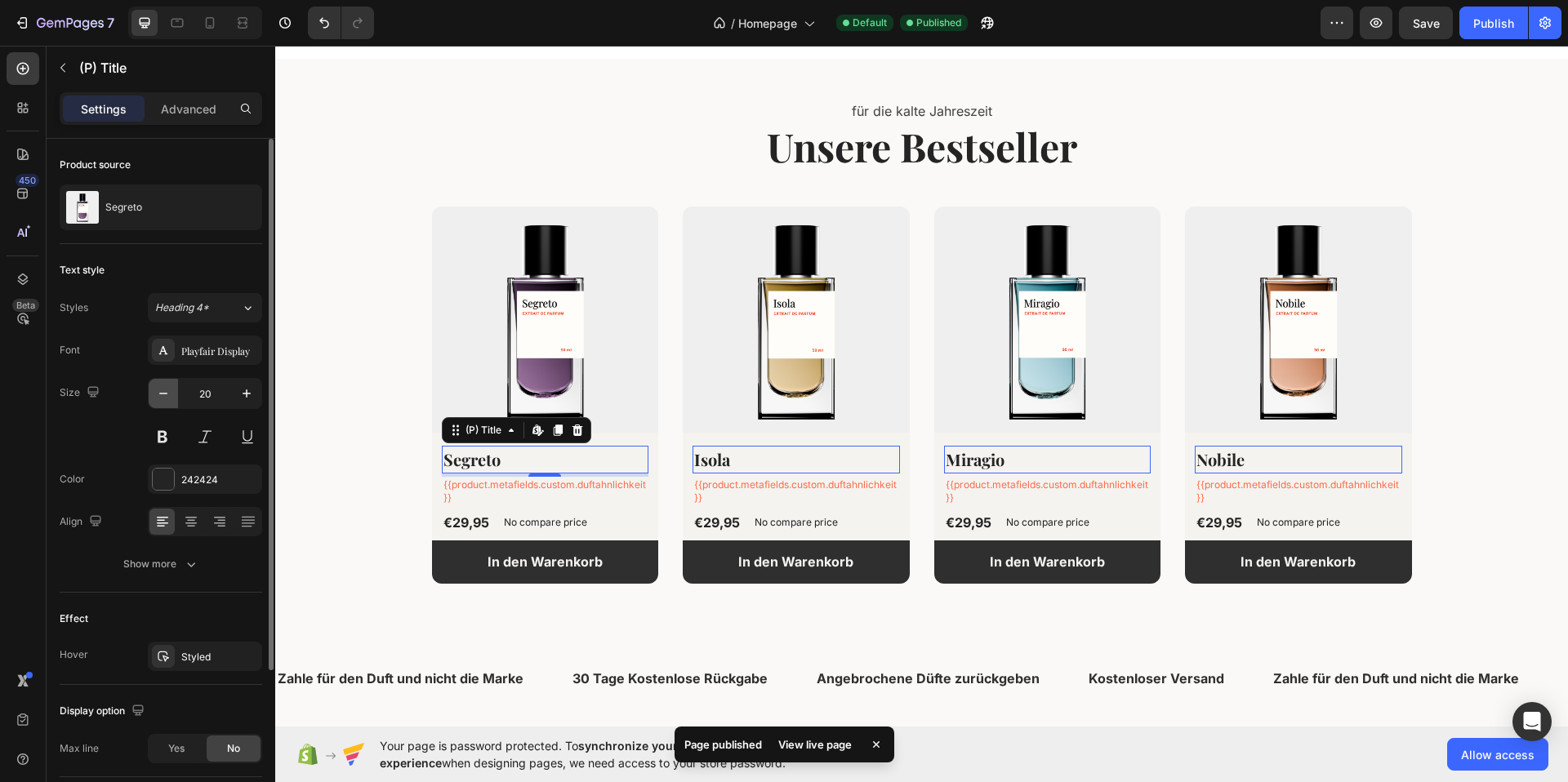
type input "19"
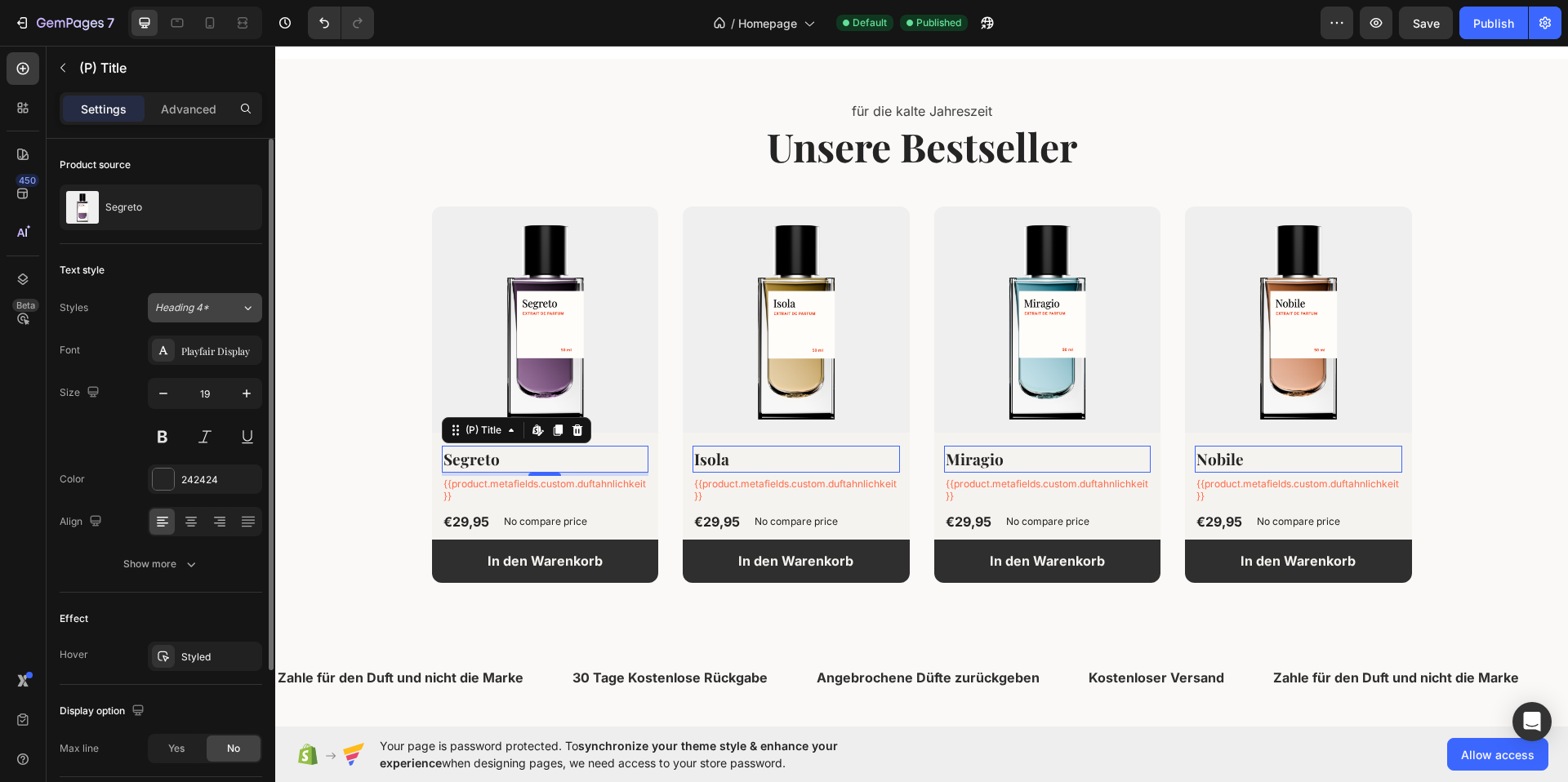
click at [253, 309] on icon at bounding box center [248, 307] width 14 height 17
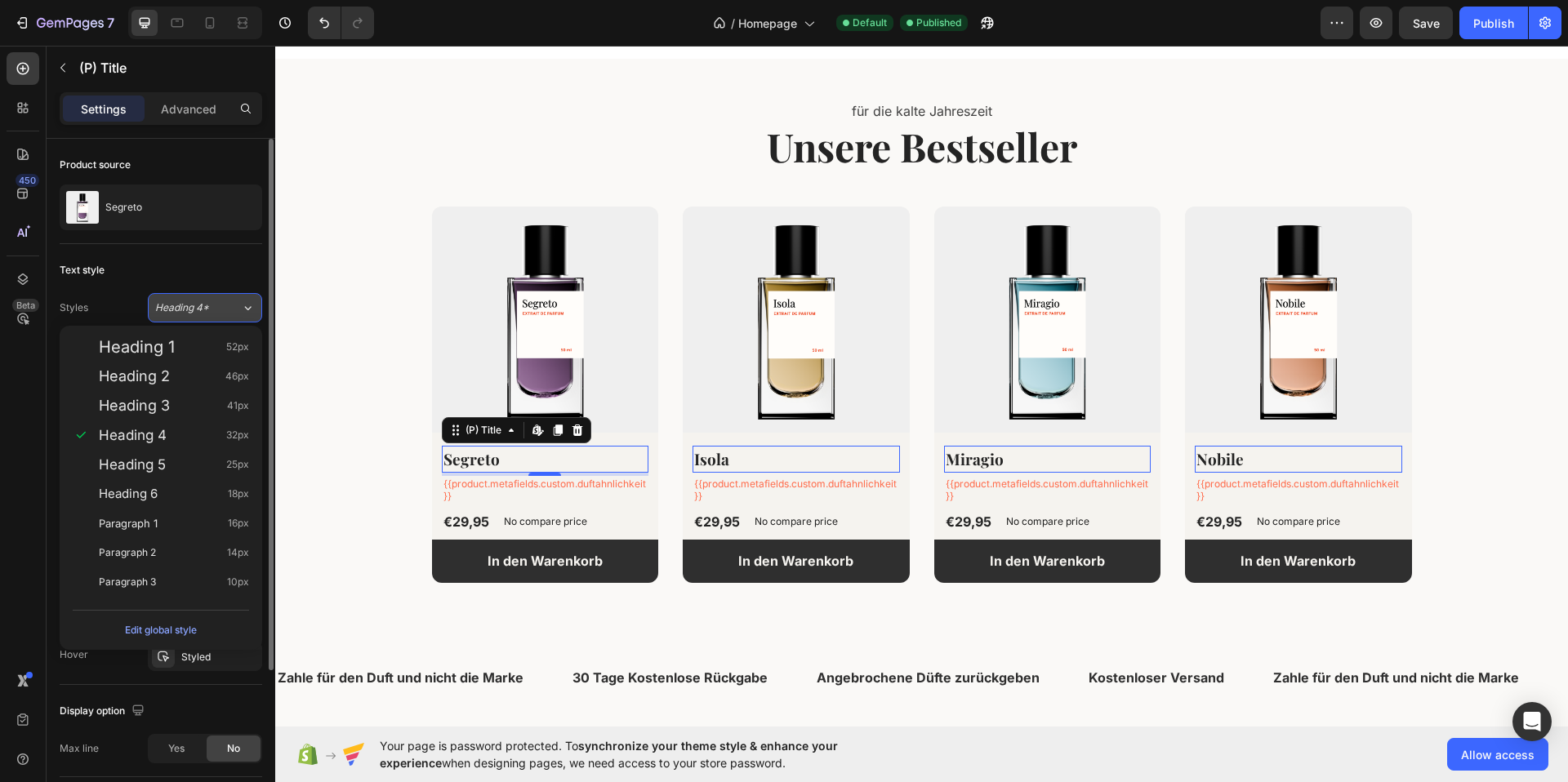
click at [248, 306] on icon at bounding box center [248, 307] width 14 height 17
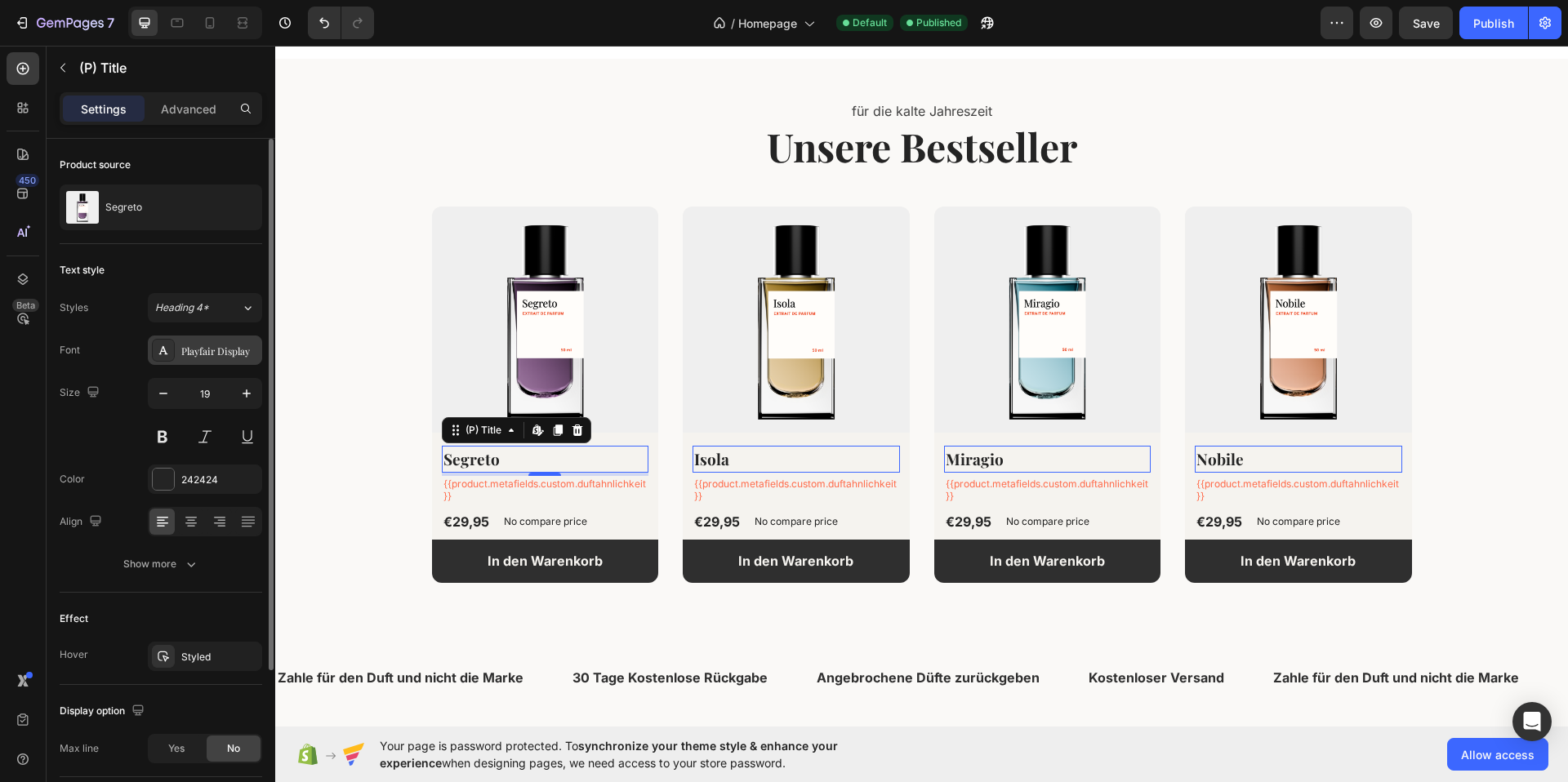
click at [247, 358] on div "Playfair Display" at bounding box center [205, 350] width 115 height 30
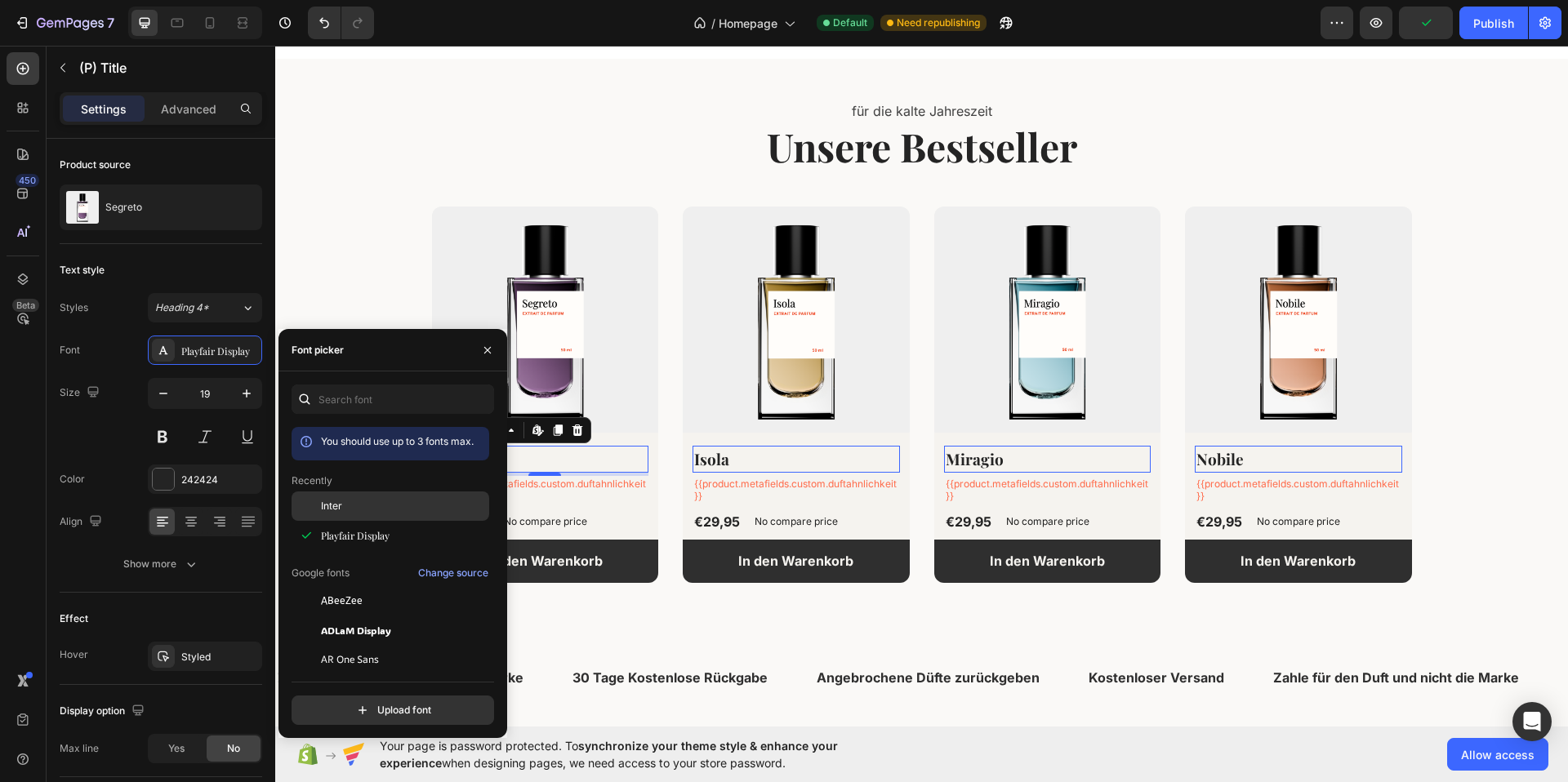
click at [360, 508] on div "Inter" at bounding box center [403, 506] width 165 height 15
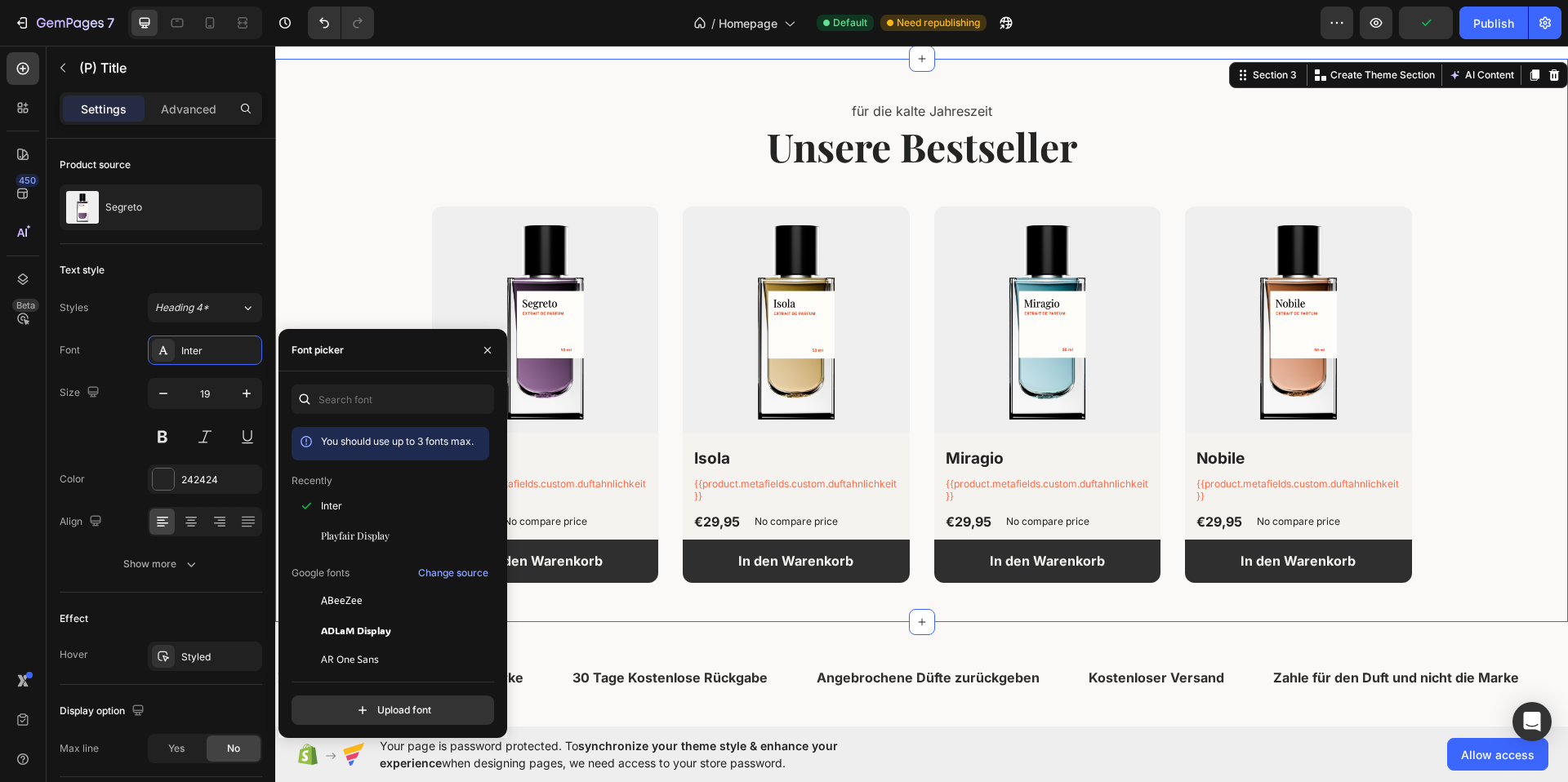
click at [396, 271] on div "für die kalte Jahreszeit Text block Unsere Bestseller Heading (P) Images Segret…" at bounding box center [922, 341] width 1268 height 485
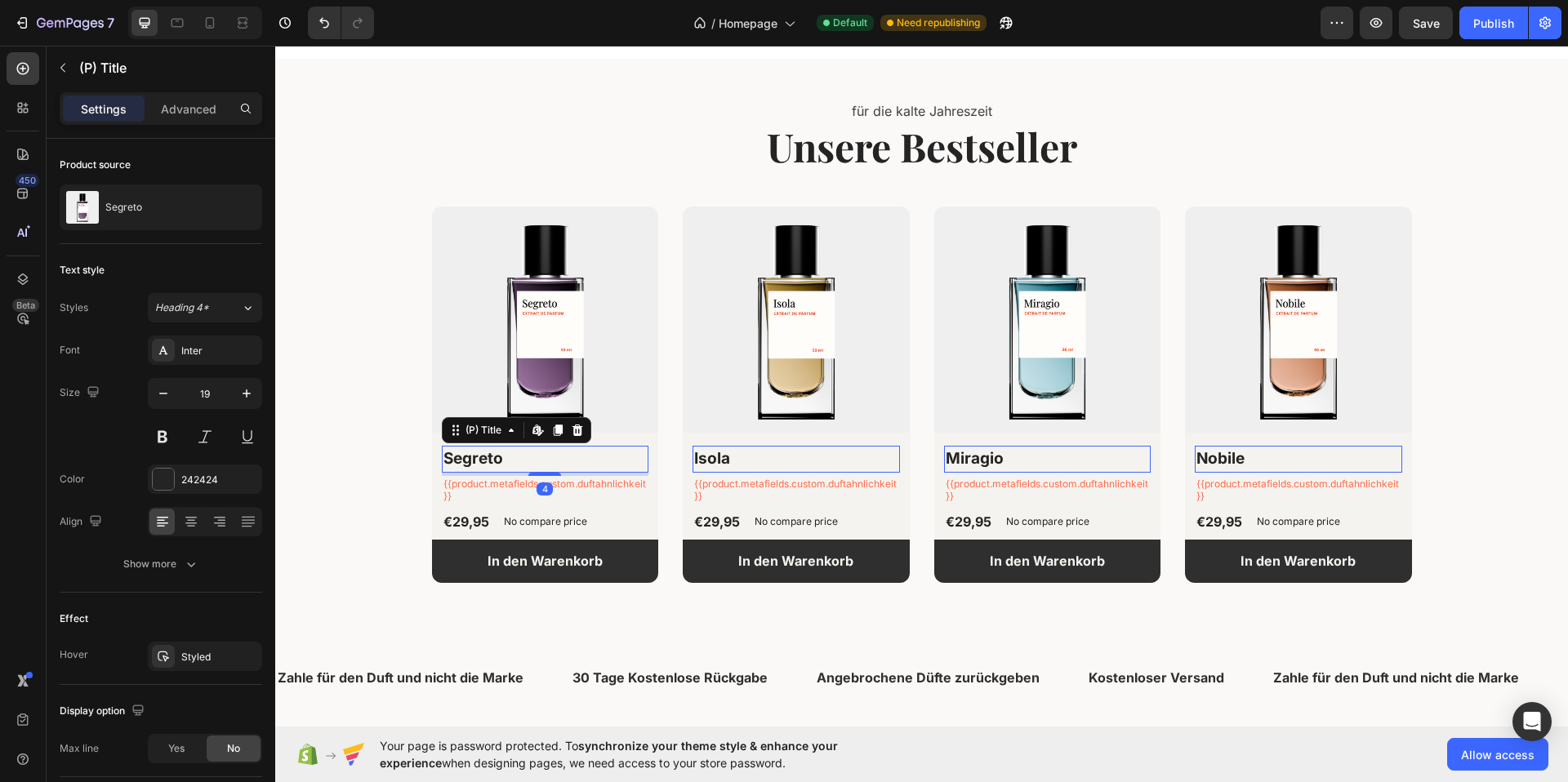
click at [478, 461] on h2 "Segreto" at bounding box center [545, 459] width 208 height 27
click at [245, 344] on div "Inter" at bounding box center [220, 350] width 77 height 15
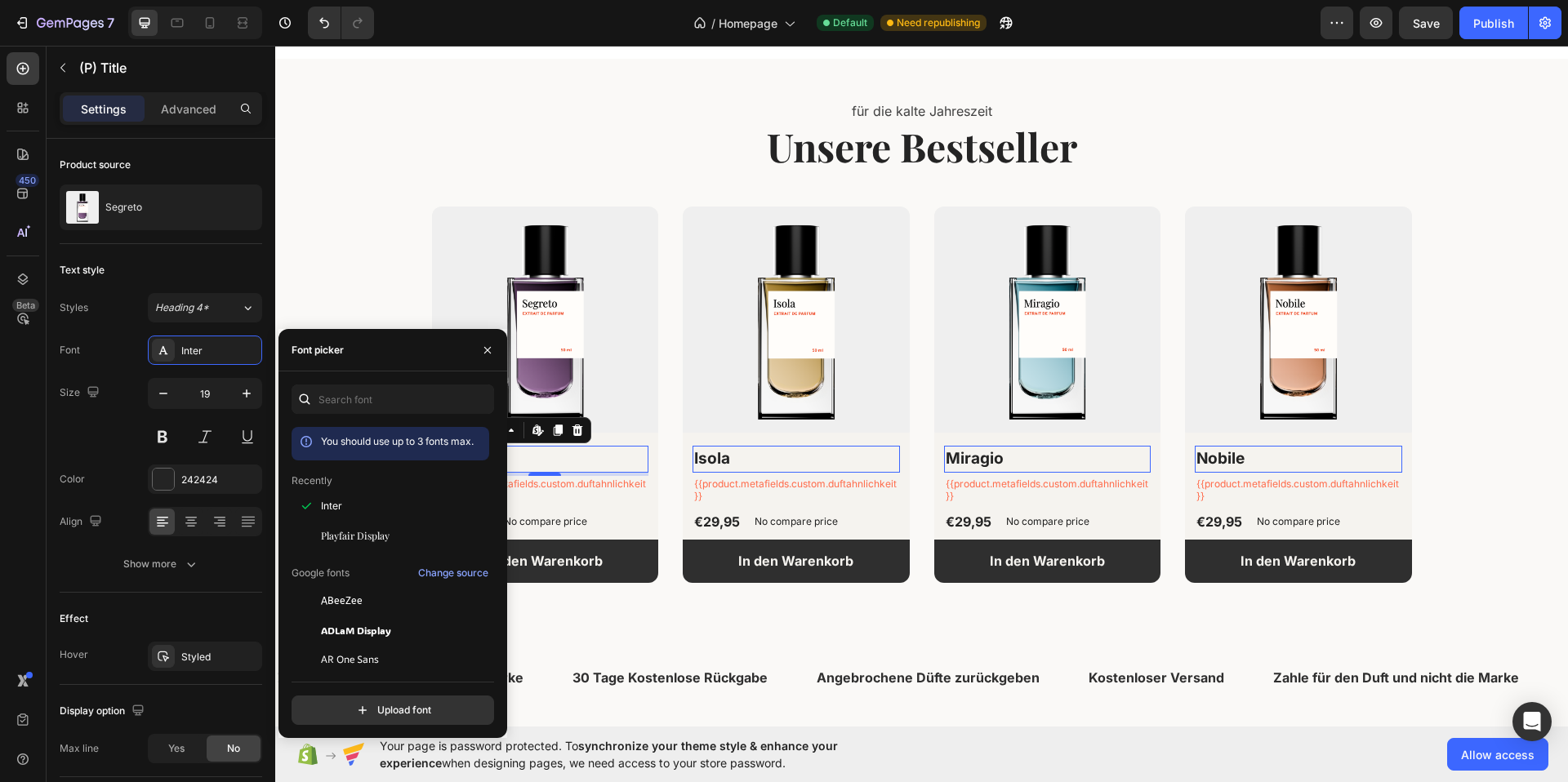
drag, startPoint x: 352, startPoint y: 530, endPoint x: 353, endPoint y: 472, distance: 58.0
click at [352, 531] on span "Playfair Display" at bounding box center [355, 535] width 68 height 15
click at [337, 267] on div "für die kalte Jahreszeit Text block Unsere Bestseller Heading (P) Images Segret…" at bounding box center [922, 341] width 1268 height 485
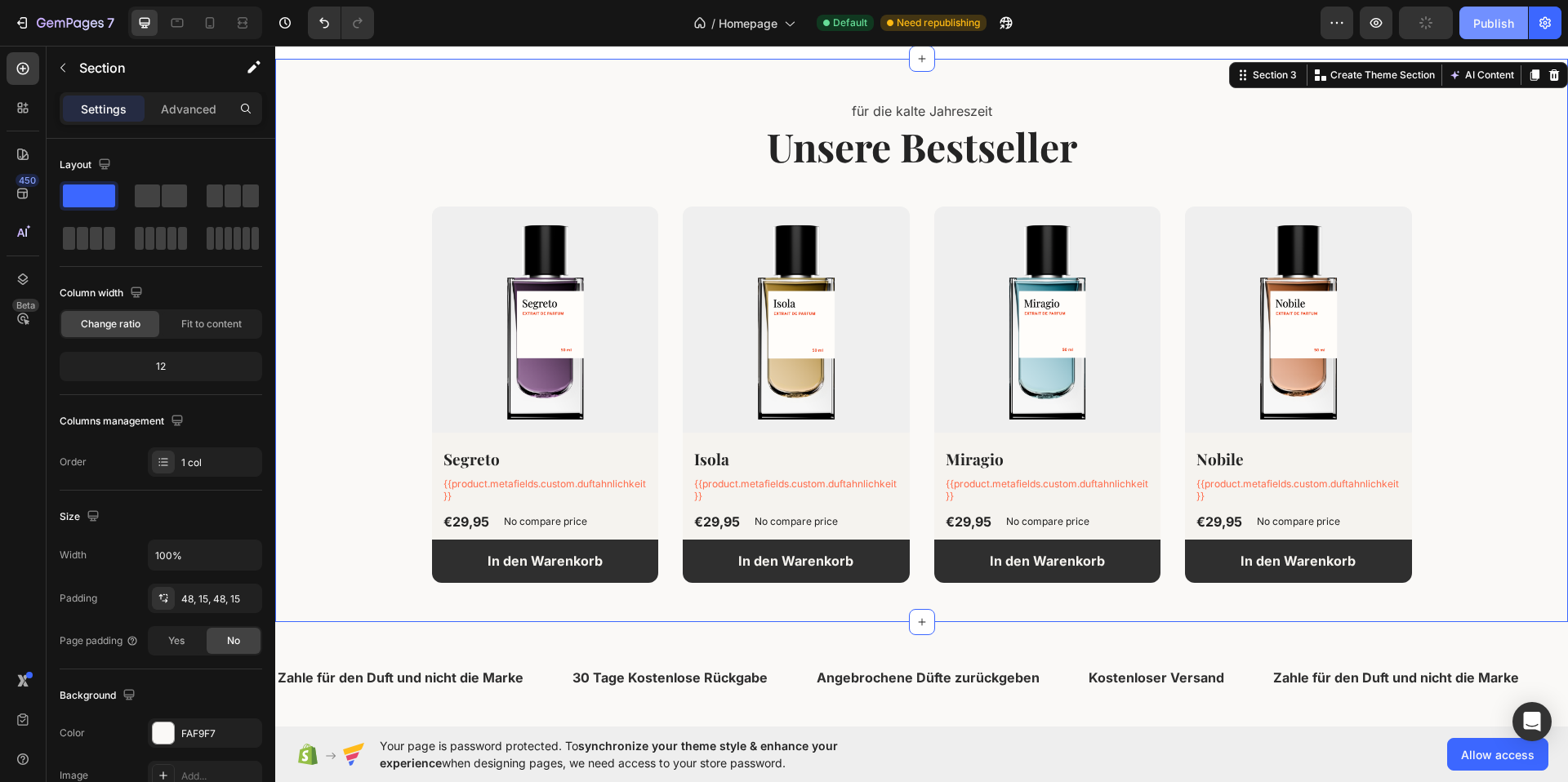
click at [1487, 18] on div "Publish" at bounding box center [1494, 24] width 41 height 18
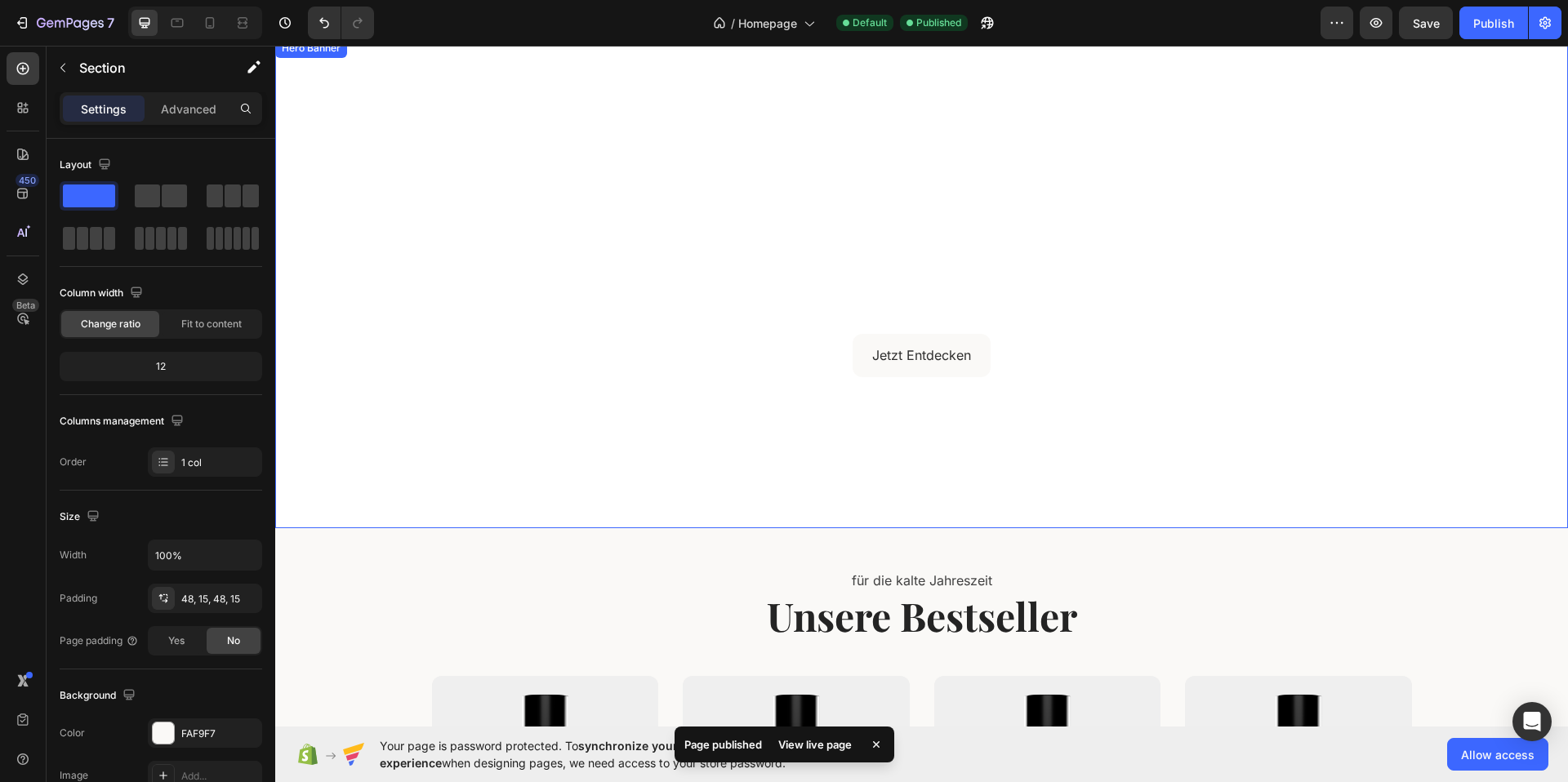
scroll to position [39, 0]
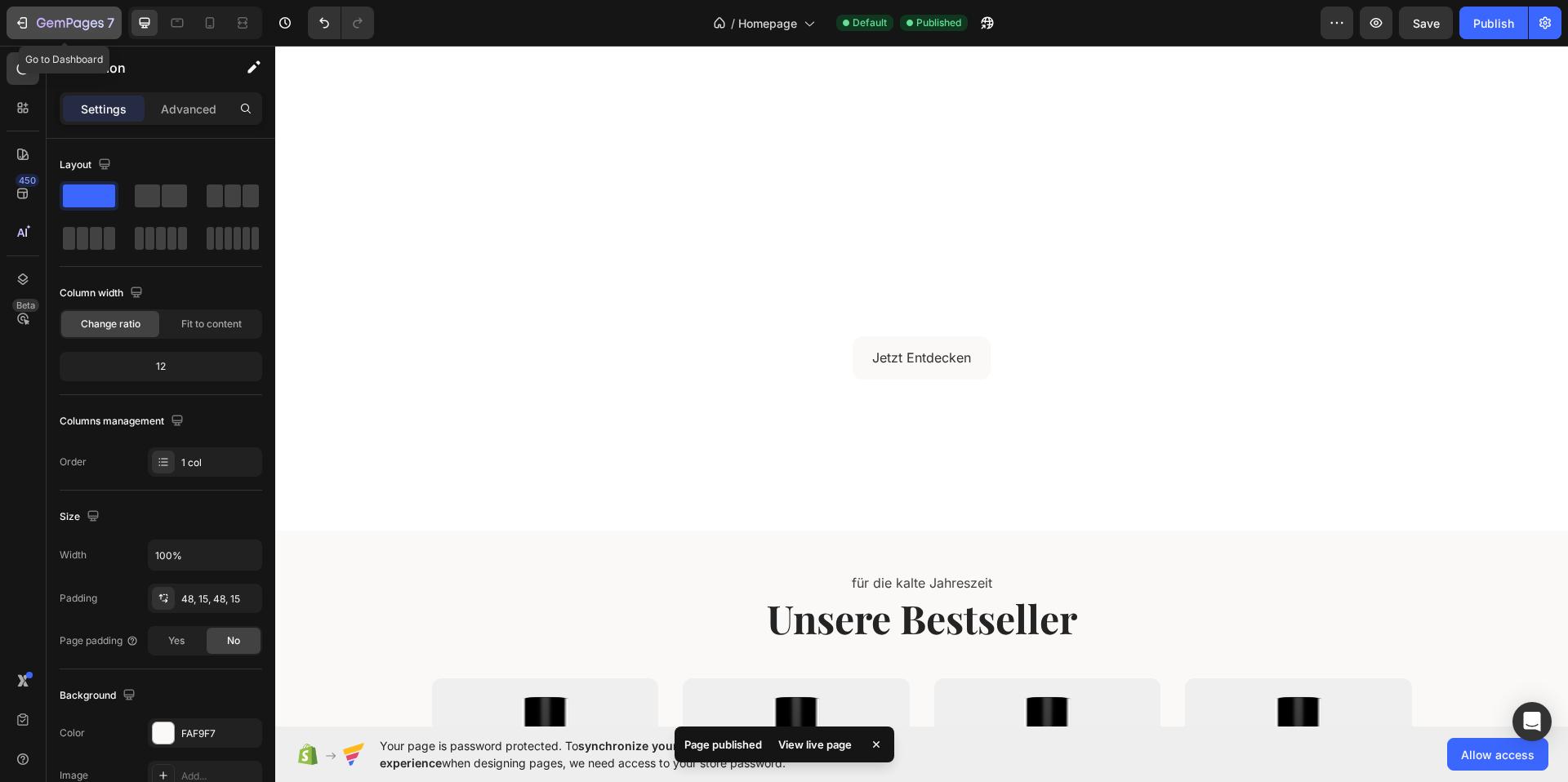
click at [63, 11] on button "7" at bounding box center [63, 22] width 115 height 32
